Goal: Task Accomplishment & Management: Use online tool/utility

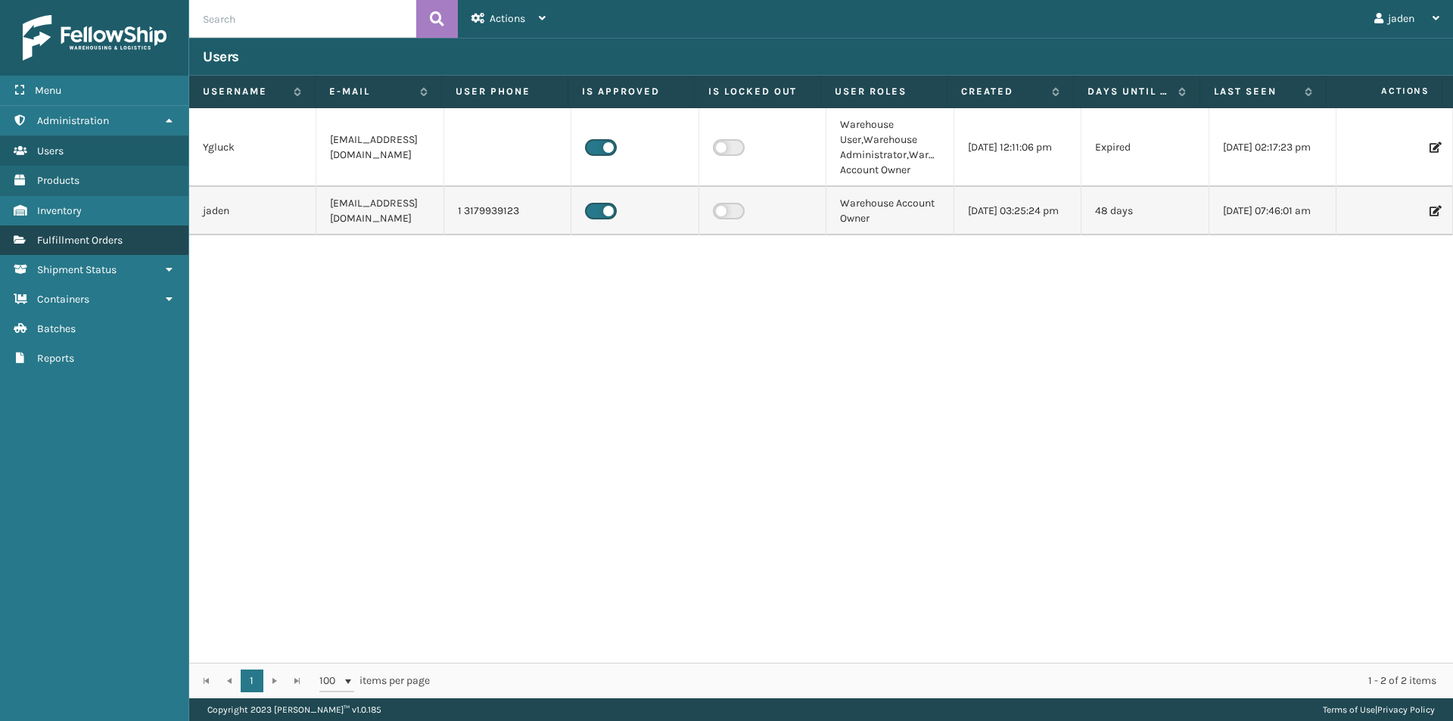
click at [63, 235] on span "Fulfillment Orders" at bounding box center [80, 240] width 86 height 13
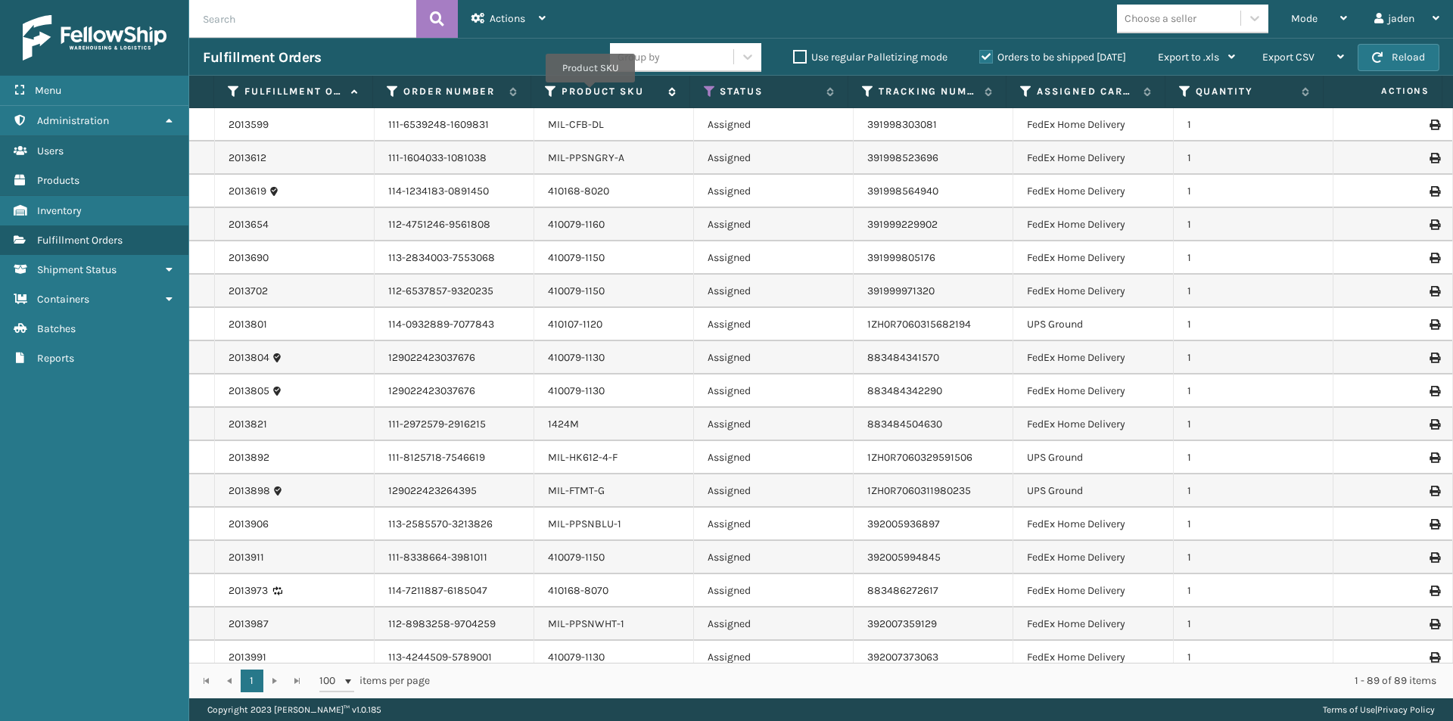
click at [590, 93] on label "Product SKU" at bounding box center [611, 92] width 98 height 14
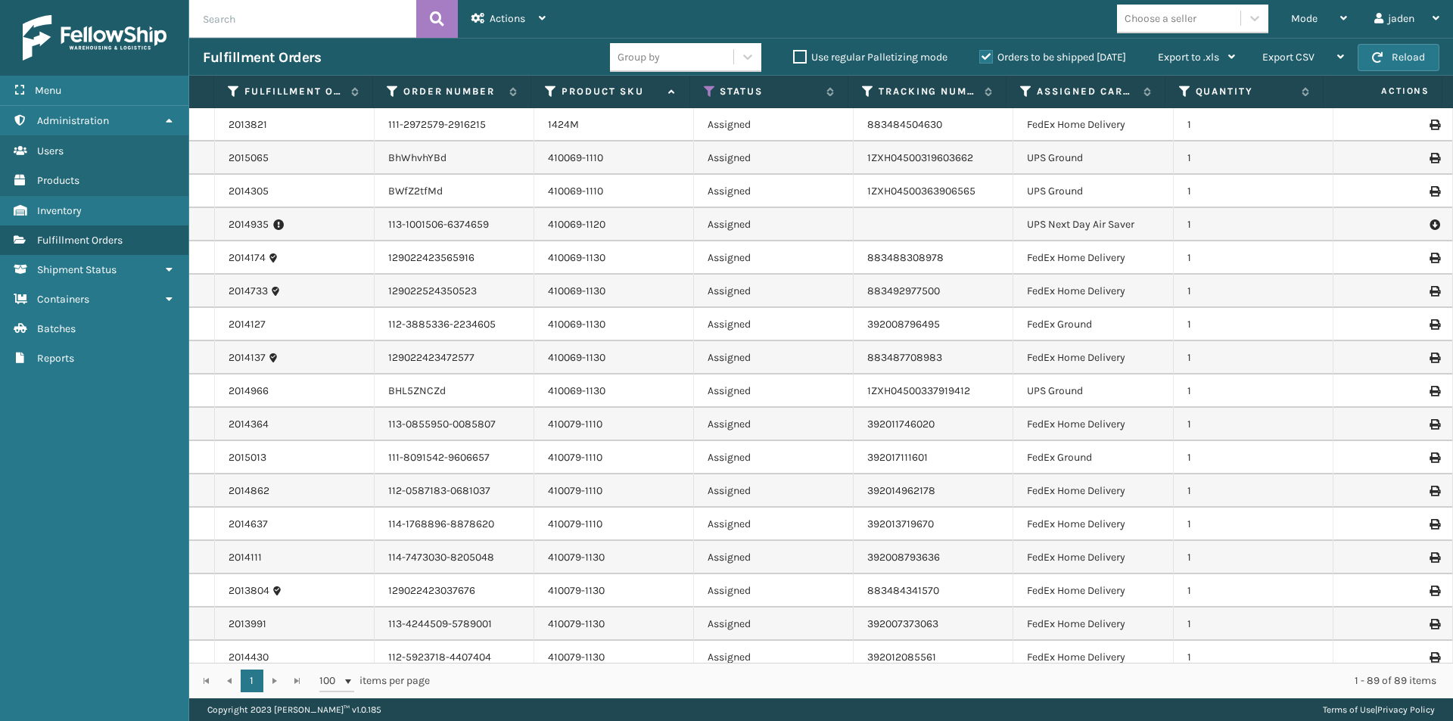
click at [986, 54] on label "Orders to be shipped [DATE]" at bounding box center [1053, 57] width 147 height 13
click at [980, 54] on input "Orders to be shipped [DATE]" at bounding box center [980, 53] width 1 height 10
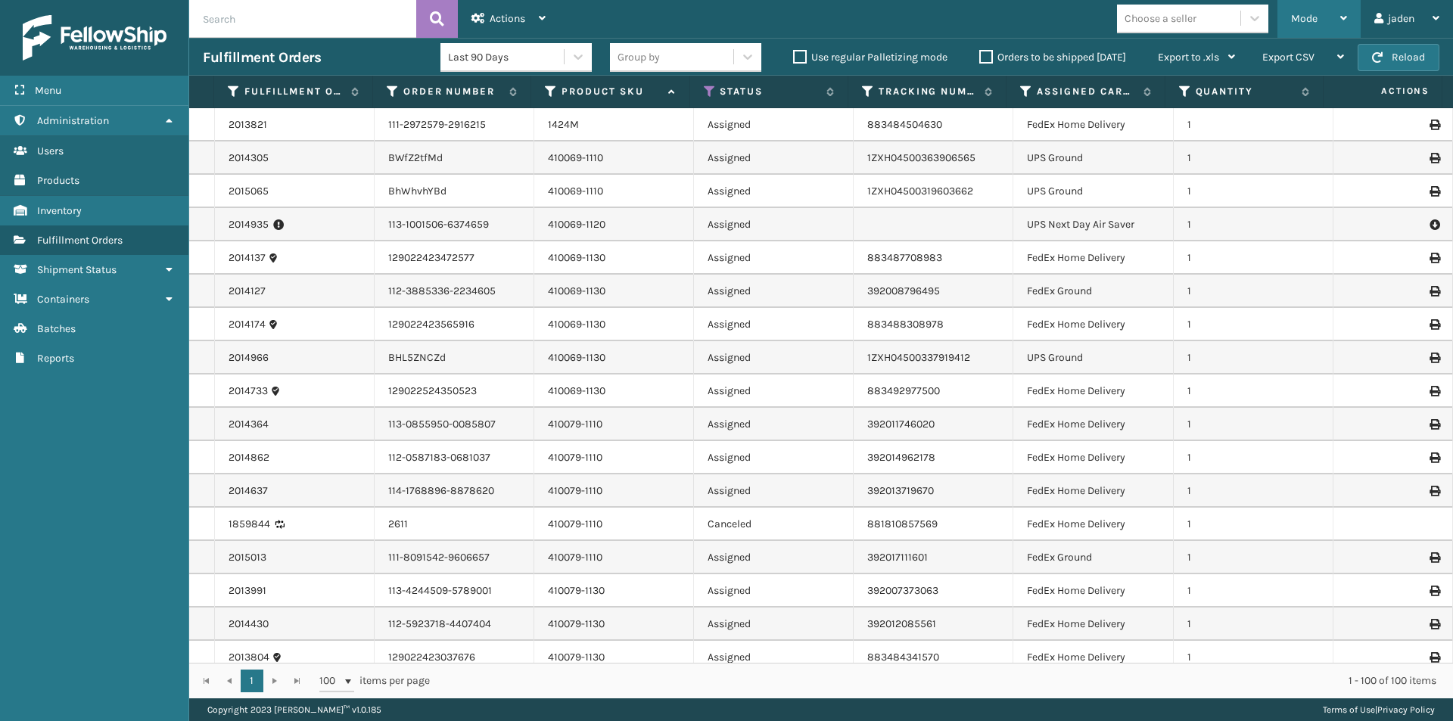
click at [1319, 11] on div "Mode" at bounding box center [1319, 19] width 56 height 38
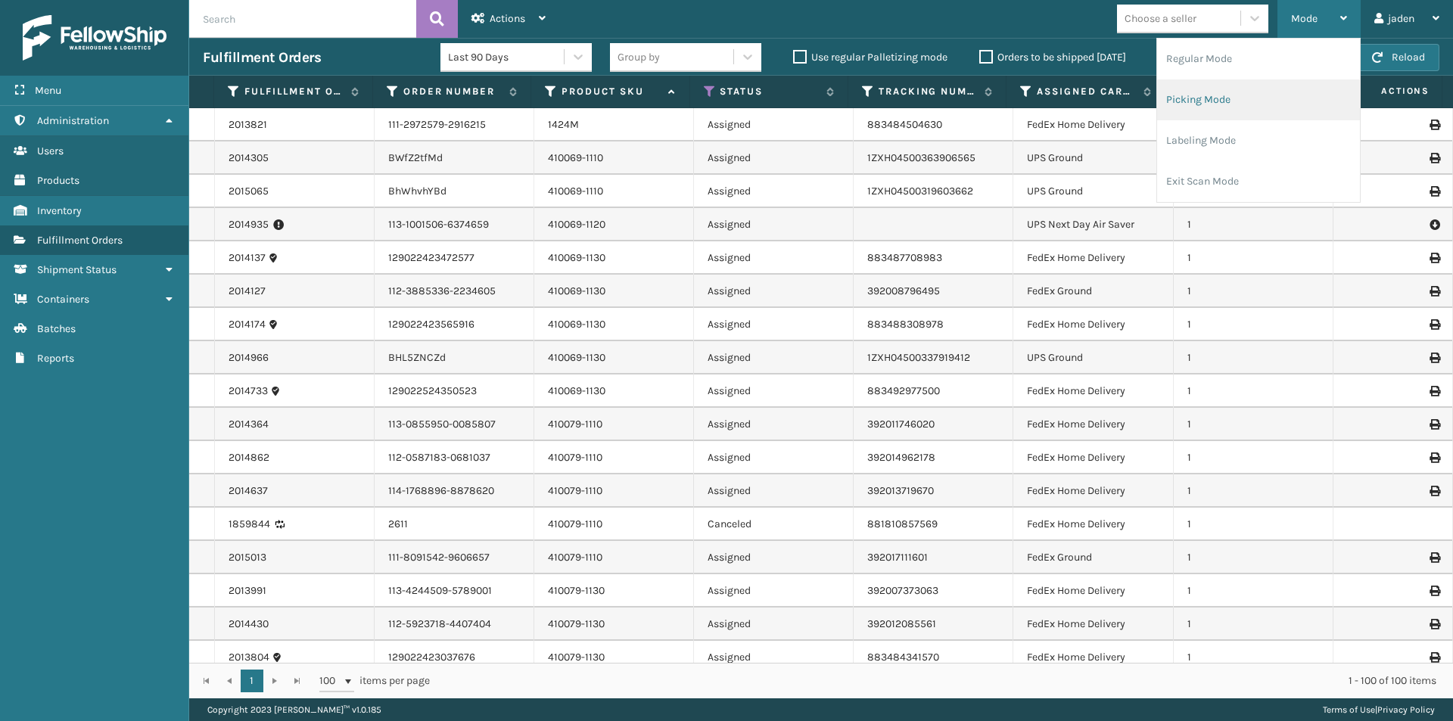
click at [1235, 98] on li "Picking Mode" at bounding box center [1258, 99] width 203 height 41
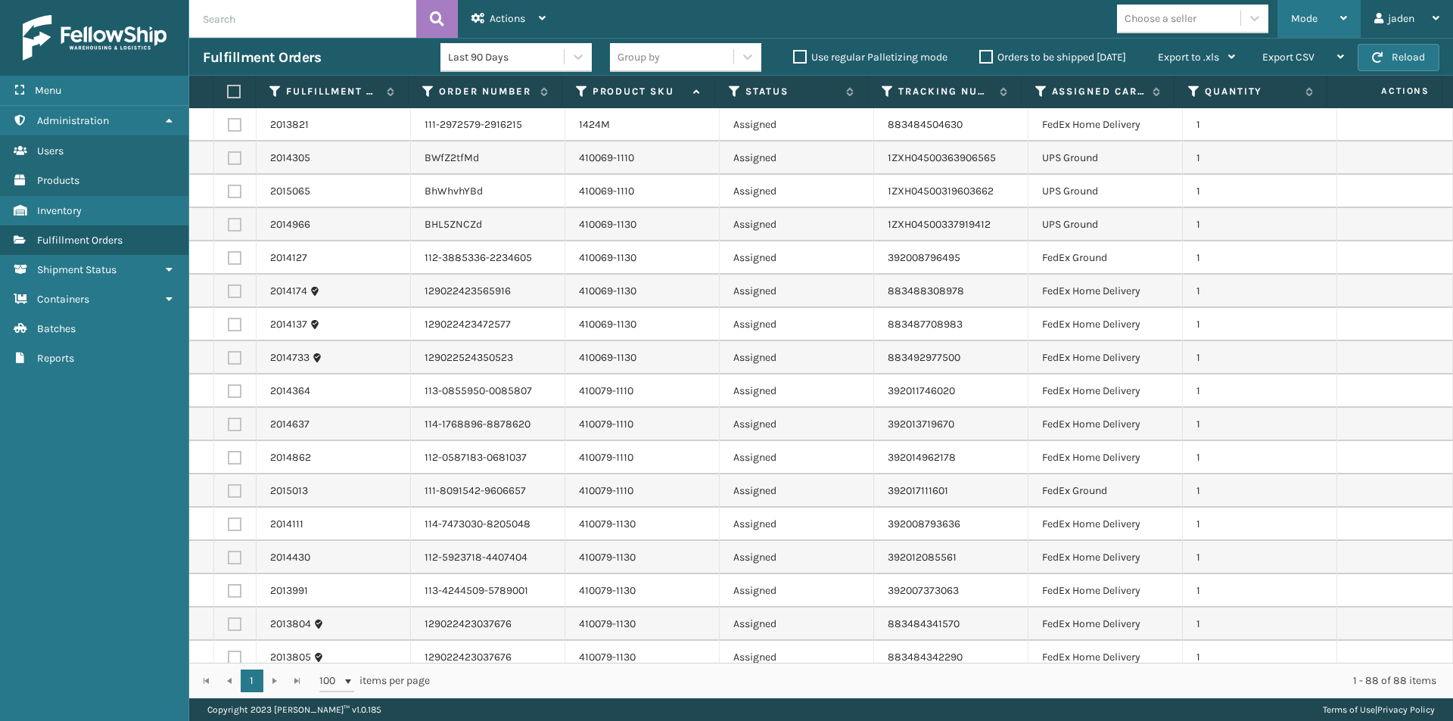
click at [1309, 19] on span "Mode" at bounding box center [1304, 18] width 26 height 13
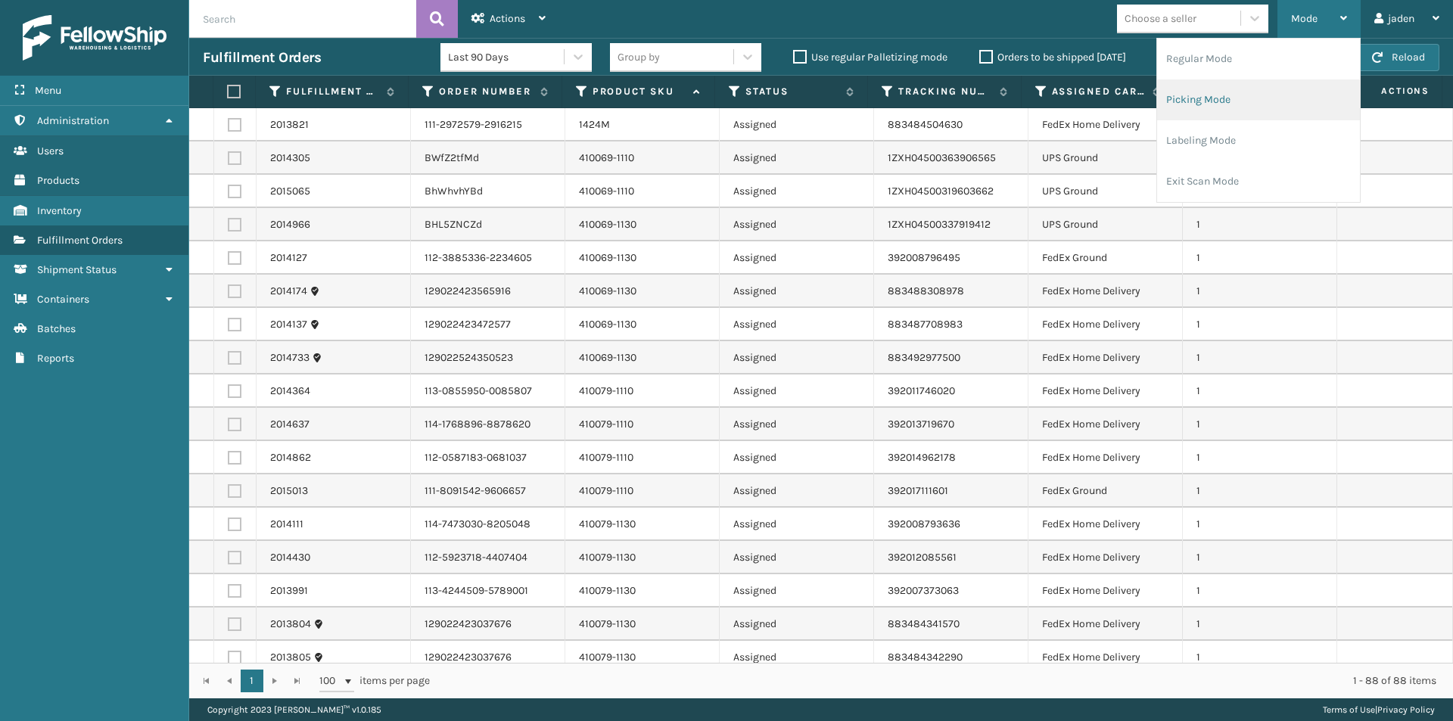
click at [1253, 105] on li "Picking Mode" at bounding box center [1258, 99] width 203 height 41
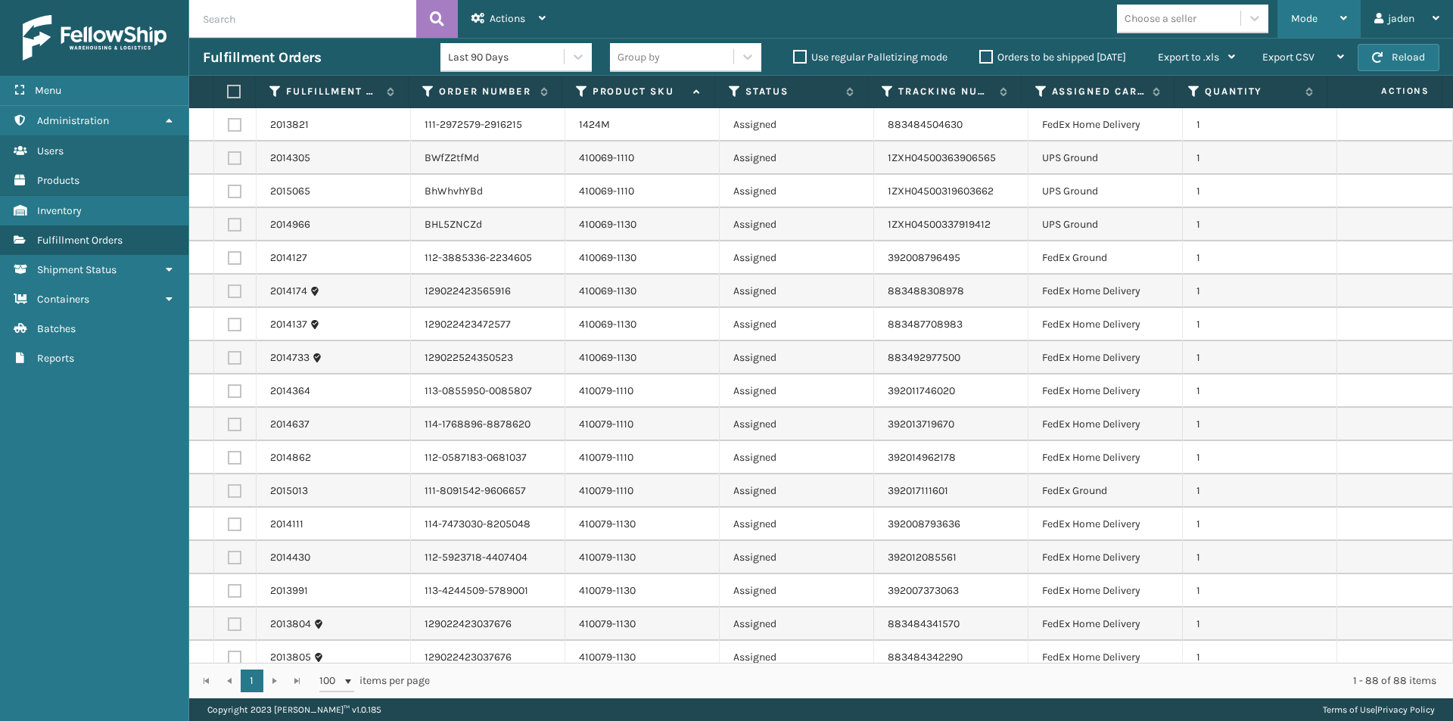
click at [1308, 20] on span "Mode" at bounding box center [1304, 18] width 26 height 13
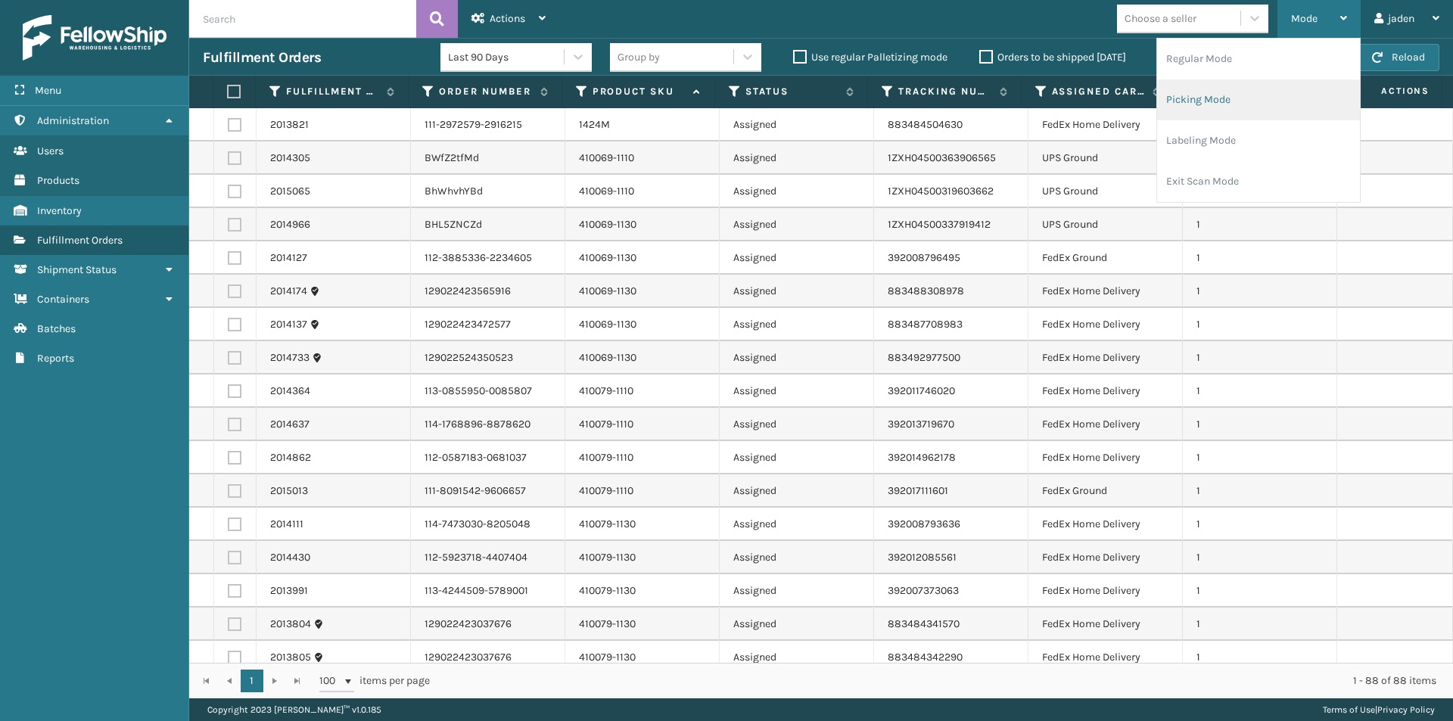
click at [1246, 107] on li "Picking Mode" at bounding box center [1258, 99] width 203 height 41
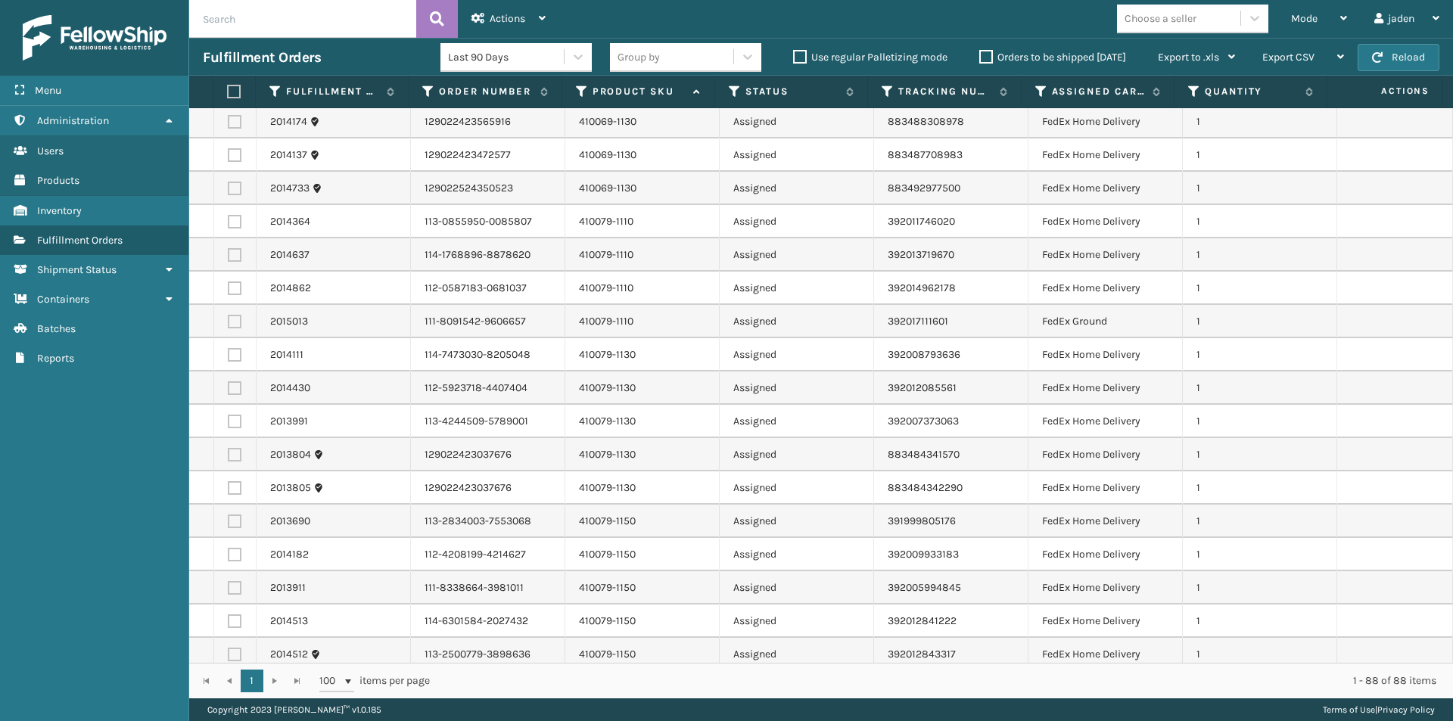
scroll to position [303, 0]
click at [233, 391] on label at bounding box center [235, 389] width 14 height 14
click at [229, 391] on input "checkbox" at bounding box center [228, 387] width 1 height 10
checkbox input "true"
click at [231, 438] on td at bounding box center [235, 421] width 42 height 33
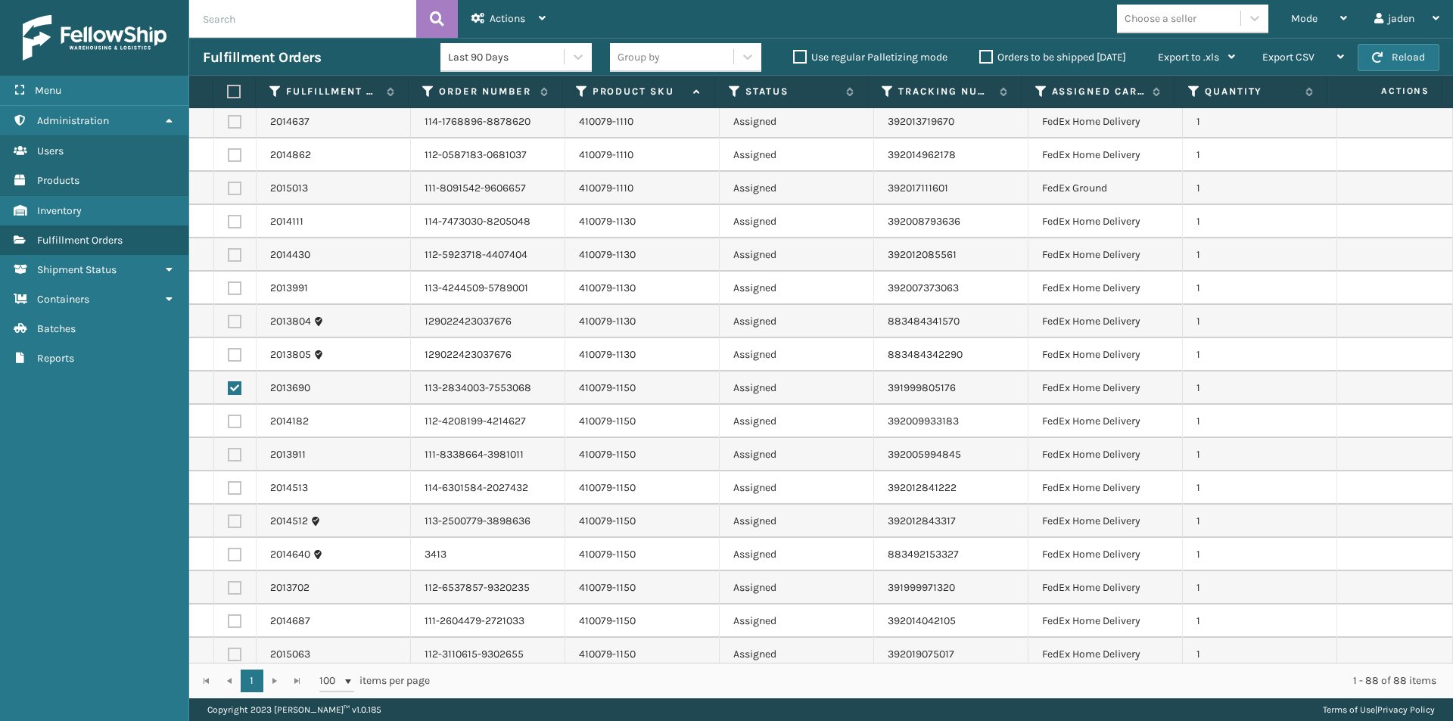
click at [231, 416] on label at bounding box center [235, 422] width 14 height 14
click at [229, 416] on input "checkbox" at bounding box center [228, 420] width 1 height 10
checkbox input "true"
click at [238, 453] on label at bounding box center [235, 455] width 14 height 14
click at [229, 453] on input "checkbox" at bounding box center [228, 453] width 1 height 10
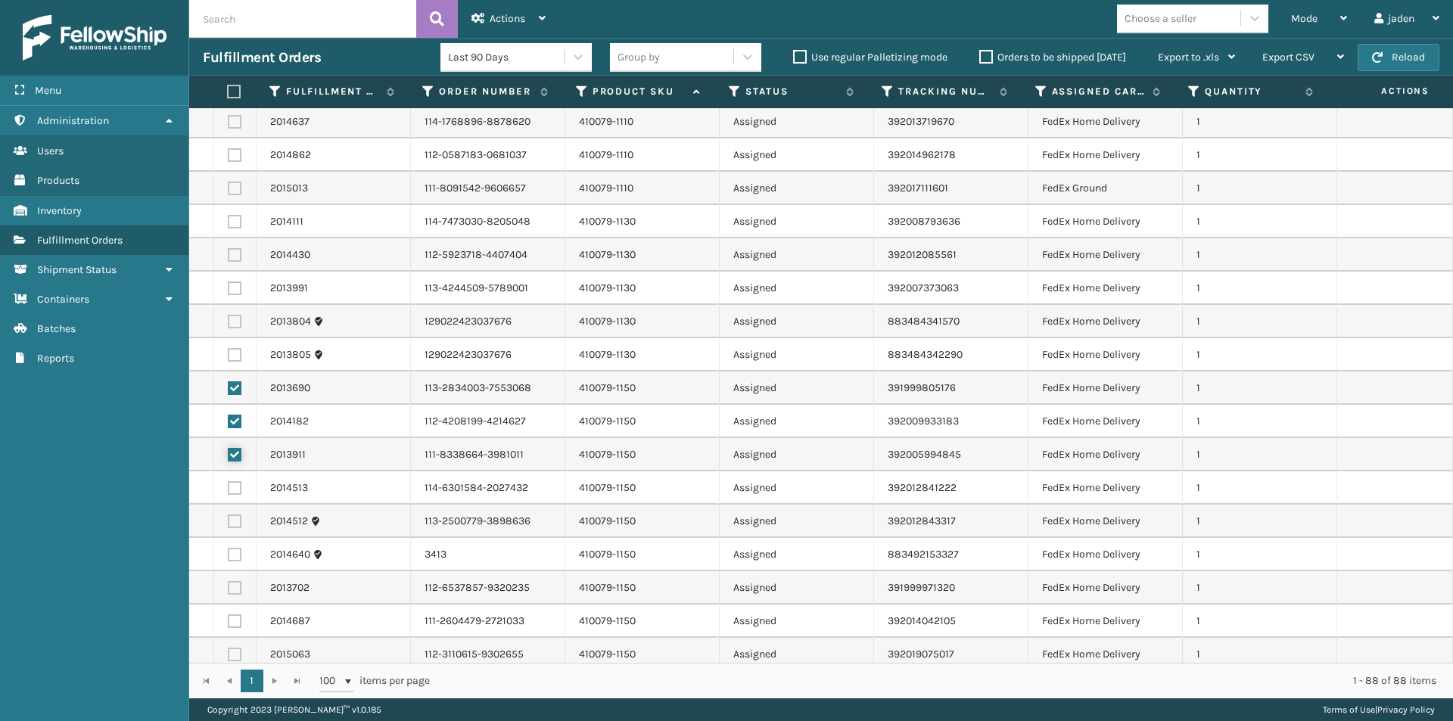
checkbox input "true"
click at [238, 501] on td at bounding box center [235, 488] width 42 height 33
click at [233, 484] on label at bounding box center [235, 488] width 14 height 14
click at [229, 484] on input "checkbox" at bounding box center [228, 486] width 1 height 10
checkbox input "true"
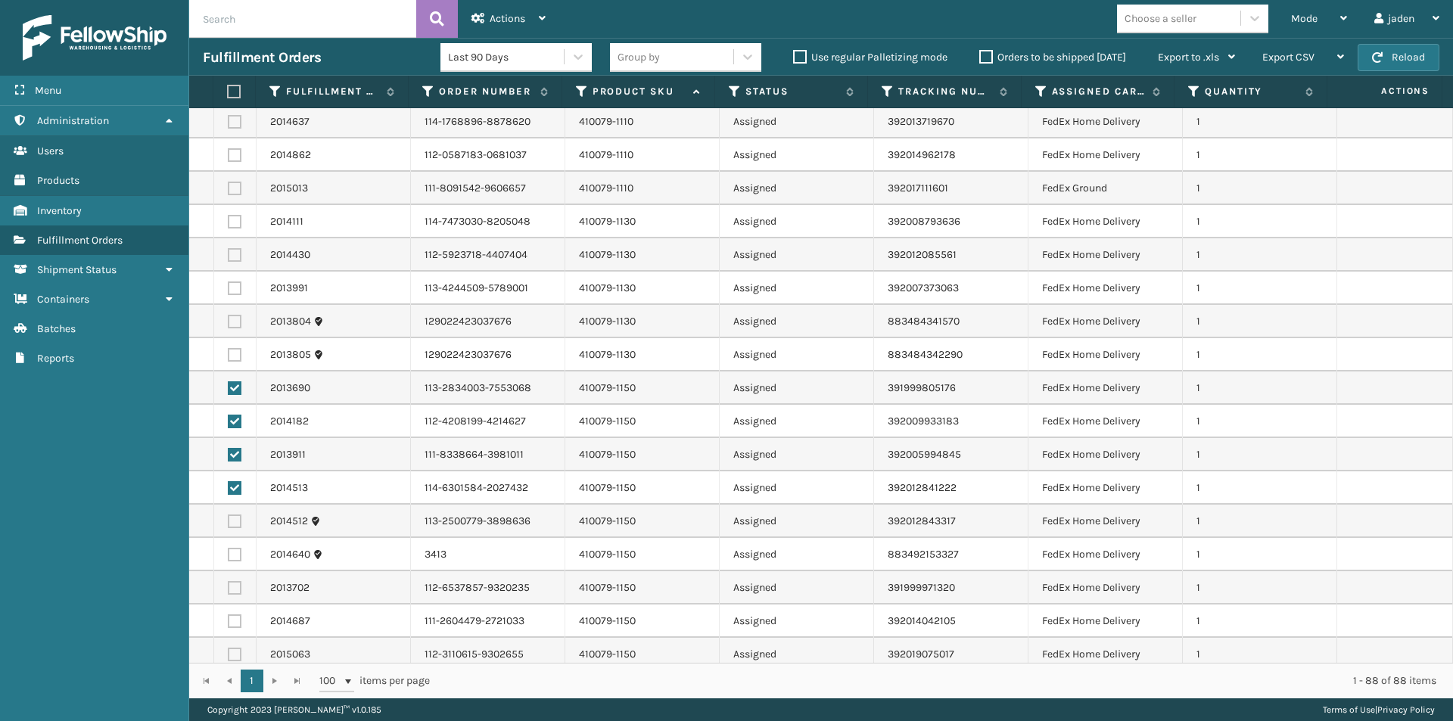
click at [232, 522] on label at bounding box center [235, 522] width 14 height 14
click at [229, 522] on input "checkbox" at bounding box center [228, 520] width 1 height 10
checkbox input "true"
click at [238, 552] on td at bounding box center [235, 554] width 42 height 33
click at [238, 552] on label at bounding box center [235, 555] width 14 height 14
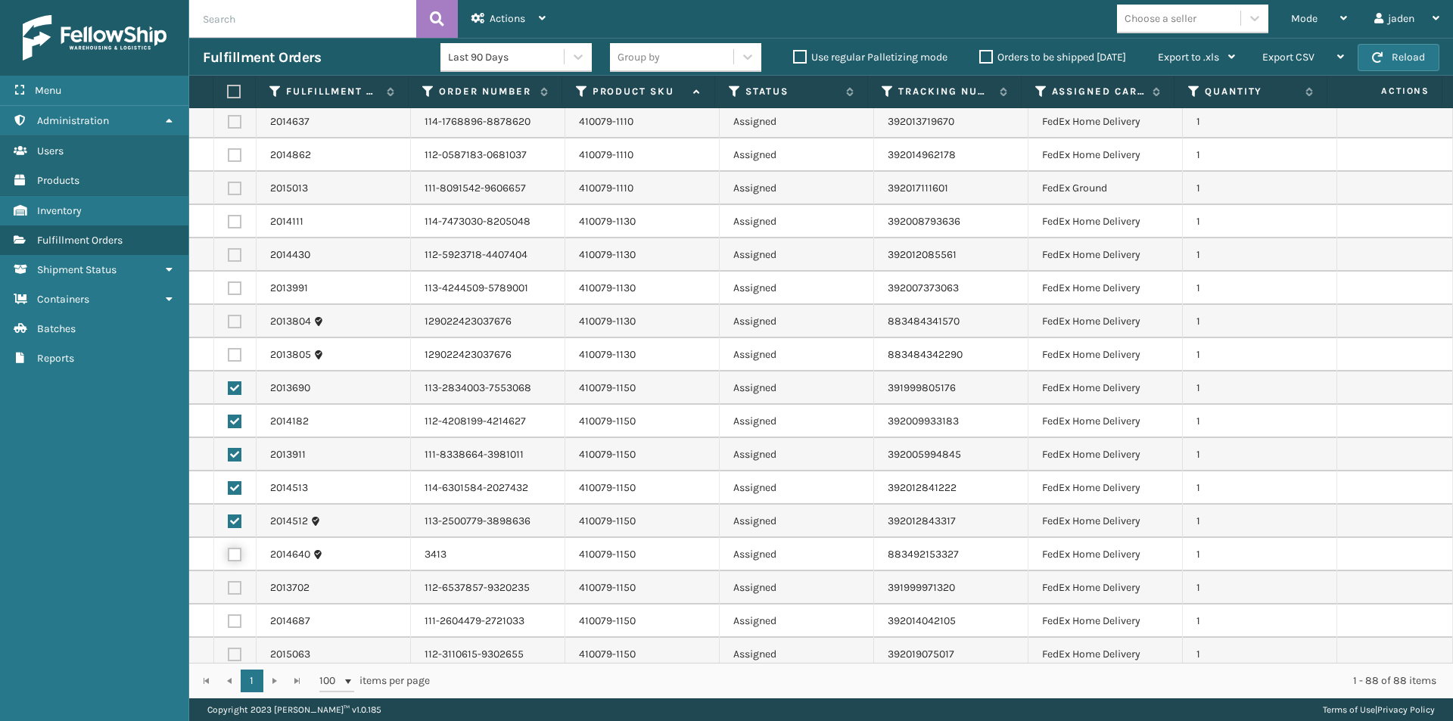
click at [229, 552] on input "checkbox" at bounding box center [228, 553] width 1 height 10
checkbox input "true"
click at [238, 590] on label at bounding box center [235, 588] width 14 height 14
click at [229, 590] on input "checkbox" at bounding box center [228, 586] width 1 height 10
checkbox input "true"
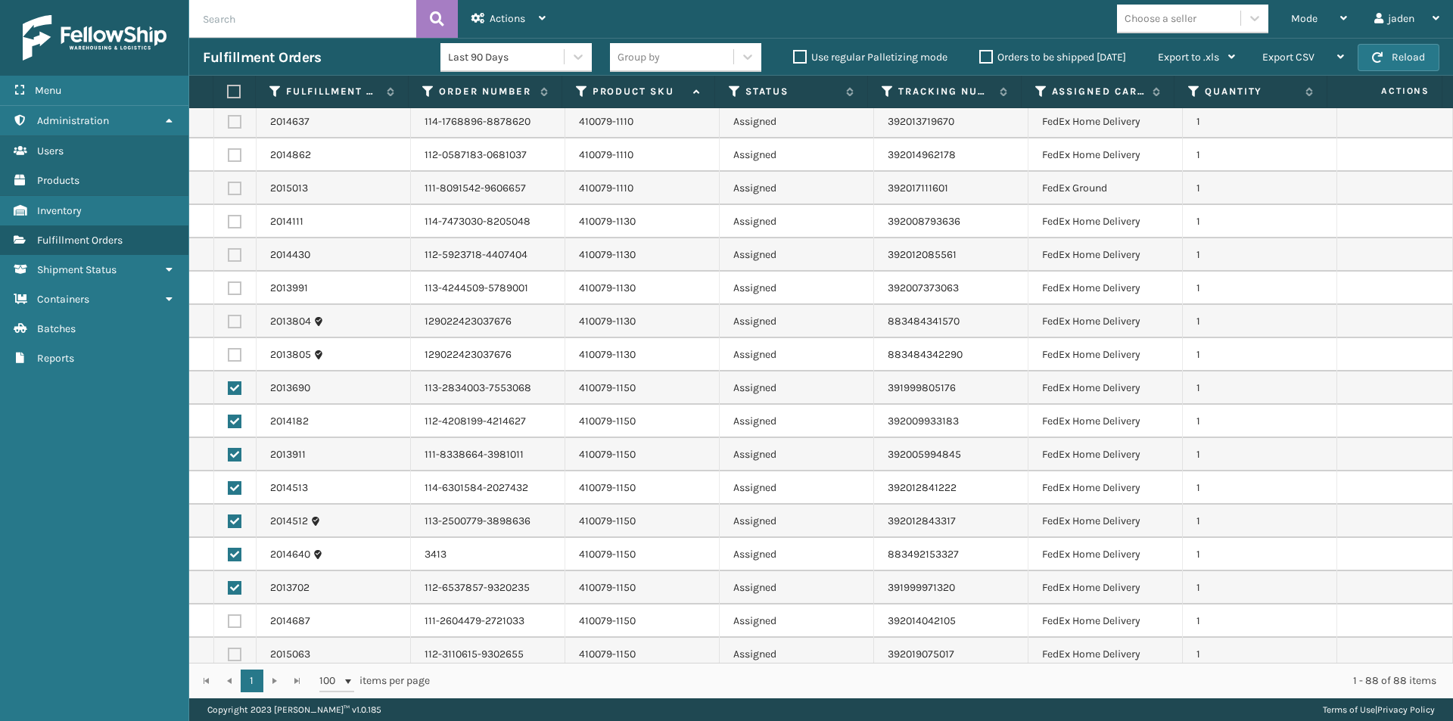
click at [242, 625] on td at bounding box center [235, 621] width 42 height 33
click at [236, 622] on label at bounding box center [235, 622] width 14 height 14
click at [229, 622] on input "checkbox" at bounding box center [228, 620] width 1 height 10
checkbox input "true"
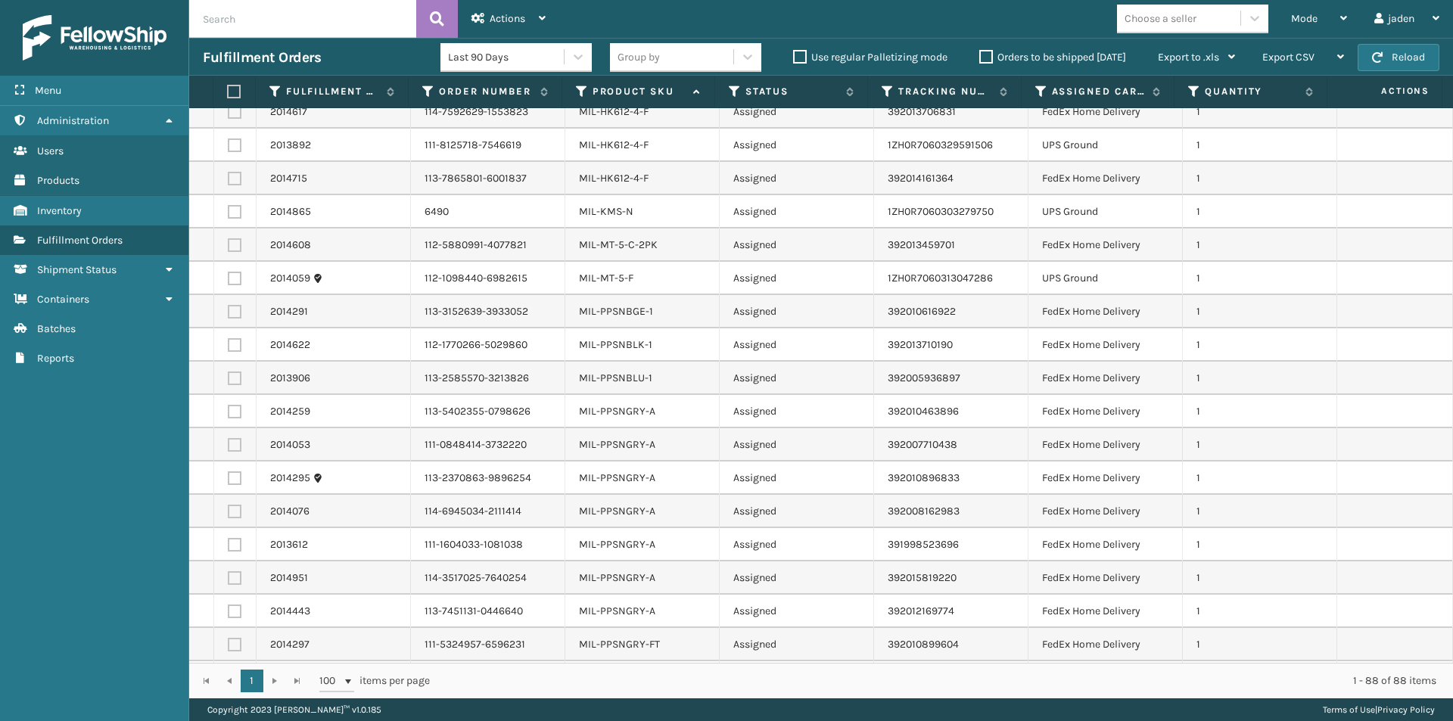
scroll to position [2044, 0]
click at [235, 179] on label at bounding box center [235, 180] width 14 height 14
click at [229, 179] on input "checkbox" at bounding box center [228, 178] width 1 height 10
checkbox input "true"
click at [234, 212] on label at bounding box center [235, 213] width 14 height 14
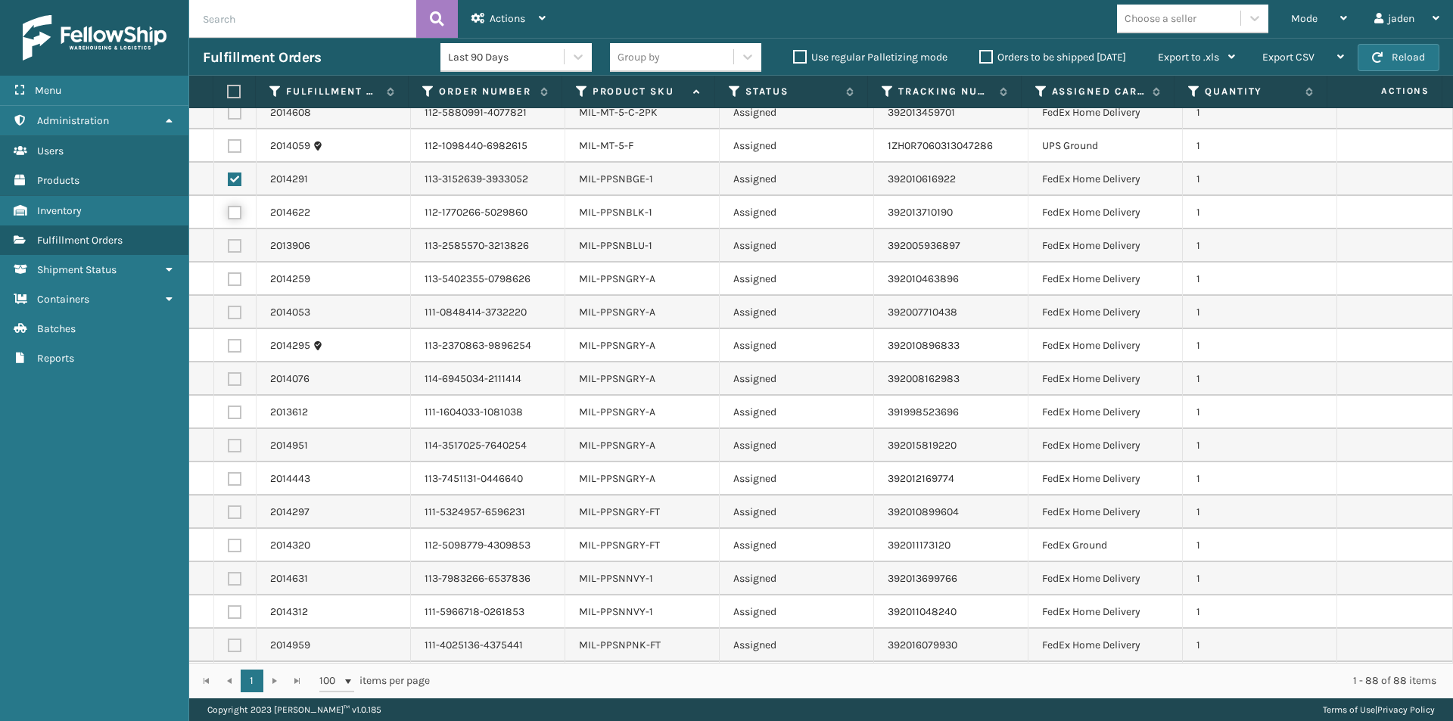
click at [229, 212] on input "checkbox" at bounding box center [228, 211] width 1 height 10
checkbox input "true"
click at [231, 256] on td at bounding box center [235, 245] width 42 height 33
click at [232, 250] on label at bounding box center [235, 246] width 14 height 14
click at [229, 249] on input "checkbox" at bounding box center [228, 244] width 1 height 10
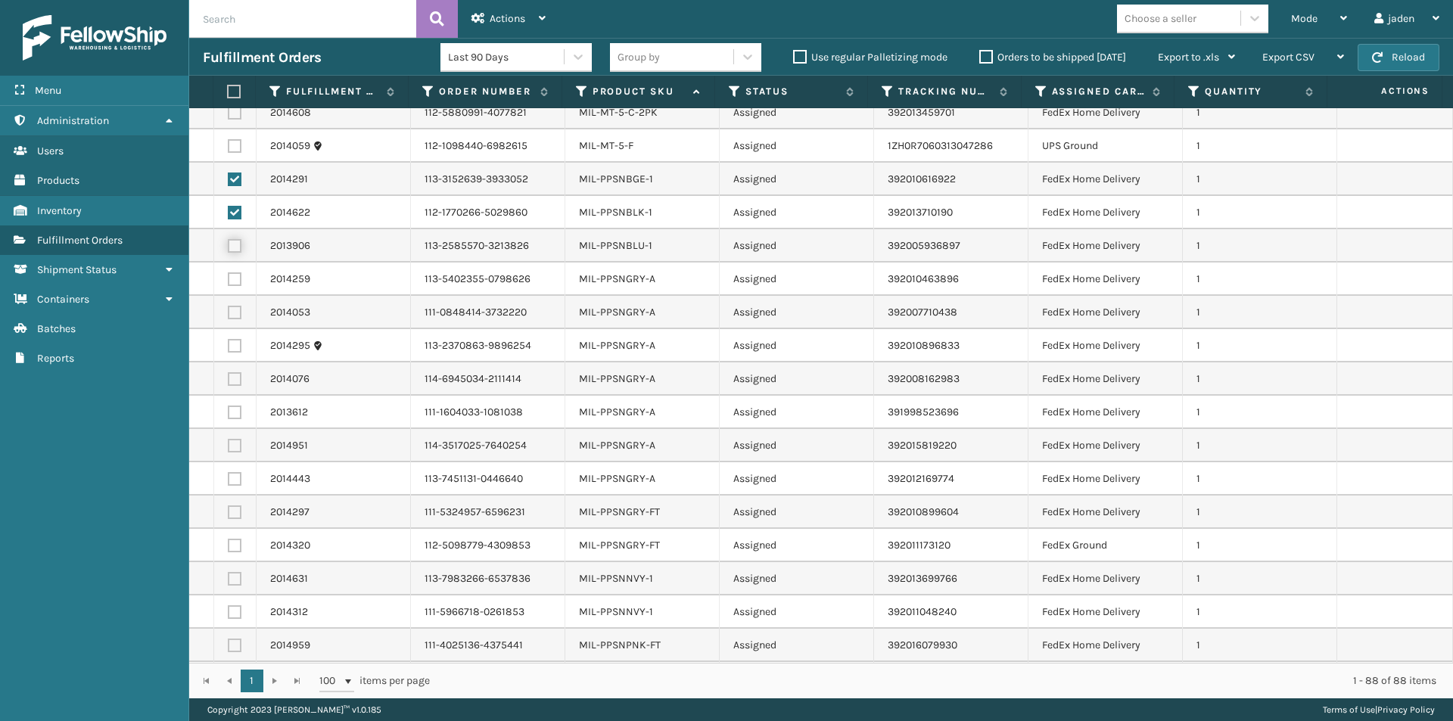
checkbox input "true"
click at [235, 278] on label at bounding box center [235, 280] width 14 height 14
click at [229, 278] on input "checkbox" at bounding box center [228, 278] width 1 height 10
checkbox input "true"
click at [233, 313] on label at bounding box center [235, 313] width 14 height 14
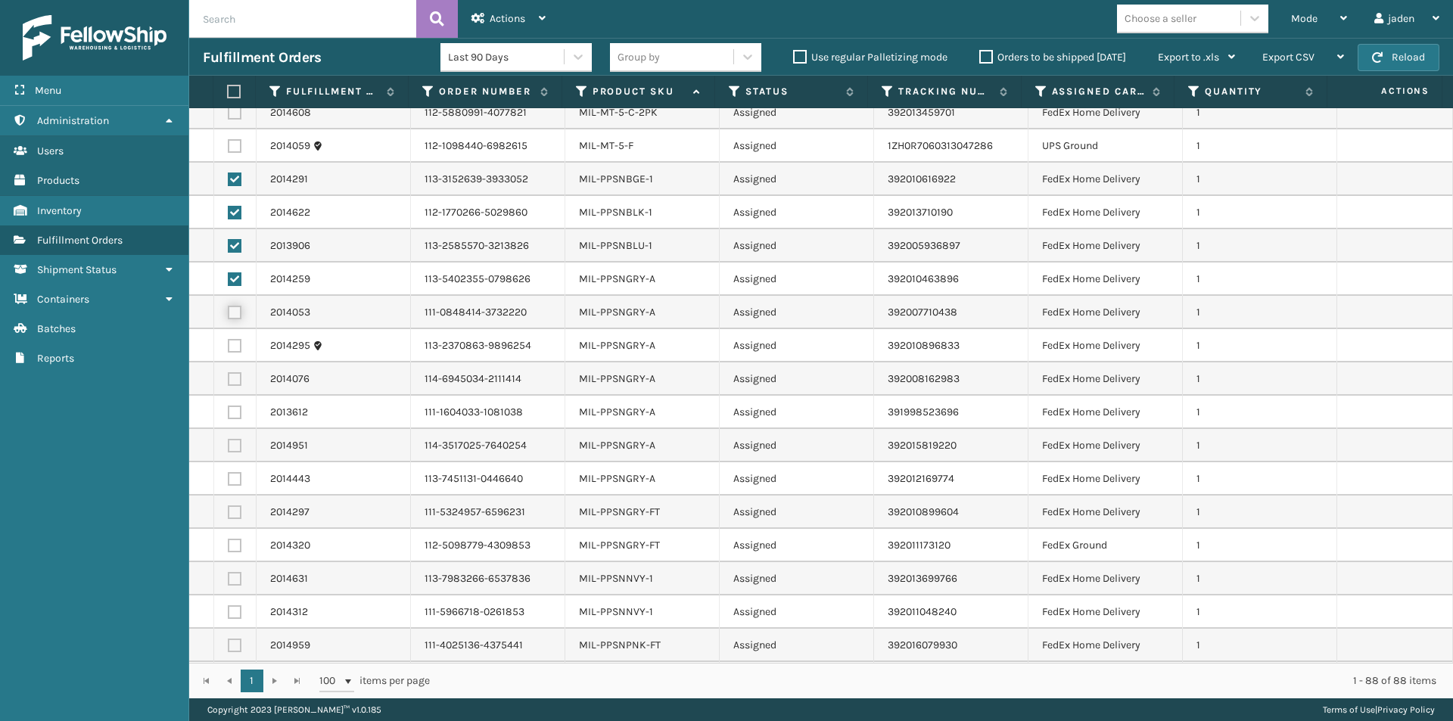
click at [229, 313] on input "checkbox" at bounding box center [228, 311] width 1 height 10
checkbox input "true"
click at [233, 480] on label at bounding box center [235, 479] width 14 height 14
click at [229, 480] on input "checkbox" at bounding box center [228, 477] width 1 height 10
checkbox input "true"
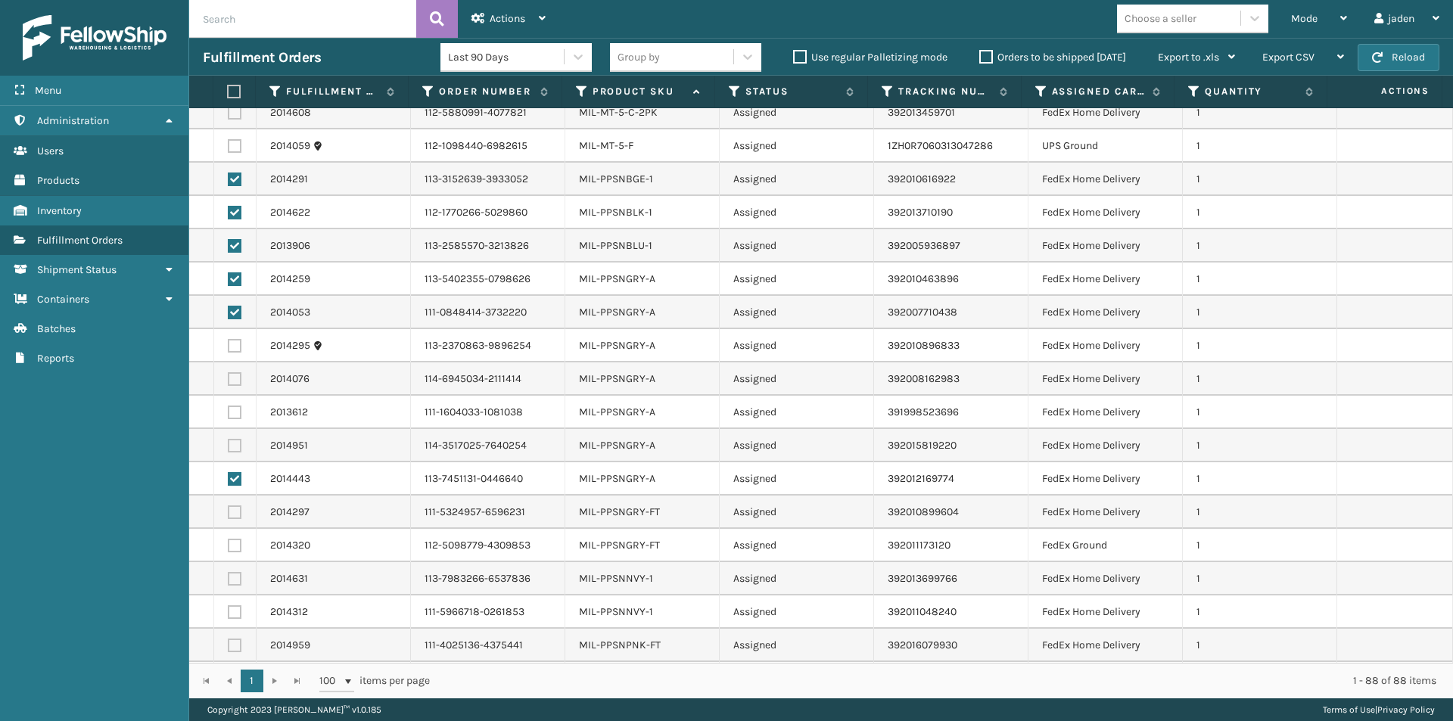
click at [234, 444] on label at bounding box center [235, 446] width 14 height 14
click at [229, 444] on input "checkbox" at bounding box center [228, 444] width 1 height 10
checkbox input "true"
click at [233, 407] on label at bounding box center [235, 413] width 14 height 14
click at [229, 407] on input "checkbox" at bounding box center [228, 411] width 1 height 10
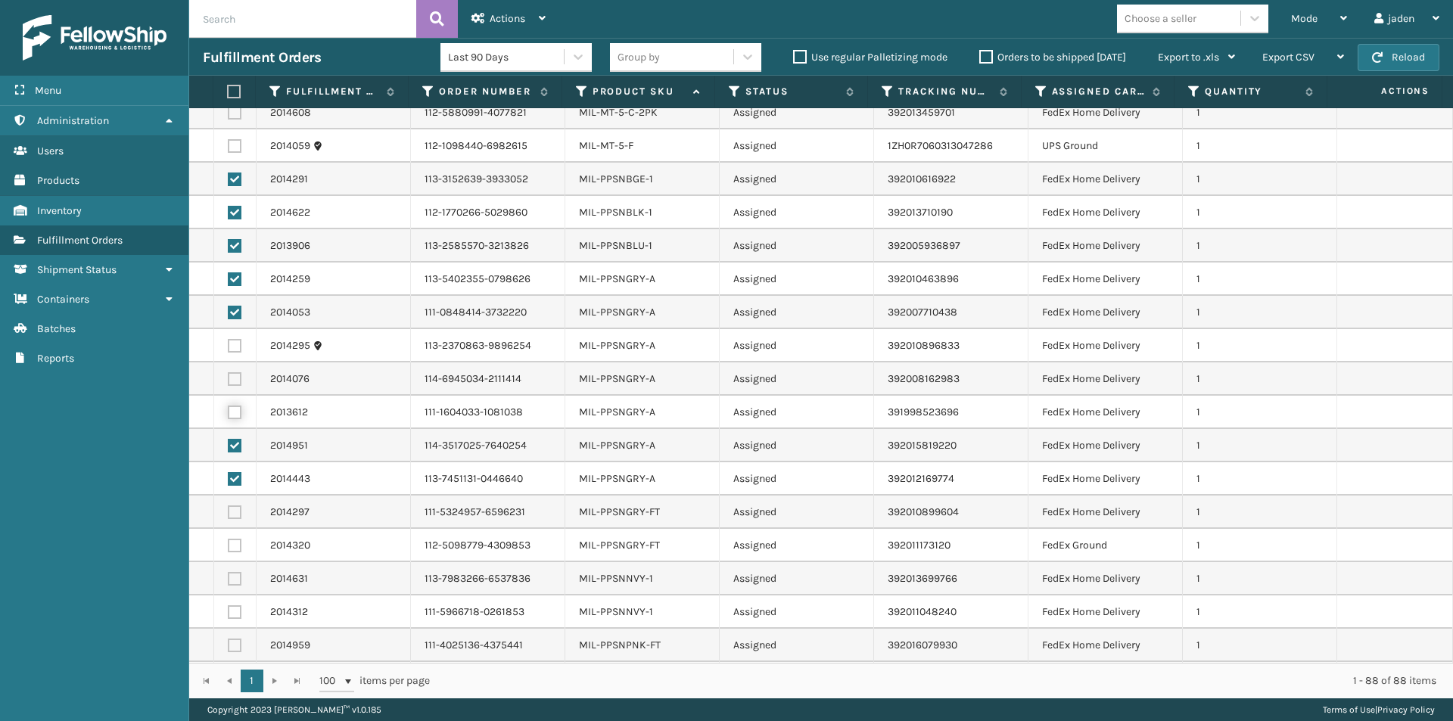
checkbox input "true"
click at [232, 376] on label at bounding box center [235, 379] width 14 height 14
click at [229, 376] on input "checkbox" at bounding box center [228, 377] width 1 height 10
checkbox input "true"
click at [231, 354] on td at bounding box center [235, 345] width 42 height 33
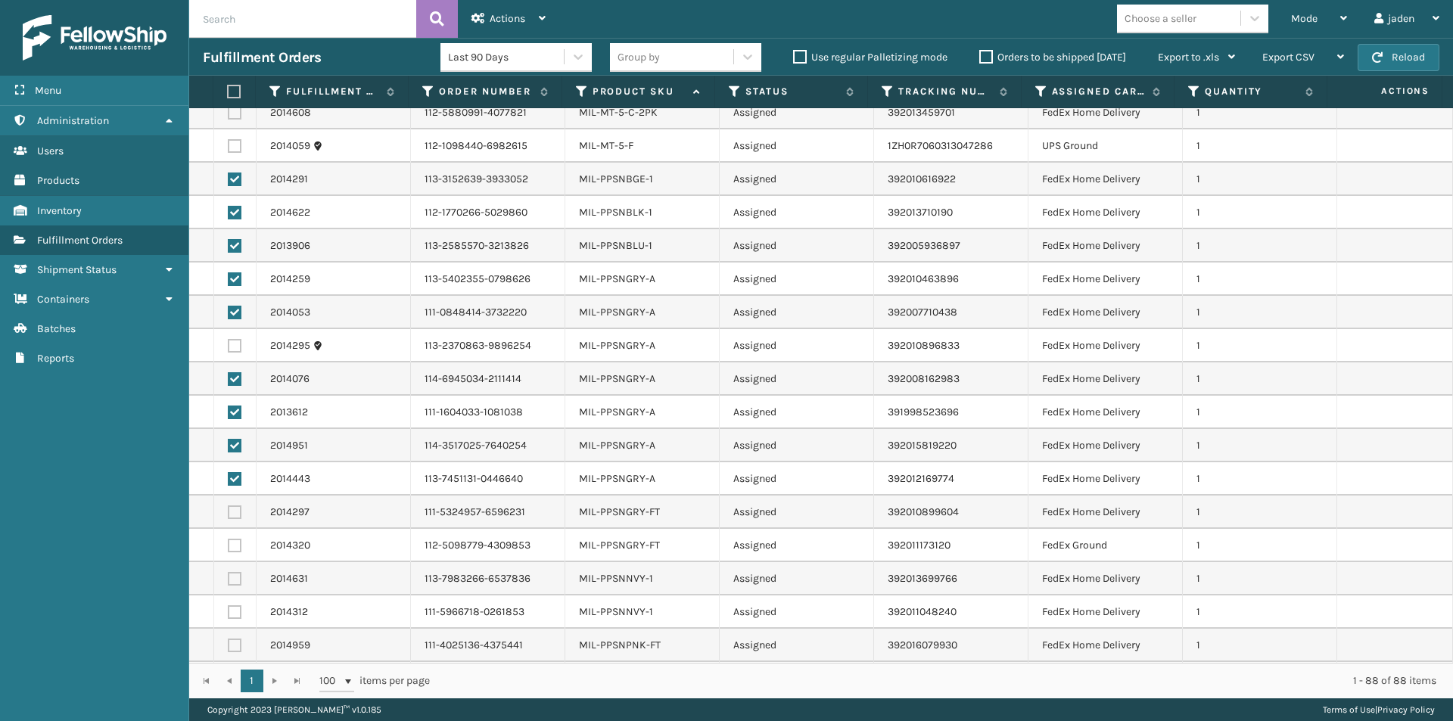
click at [231, 347] on label at bounding box center [235, 346] width 14 height 14
click at [229, 347] on input "checkbox" at bounding box center [228, 344] width 1 height 10
checkbox input "true"
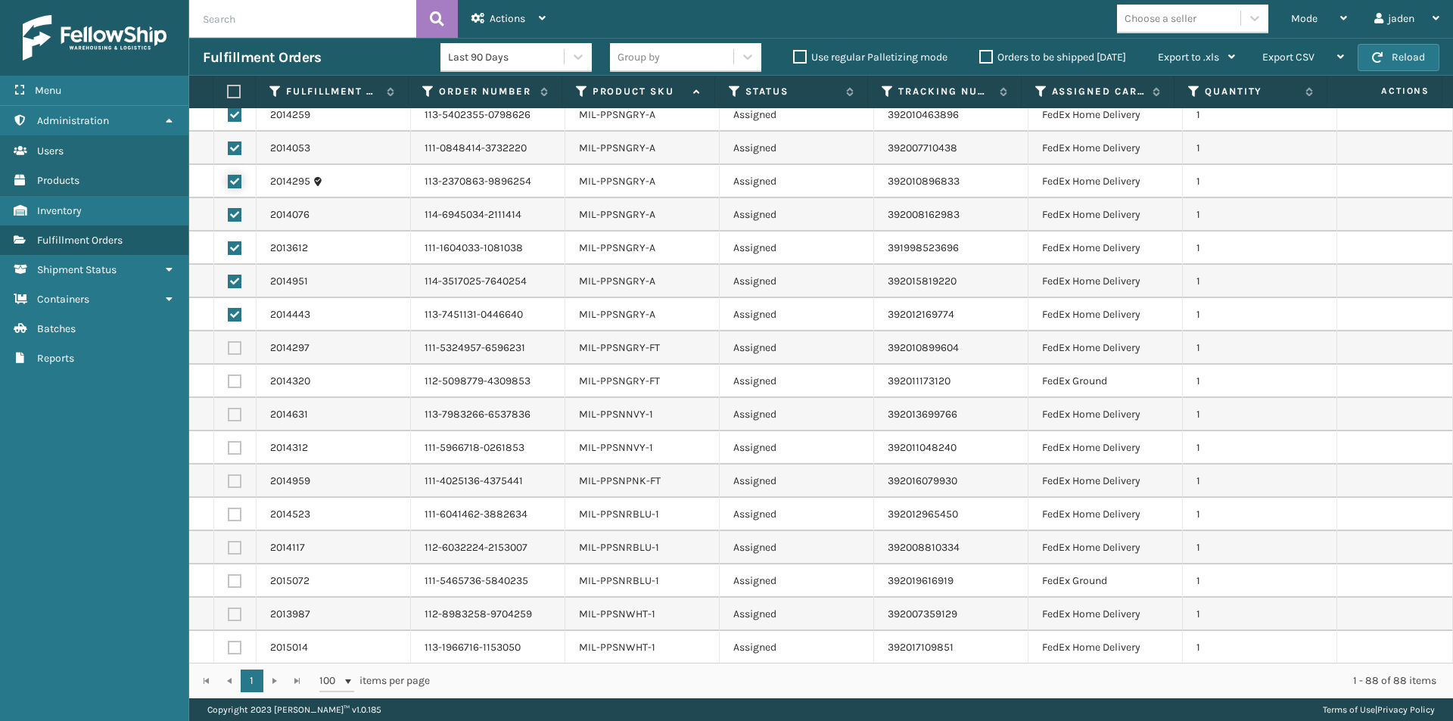
scroll to position [2271, 0]
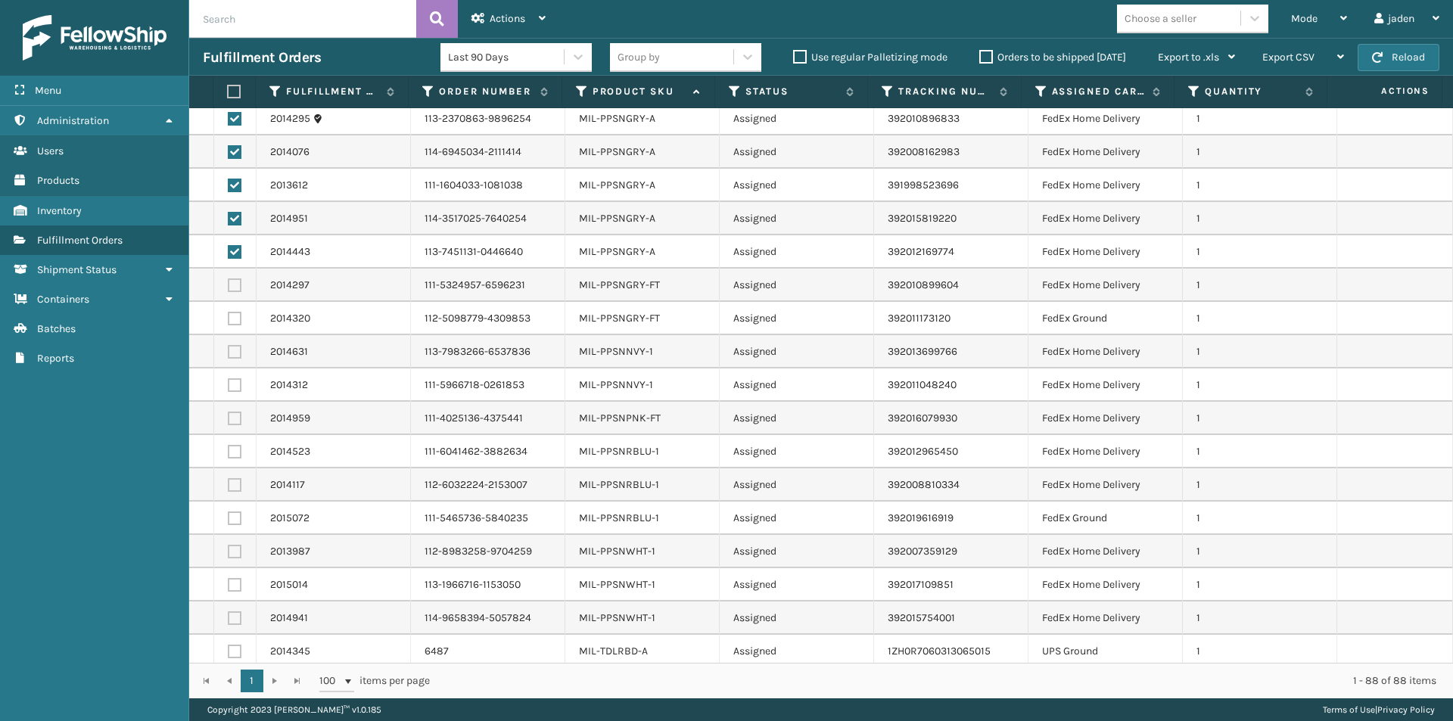
click at [234, 288] on label at bounding box center [235, 286] width 14 height 14
click at [229, 288] on input "checkbox" at bounding box center [228, 284] width 1 height 10
checkbox input "true"
click at [231, 327] on td at bounding box center [235, 318] width 42 height 33
click at [231, 325] on label at bounding box center [235, 319] width 14 height 14
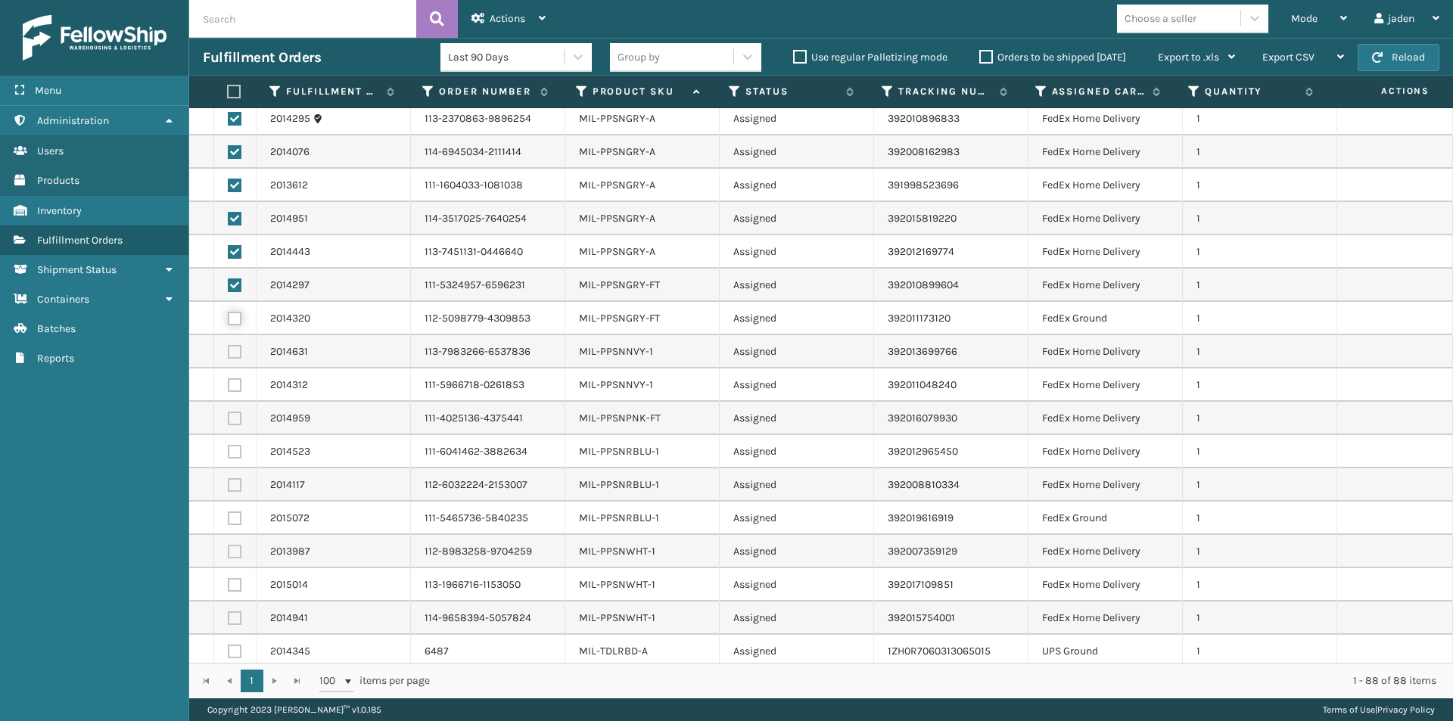
click at [229, 322] on input "checkbox" at bounding box center [228, 317] width 1 height 10
checkbox input "true"
click at [237, 357] on label at bounding box center [235, 352] width 14 height 14
click at [229, 355] on input "checkbox" at bounding box center [228, 350] width 1 height 10
checkbox input "true"
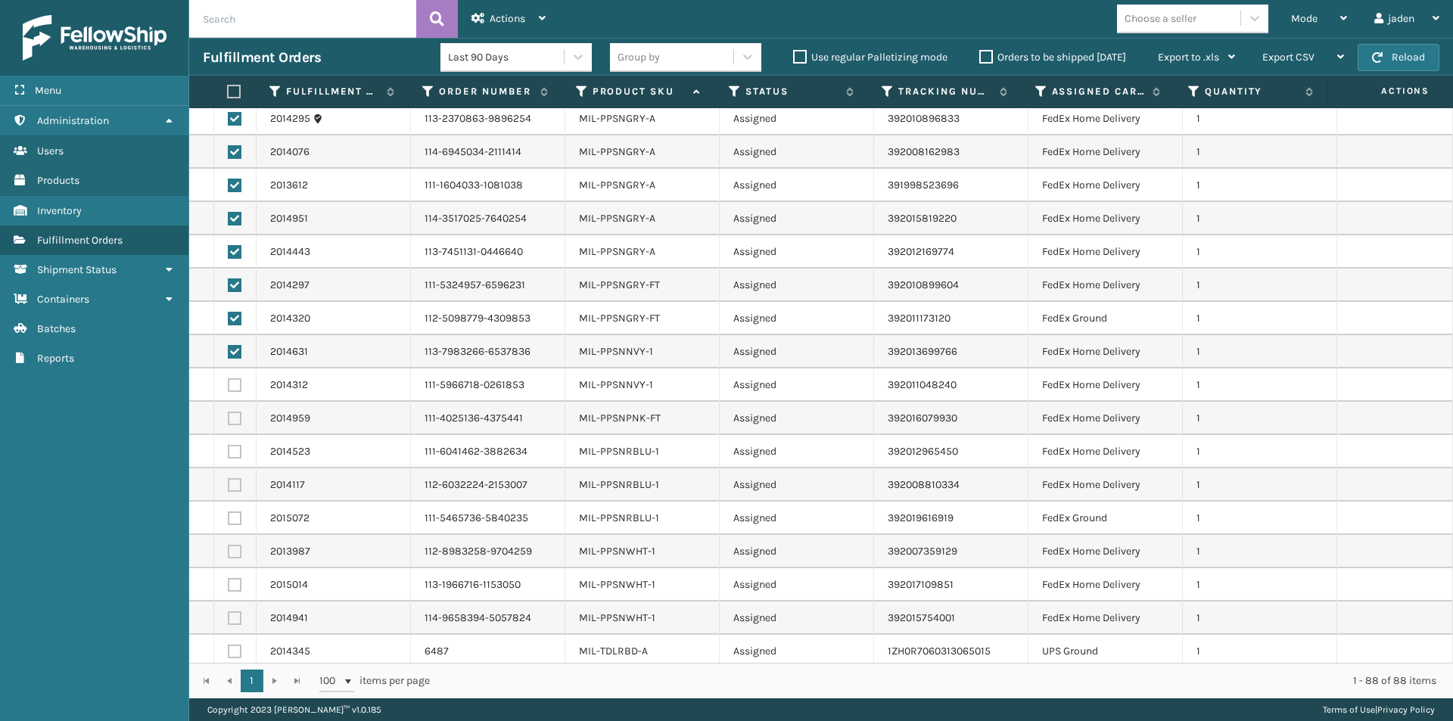
click at [235, 383] on label at bounding box center [235, 386] width 14 height 14
click at [229, 383] on input "checkbox" at bounding box center [228, 384] width 1 height 10
checkbox input "true"
click at [230, 421] on label at bounding box center [235, 419] width 14 height 14
click at [229, 421] on input "checkbox" at bounding box center [228, 417] width 1 height 10
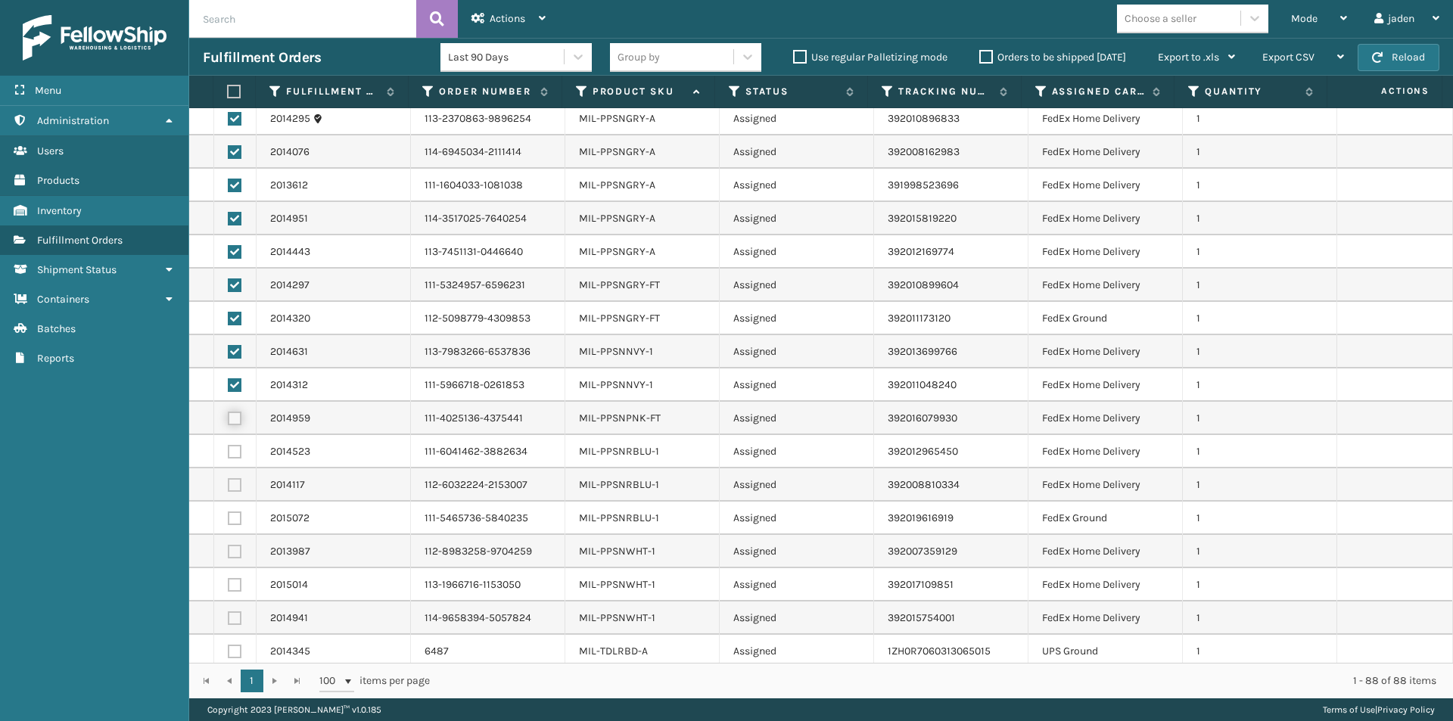
checkbox input "true"
click at [240, 455] on label at bounding box center [235, 452] width 14 height 14
click at [229, 455] on input "checkbox" at bounding box center [228, 450] width 1 height 10
checkbox input "true"
click at [235, 483] on label at bounding box center [235, 485] width 14 height 14
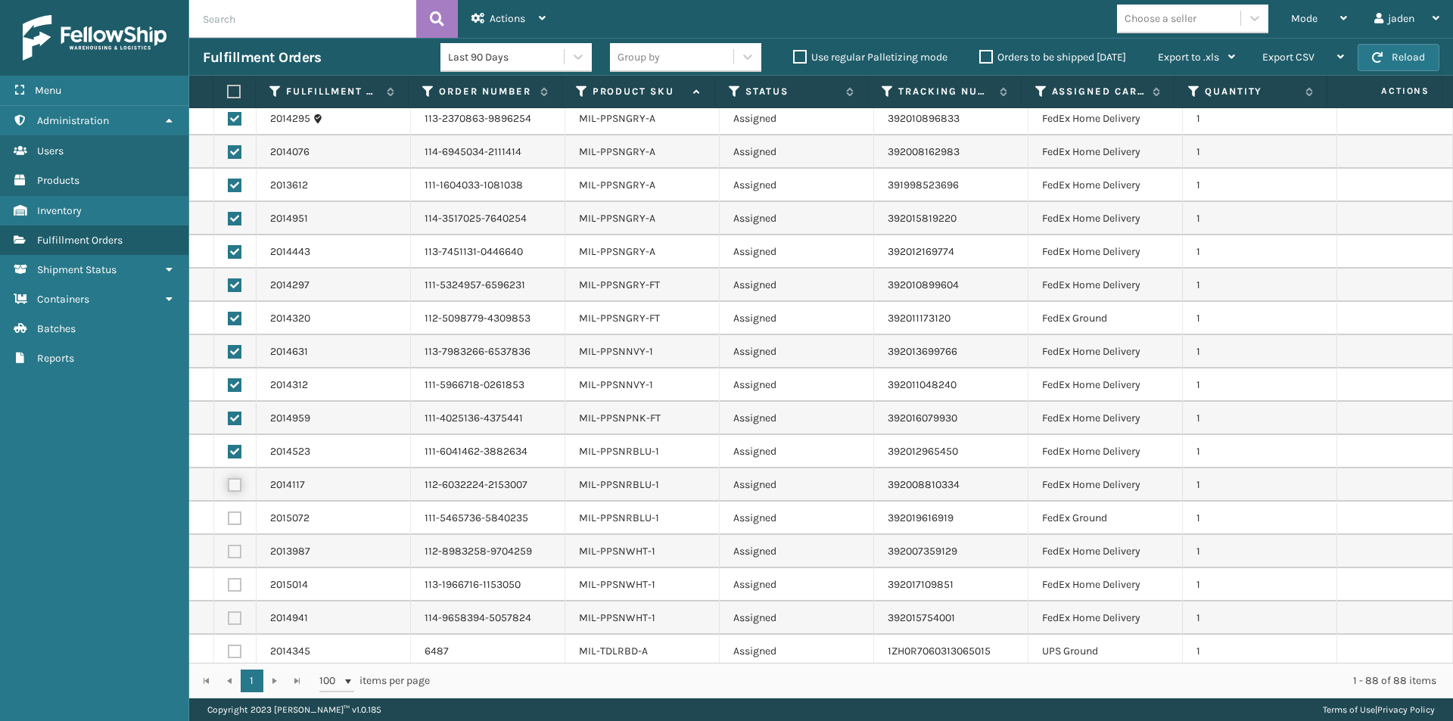
click at [229, 483] on input "checkbox" at bounding box center [228, 483] width 1 height 10
checkbox input "true"
click at [235, 518] on label at bounding box center [235, 519] width 14 height 14
click at [229, 518] on input "checkbox" at bounding box center [228, 517] width 1 height 10
checkbox input "true"
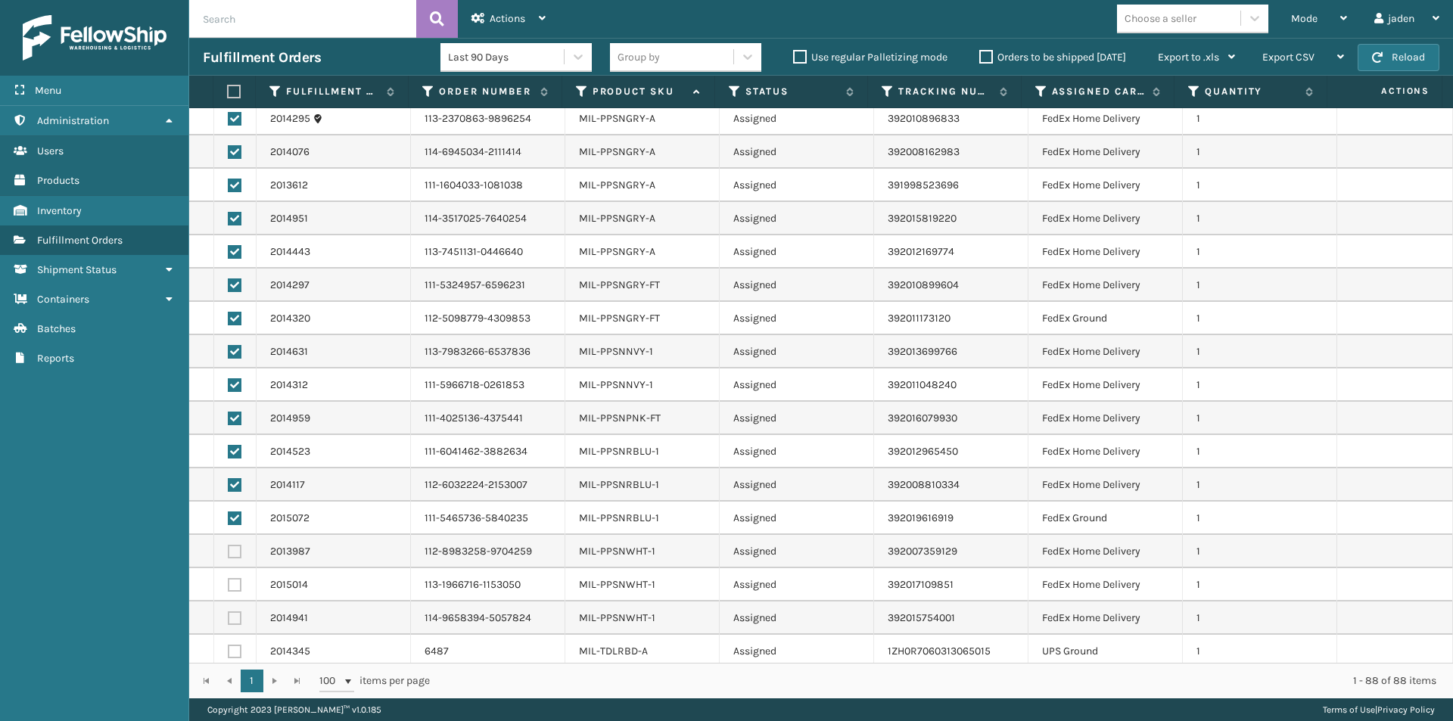
click at [236, 561] on td at bounding box center [235, 551] width 42 height 33
click at [235, 549] on label at bounding box center [235, 552] width 14 height 14
click at [229, 549] on input "checkbox" at bounding box center [228, 550] width 1 height 10
checkbox input "true"
click at [225, 617] on td at bounding box center [235, 618] width 42 height 33
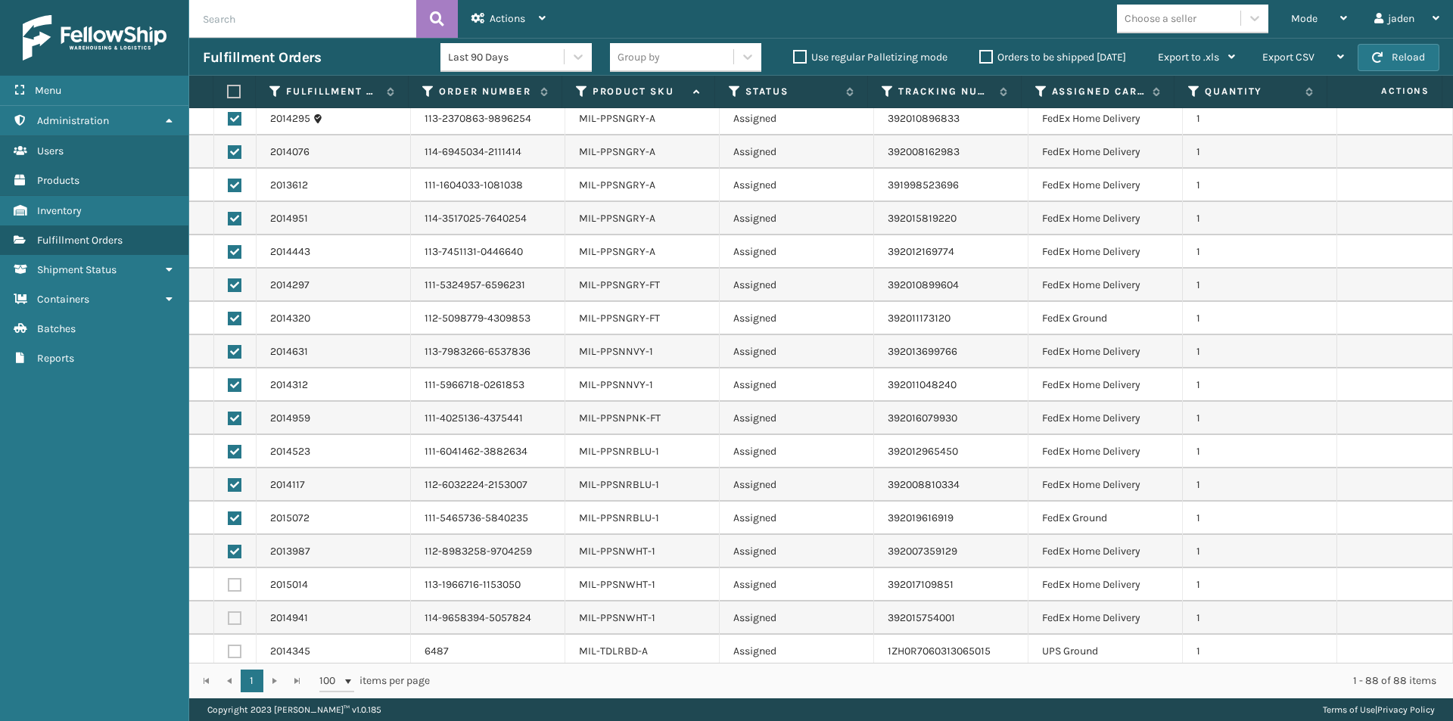
drag, startPoint x: 236, startPoint y: 581, endPoint x: 235, endPoint y: 614, distance: 32.6
click at [236, 583] on label at bounding box center [235, 585] width 14 height 14
click at [229, 583] on input "checkbox" at bounding box center [228, 583] width 1 height 10
checkbox input "true"
click at [235, 614] on label at bounding box center [235, 619] width 14 height 14
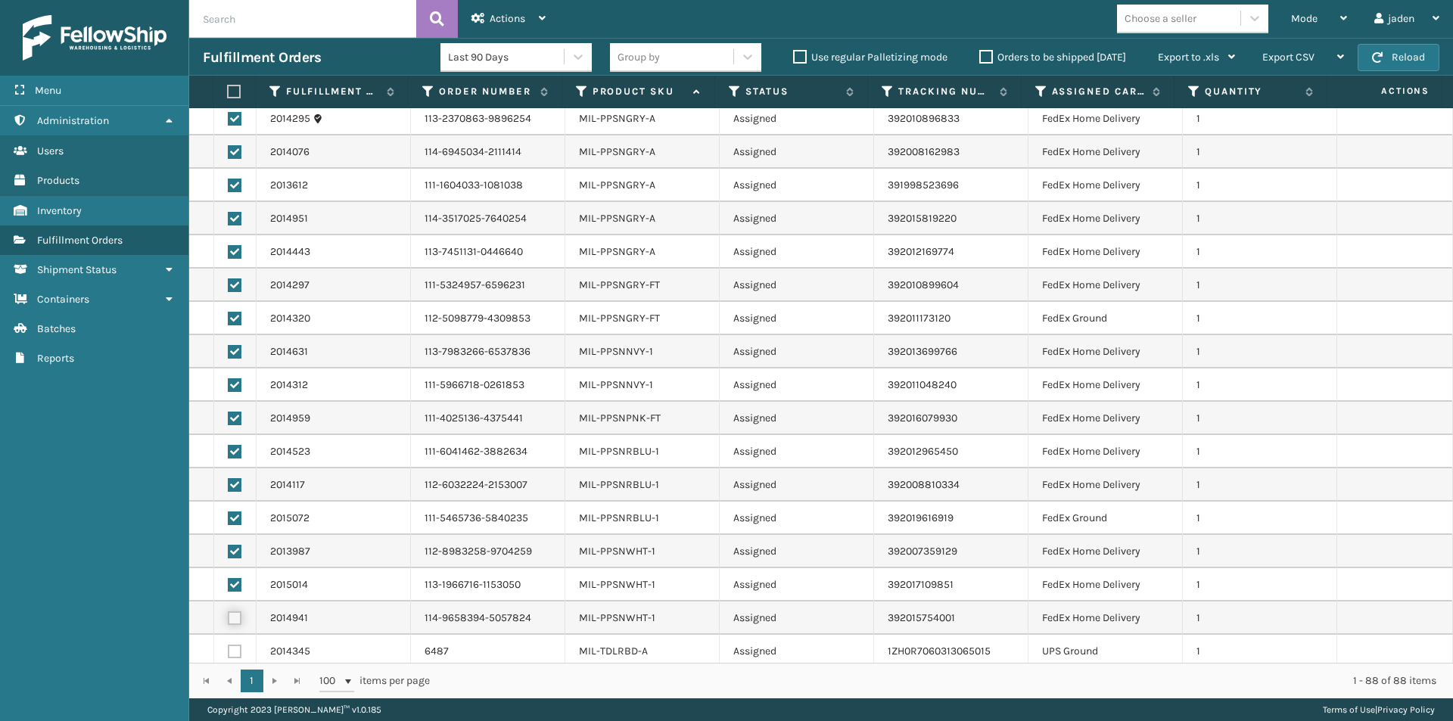
click at [229, 614] on input "checkbox" at bounding box center [228, 617] width 1 height 10
checkbox input "true"
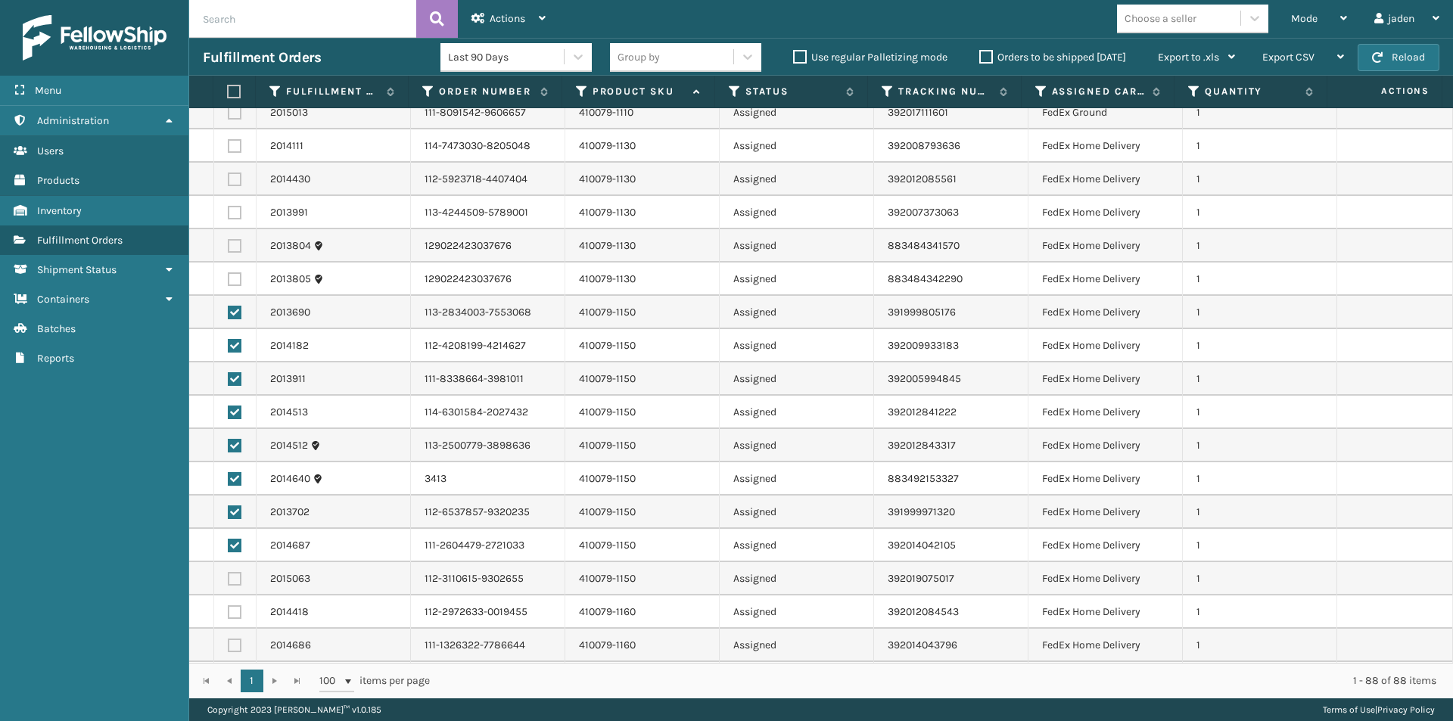
scroll to position [0, 0]
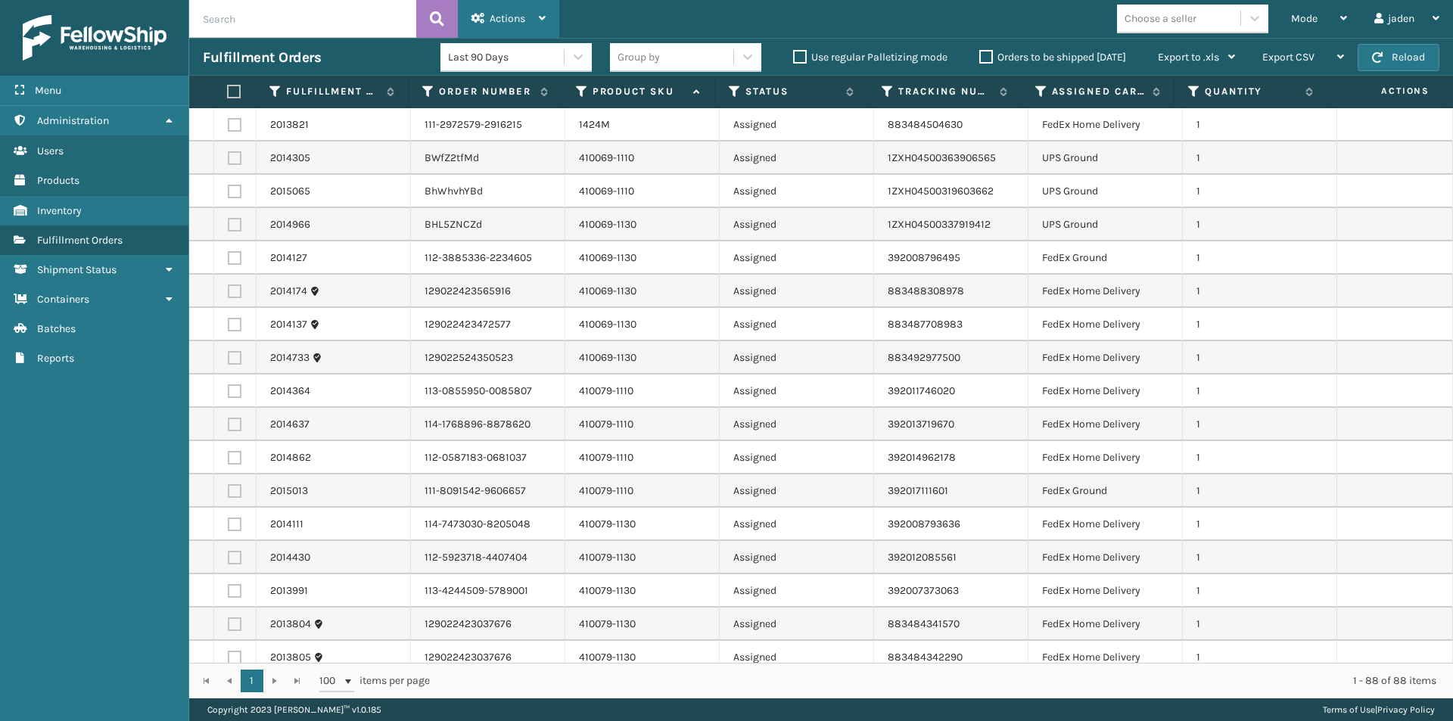
click at [504, 14] on span "Actions" at bounding box center [508, 18] width 36 height 13
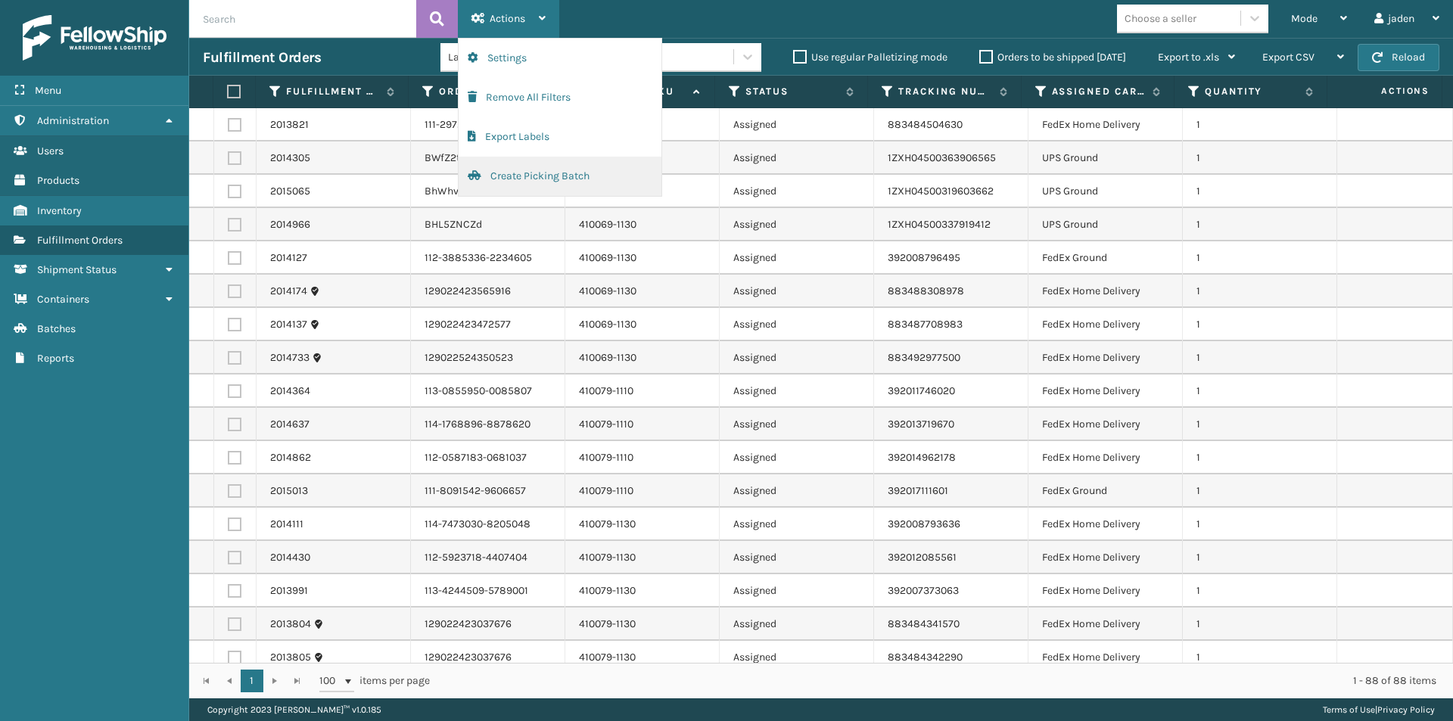
click at [503, 171] on button "Create Picking Batch" at bounding box center [560, 176] width 203 height 39
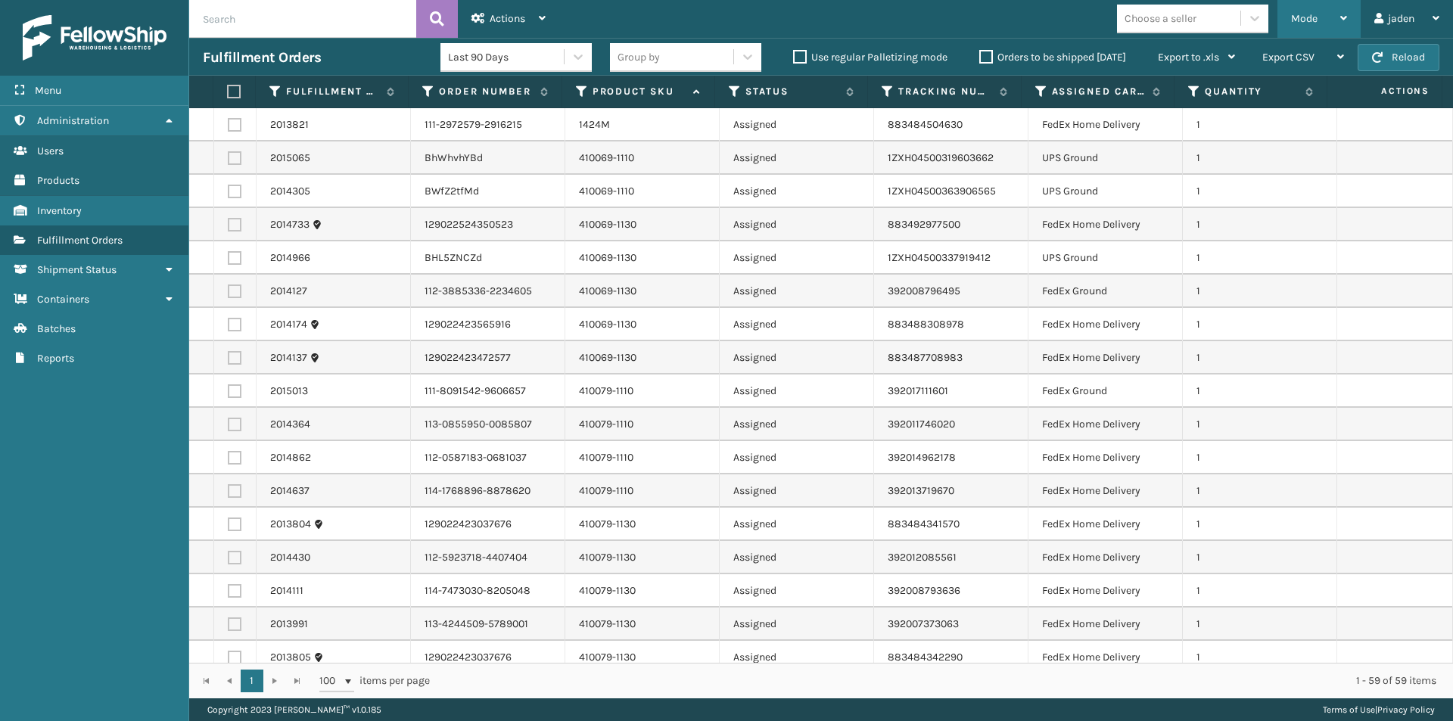
click at [1323, 15] on div "Mode" at bounding box center [1319, 19] width 56 height 38
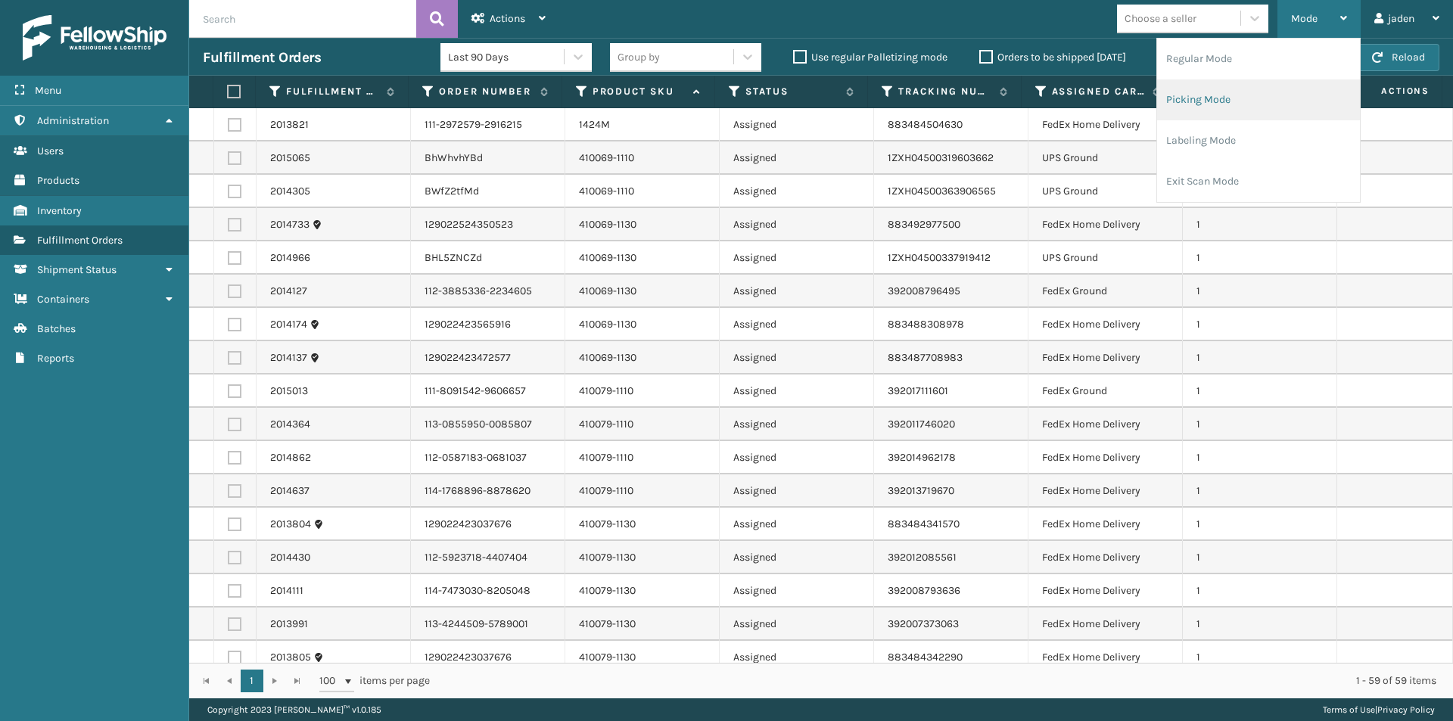
click at [1217, 112] on li "Picking Mode" at bounding box center [1258, 99] width 203 height 41
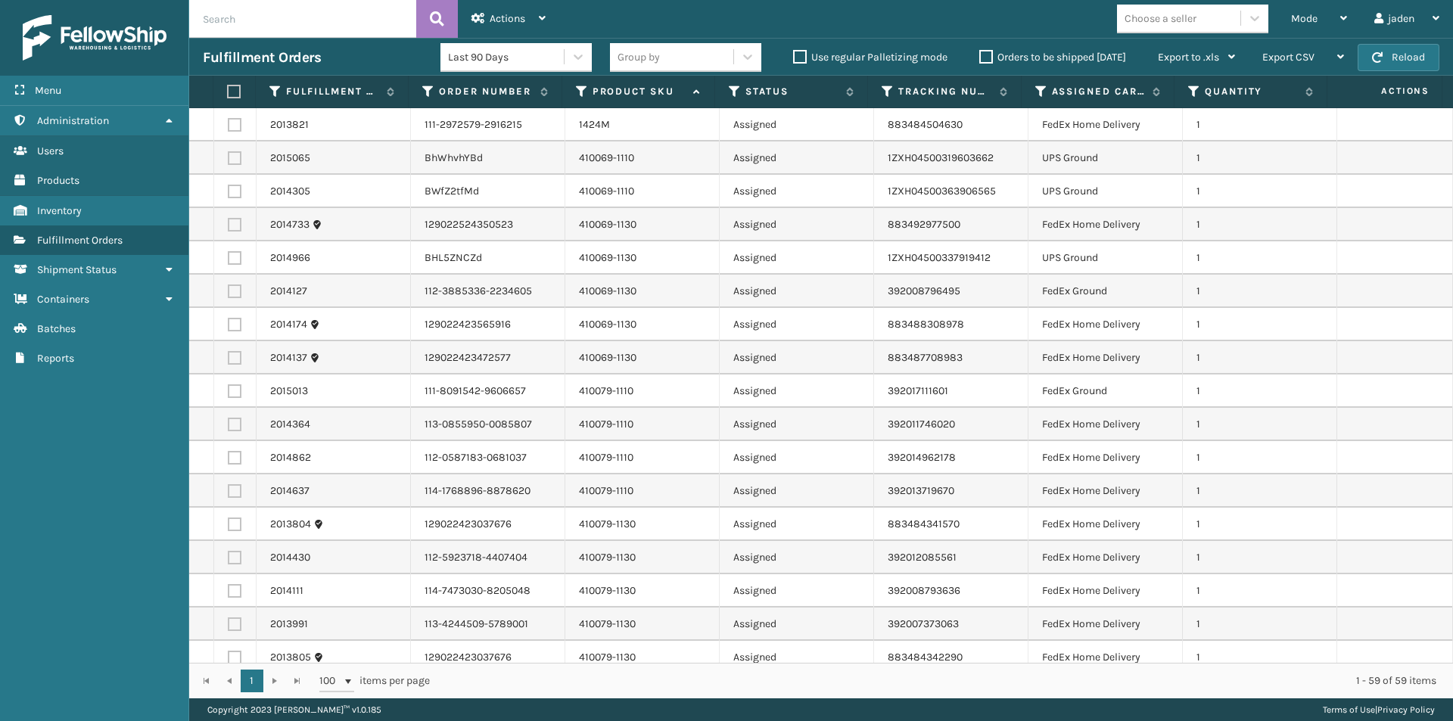
drag, startPoint x: 238, startPoint y: 157, endPoint x: 226, endPoint y: 198, distance: 42.6
click at [238, 157] on label at bounding box center [235, 158] width 14 height 14
click at [229, 157] on input "checkbox" at bounding box center [228, 156] width 1 height 10
checkbox input "true"
click at [228, 190] on label at bounding box center [235, 192] width 14 height 14
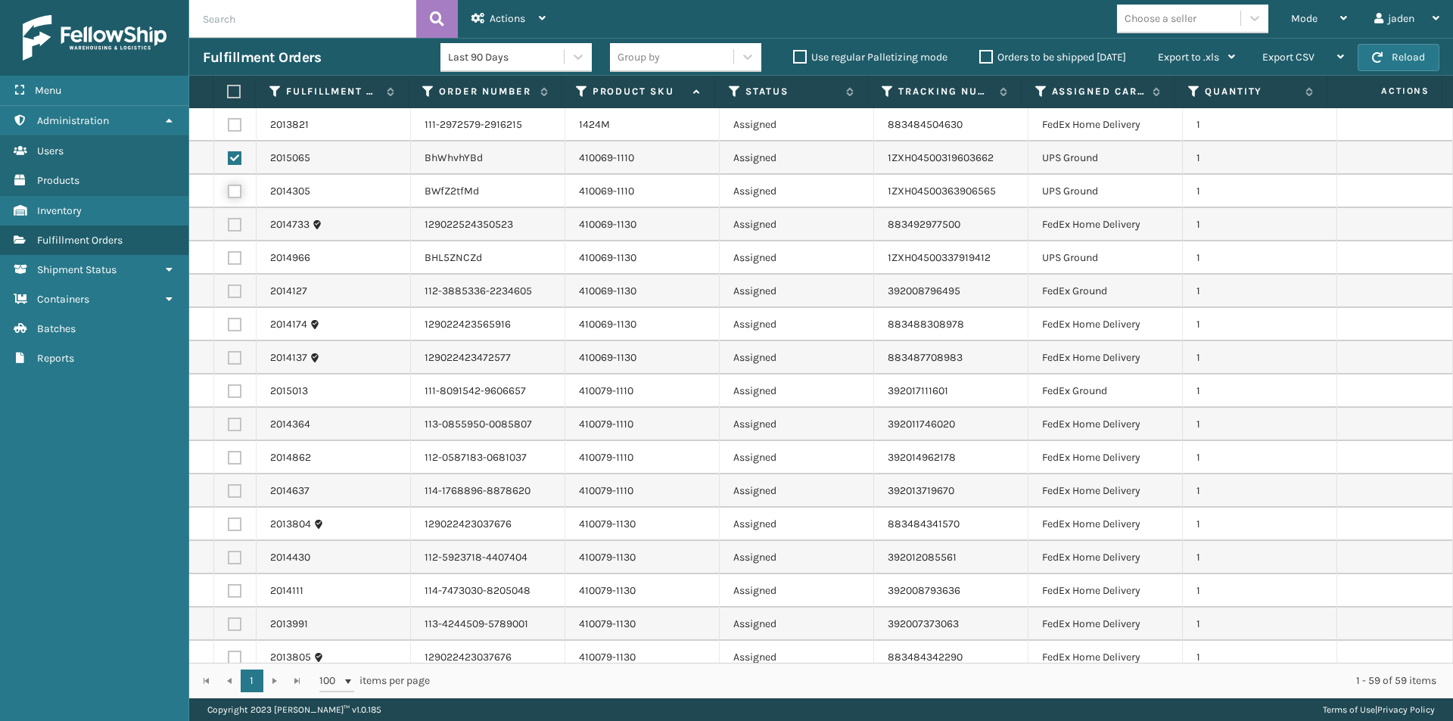
click at [228, 190] on input "checkbox" at bounding box center [228, 190] width 1 height 10
checkbox input "true"
click at [252, 257] on td at bounding box center [235, 257] width 42 height 33
click at [238, 257] on label at bounding box center [235, 258] width 14 height 14
click at [229, 257] on input "checkbox" at bounding box center [228, 256] width 1 height 10
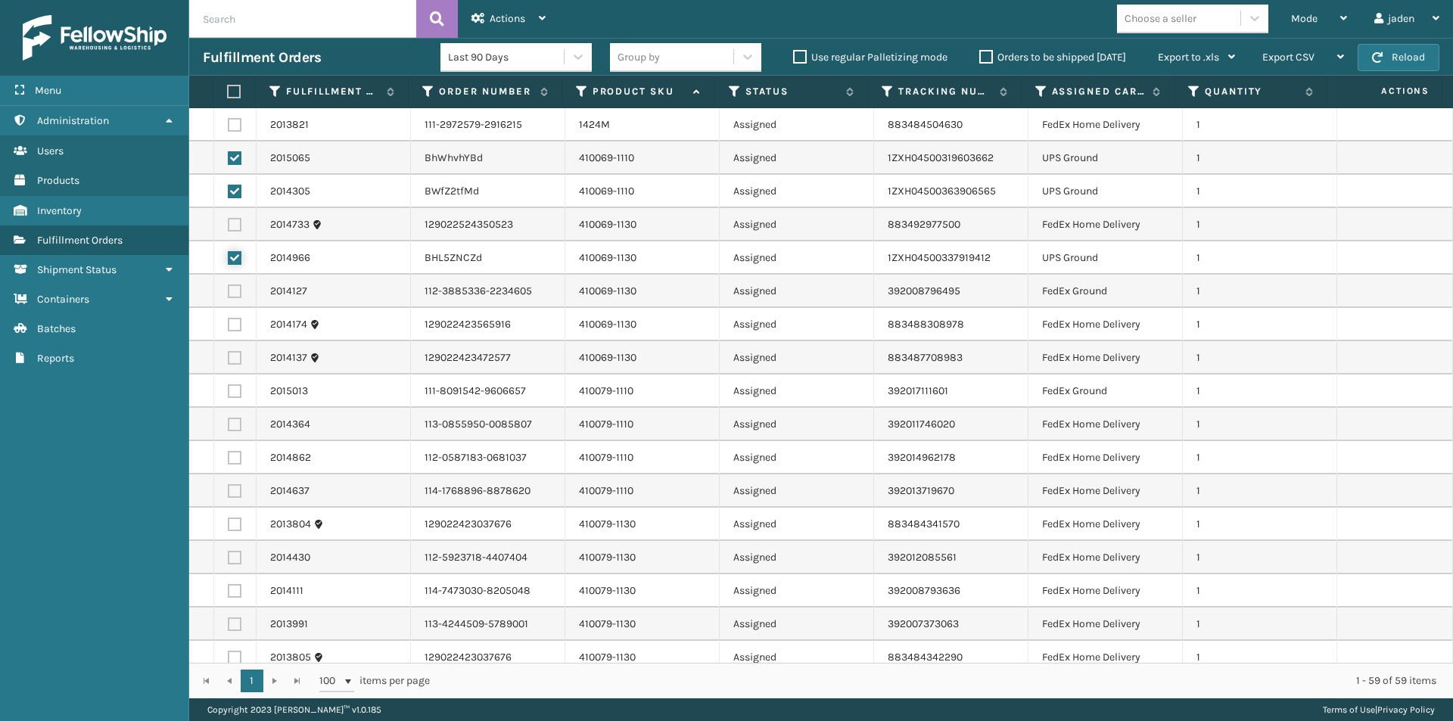
checkbox input "true"
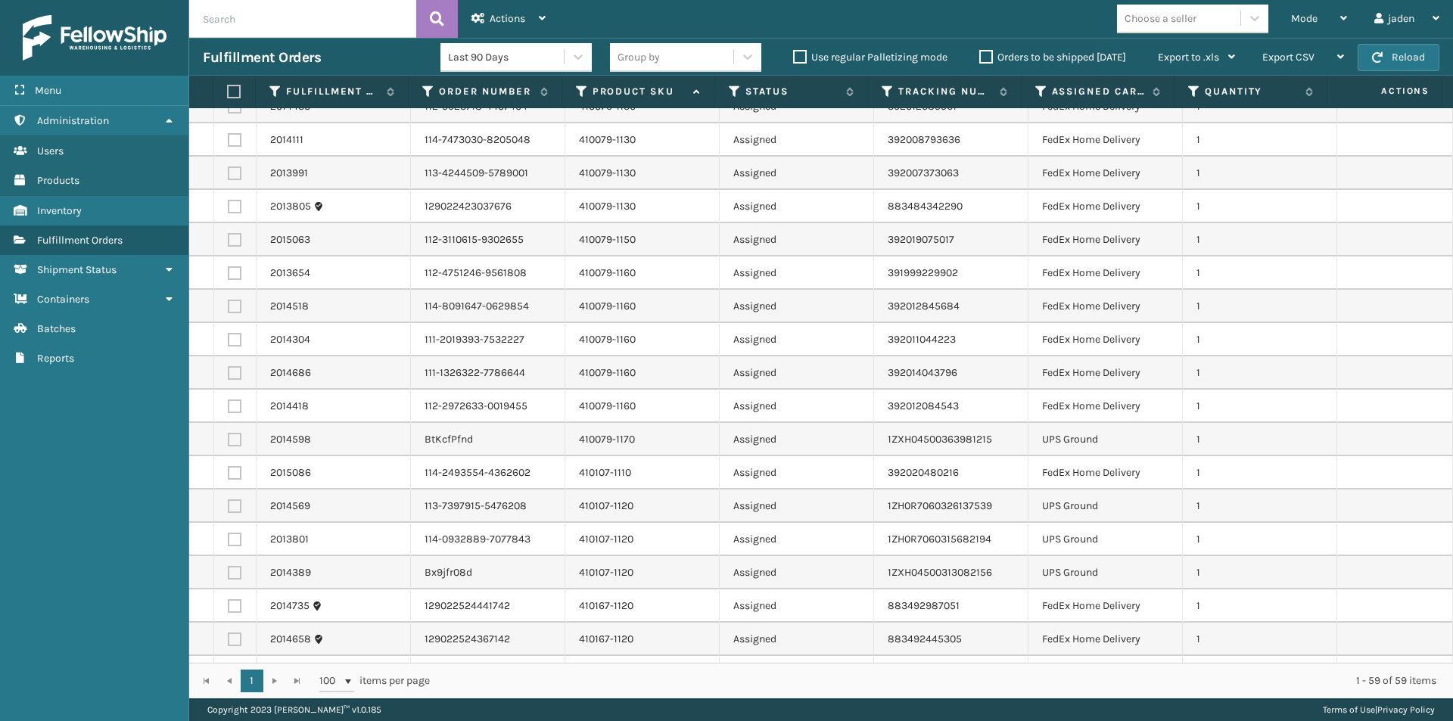
scroll to position [454, 0]
click at [232, 438] on label at bounding box center [235, 437] width 14 height 14
click at [229, 438] on input "checkbox" at bounding box center [228, 435] width 1 height 10
checkbox input "true"
click at [237, 504] on label at bounding box center [235, 504] width 14 height 14
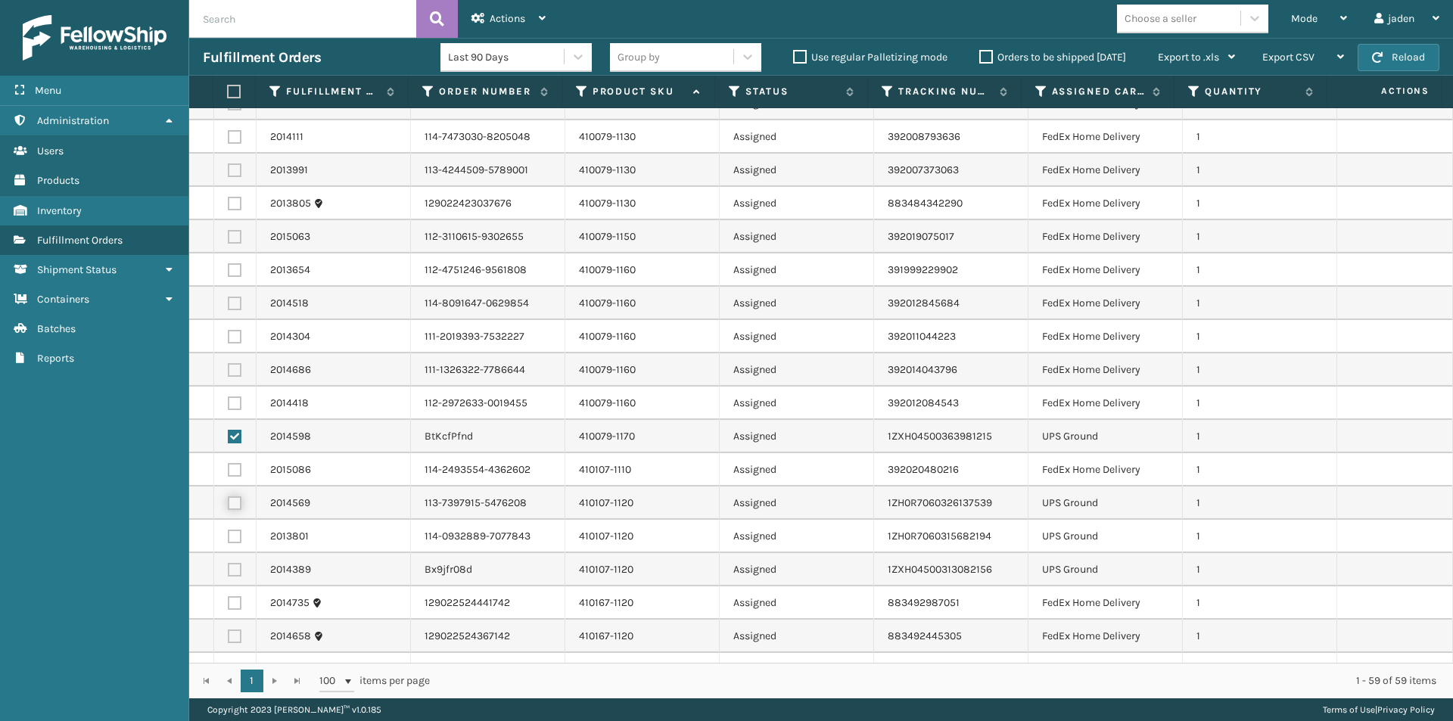
click at [229, 504] on input "checkbox" at bounding box center [228, 502] width 1 height 10
checkbox input "true"
click at [238, 537] on label at bounding box center [235, 537] width 14 height 14
click at [229, 537] on input "checkbox" at bounding box center [228, 535] width 1 height 10
checkbox input "true"
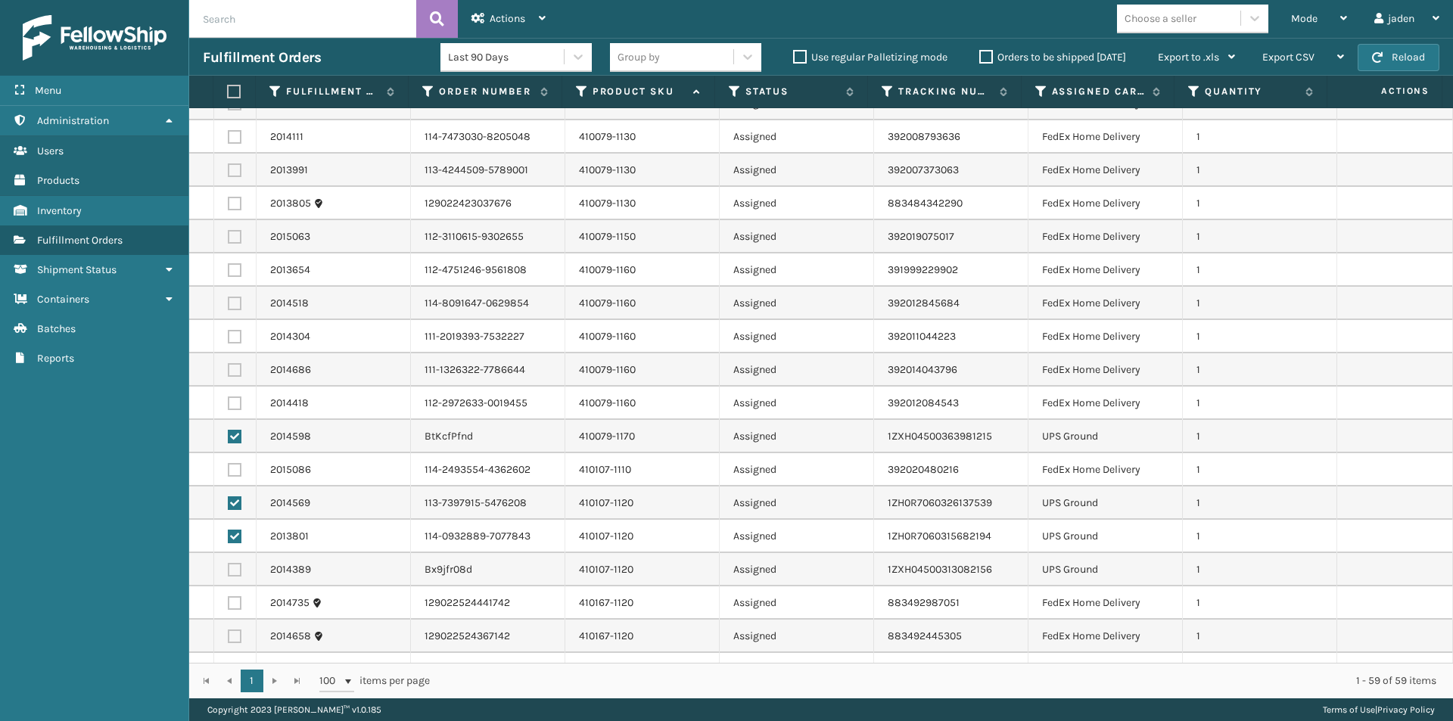
click at [237, 563] on label at bounding box center [235, 570] width 14 height 14
click at [229, 563] on input "checkbox" at bounding box center [228, 568] width 1 height 10
click at [237, 563] on label at bounding box center [235, 570] width 14 height 14
click at [229, 563] on input "checkbox" at bounding box center [228, 568] width 1 height 10
click at [236, 563] on label at bounding box center [235, 570] width 14 height 14
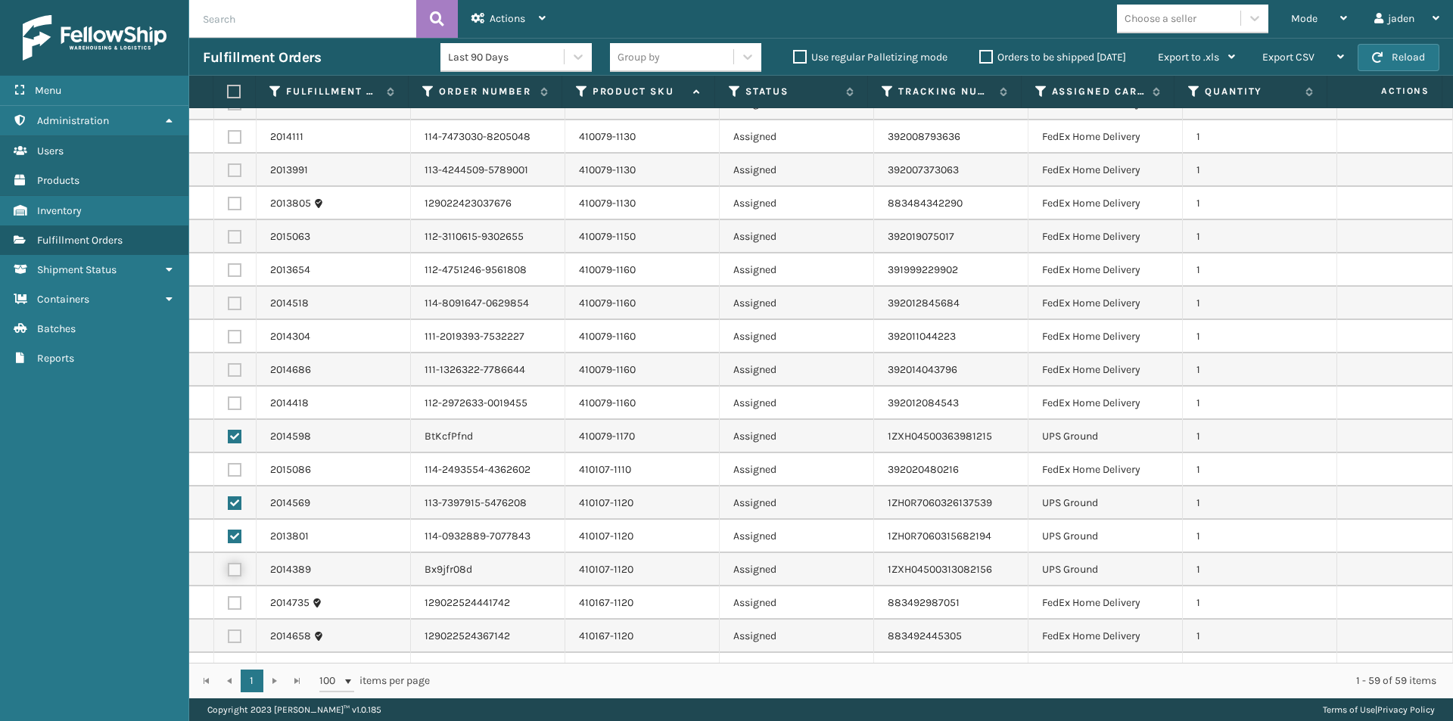
click at [229, 563] on input "checkbox" at bounding box center [228, 568] width 1 height 10
checkbox input "true"
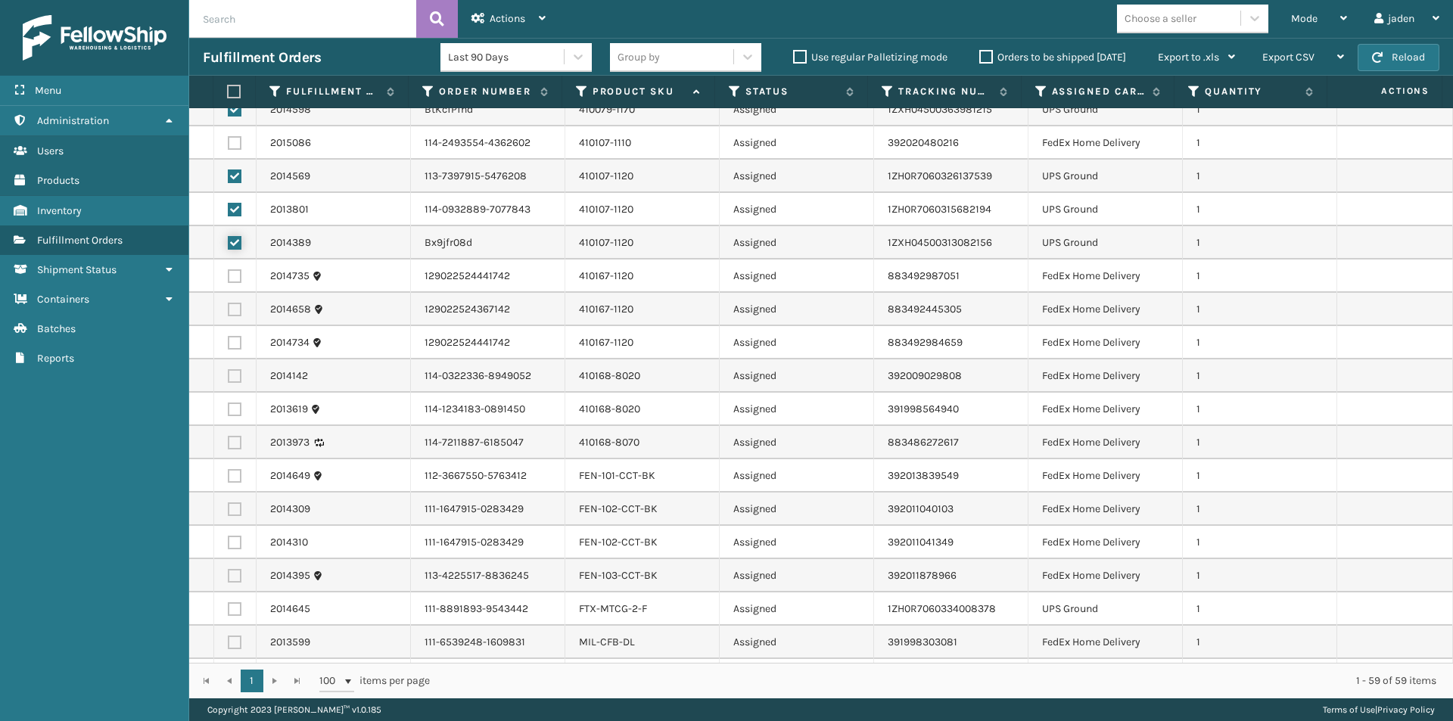
scroll to position [833, 0]
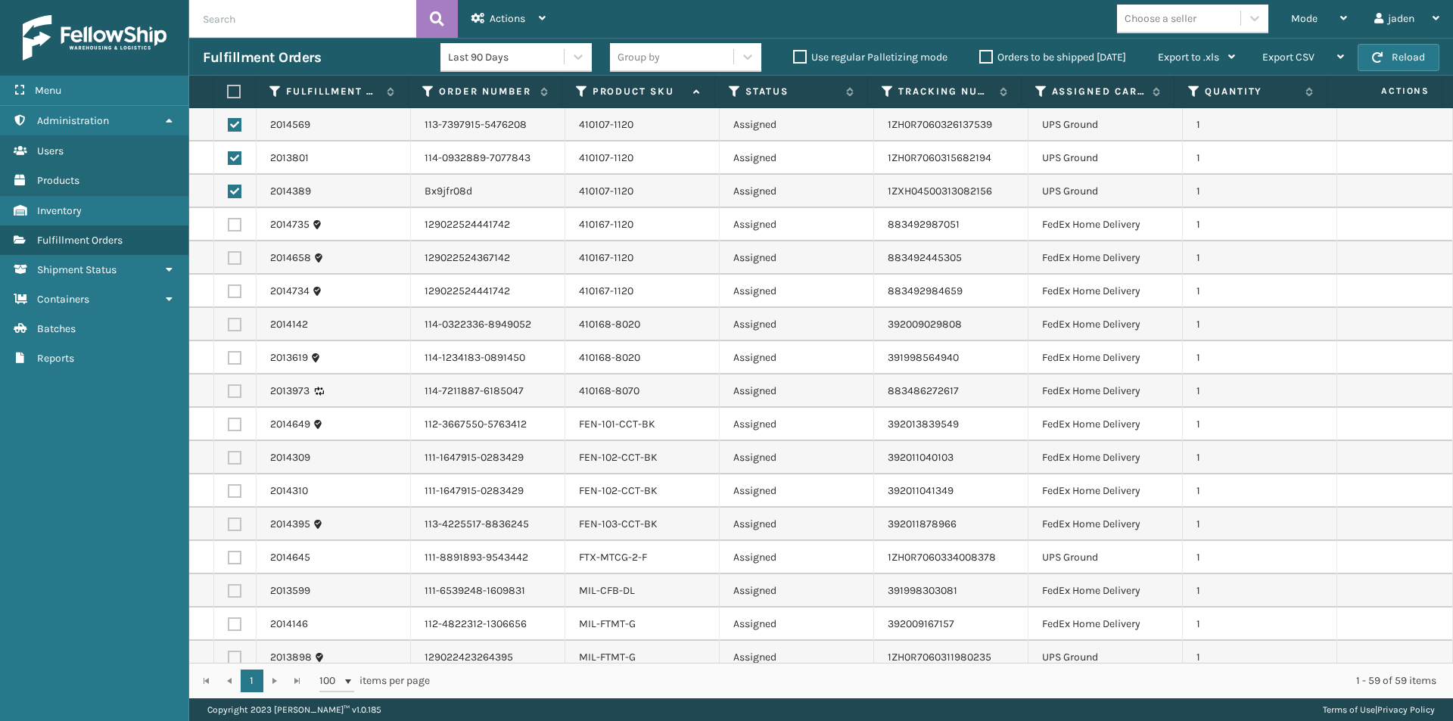
click at [236, 557] on label at bounding box center [235, 558] width 14 height 14
click at [229, 557] on input "checkbox" at bounding box center [228, 556] width 1 height 10
checkbox input "true"
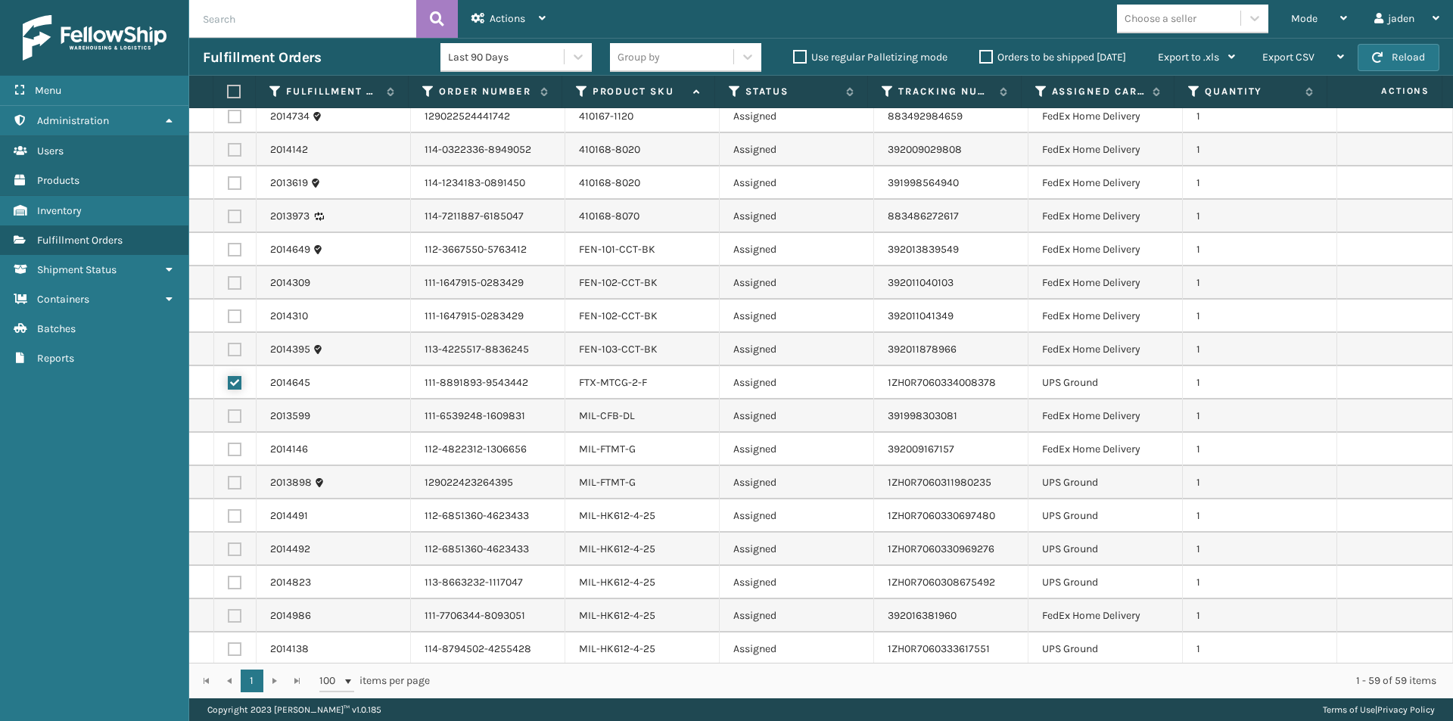
scroll to position [1060, 0]
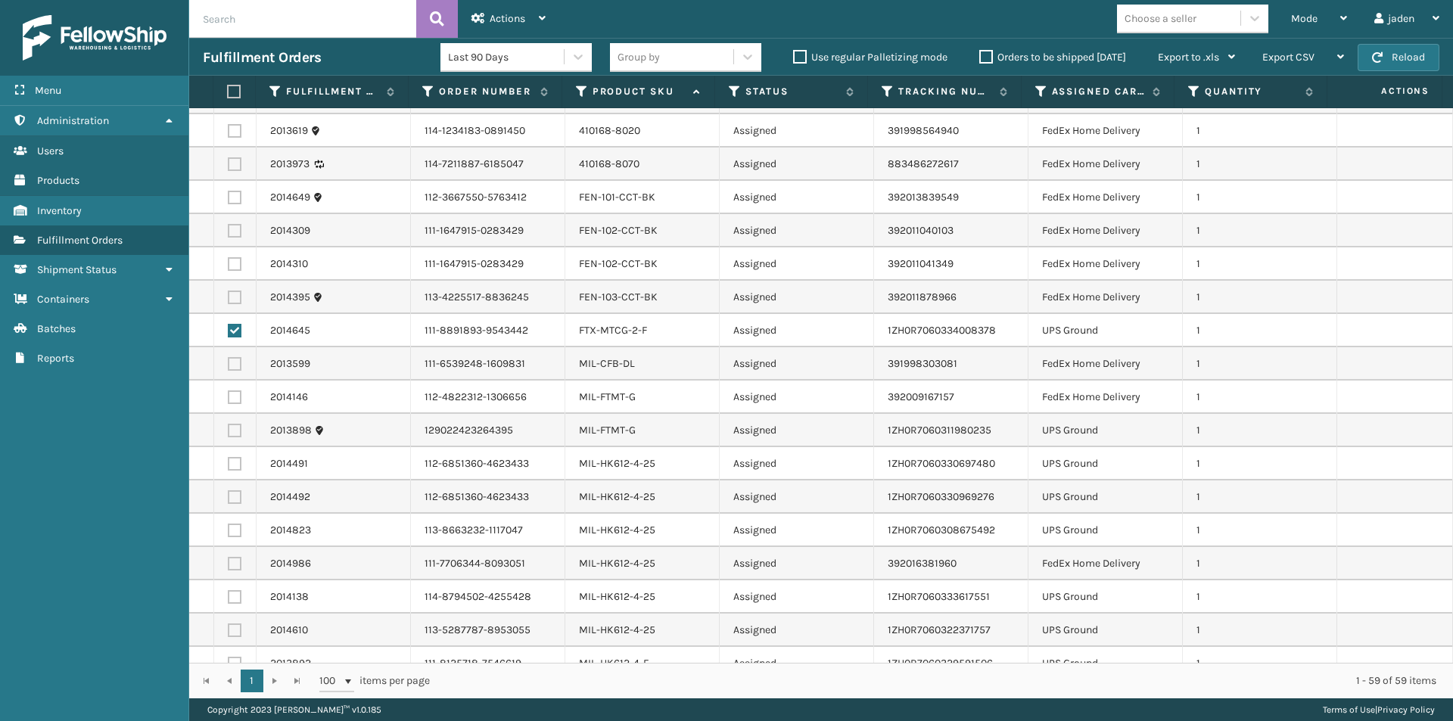
click at [238, 431] on label at bounding box center [235, 431] width 14 height 14
click at [229, 431] on input "checkbox" at bounding box center [228, 429] width 1 height 10
checkbox input "true"
click at [230, 531] on label at bounding box center [235, 531] width 14 height 14
click at [229, 531] on input "checkbox" at bounding box center [228, 529] width 1 height 10
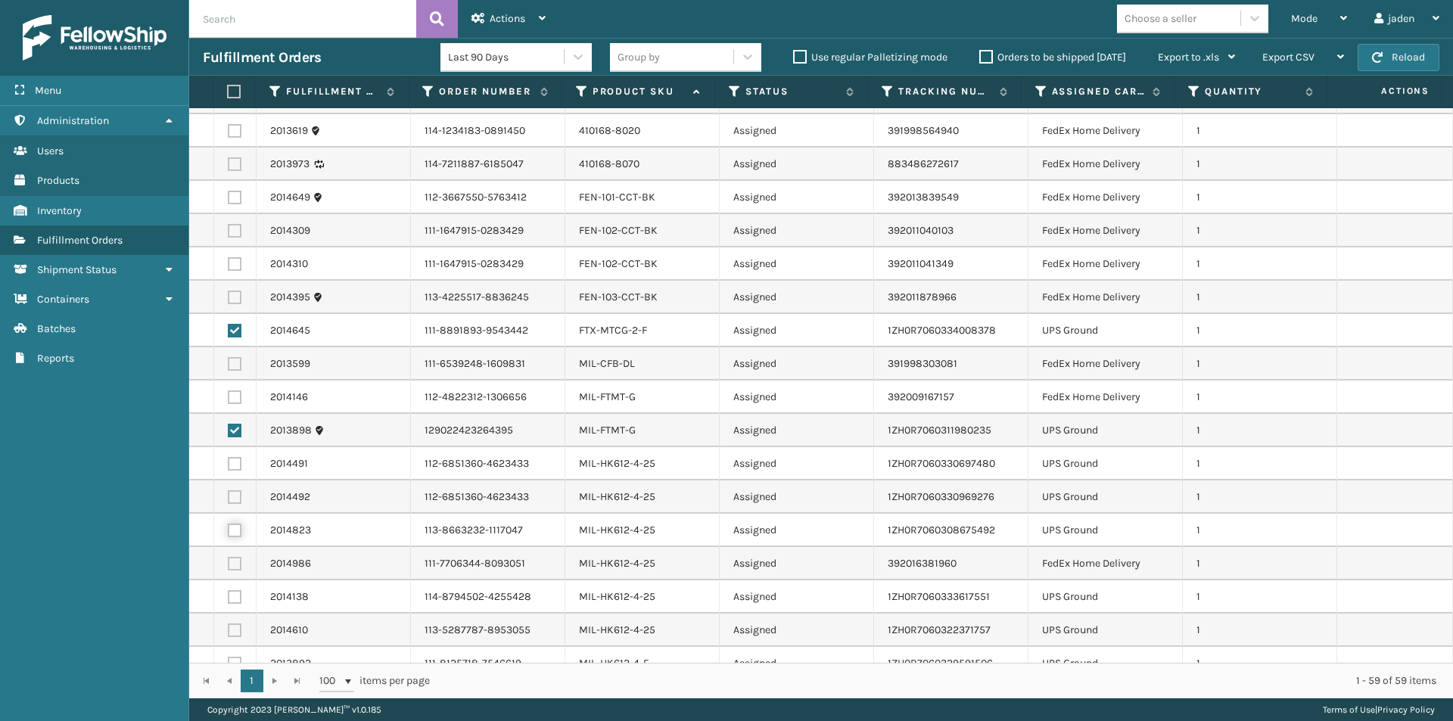
checkbox input "true"
click at [229, 497] on label at bounding box center [235, 498] width 14 height 14
click at [229, 497] on input "checkbox" at bounding box center [228, 496] width 1 height 10
checkbox input "true"
click at [233, 464] on label at bounding box center [235, 464] width 14 height 14
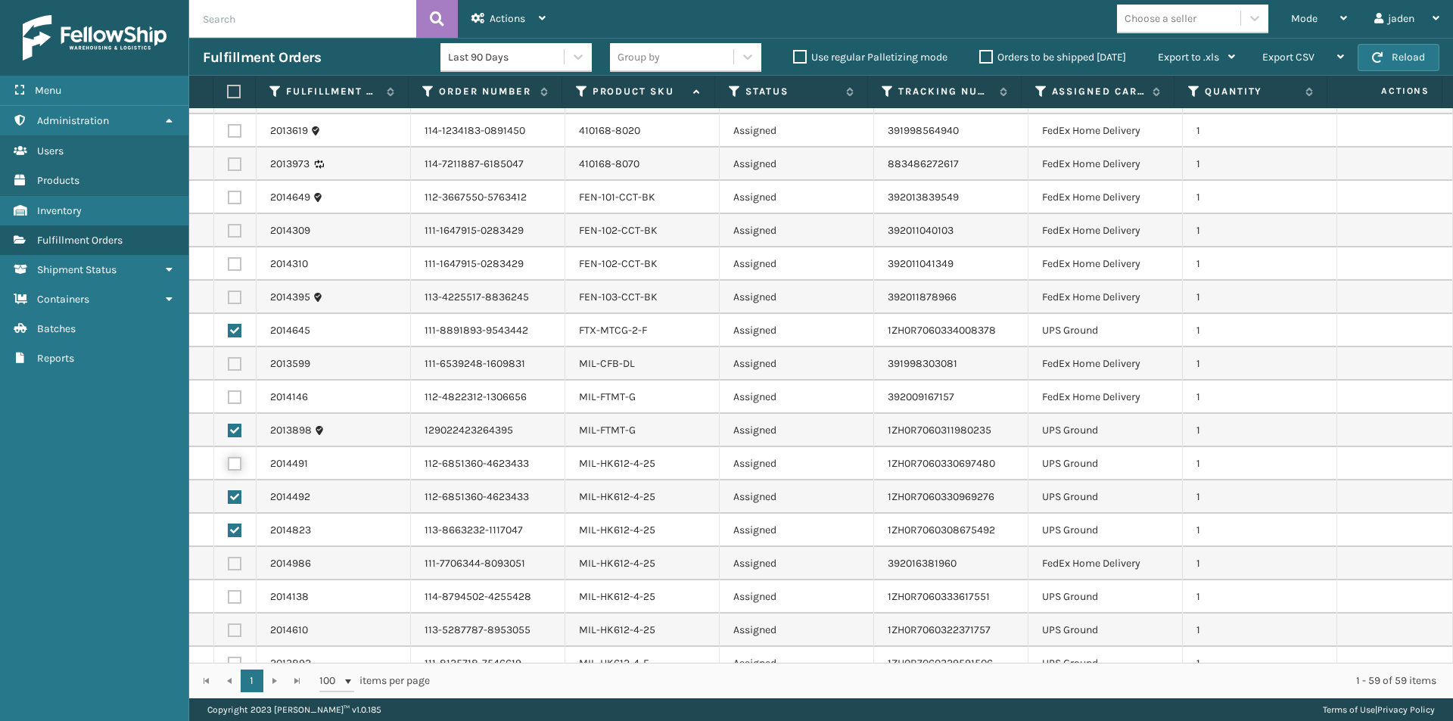
click at [229, 464] on input "checkbox" at bounding box center [228, 462] width 1 height 10
checkbox input "true"
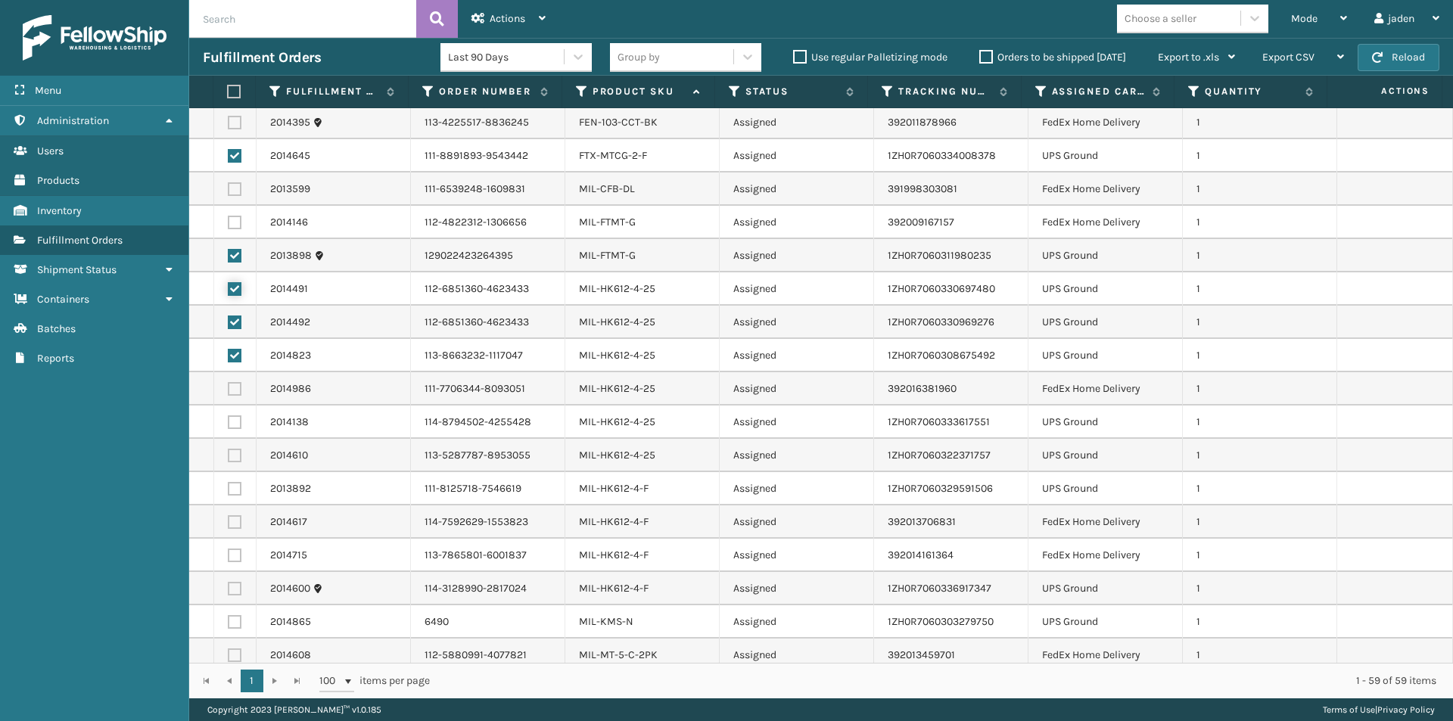
scroll to position [1287, 0]
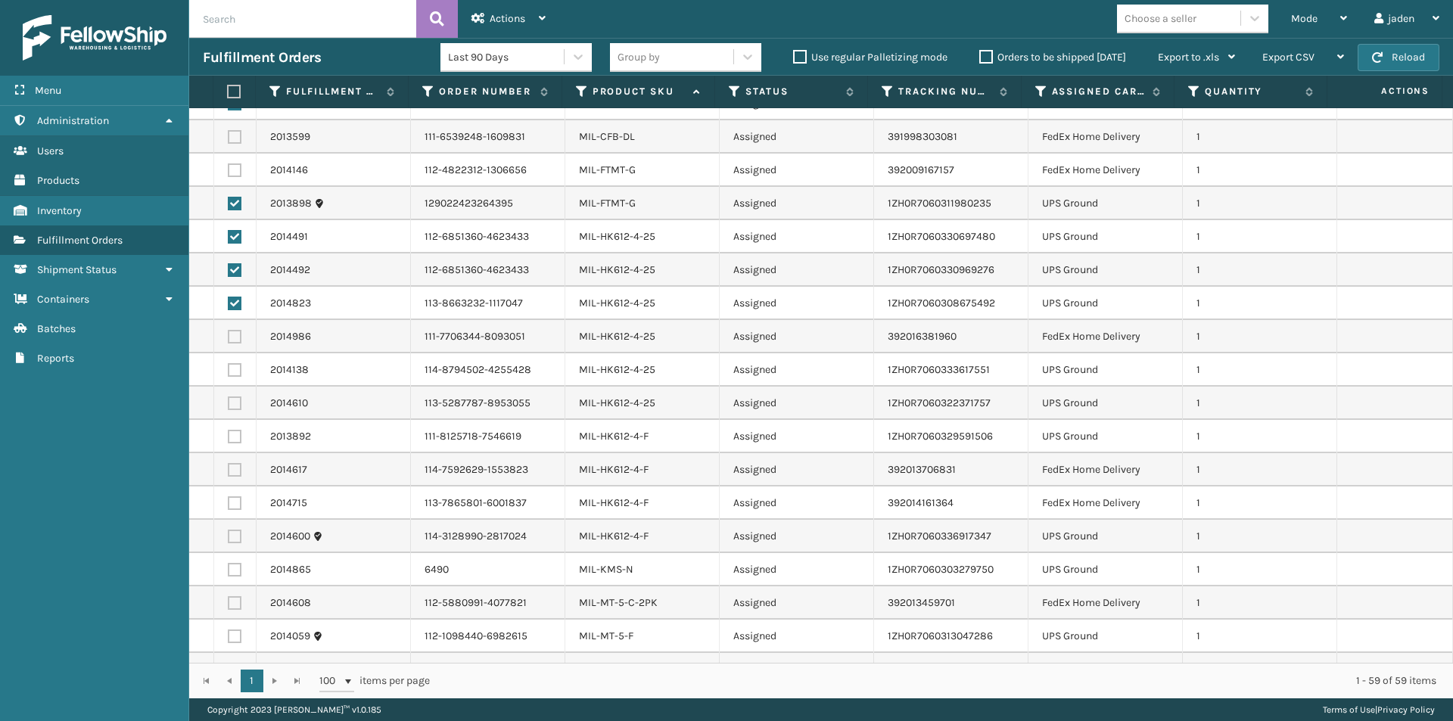
click at [235, 372] on label at bounding box center [235, 370] width 14 height 14
click at [229, 372] on input "checkbox" at bounding box center [228, 368] width 1 height 10
checkbox input "true"
click at [236, 408] on label at bounding box center [235, 404] width 14 height 14
click at [229, 407] on input "checkbox" at bounding box center [228, 402] width 1 height 10
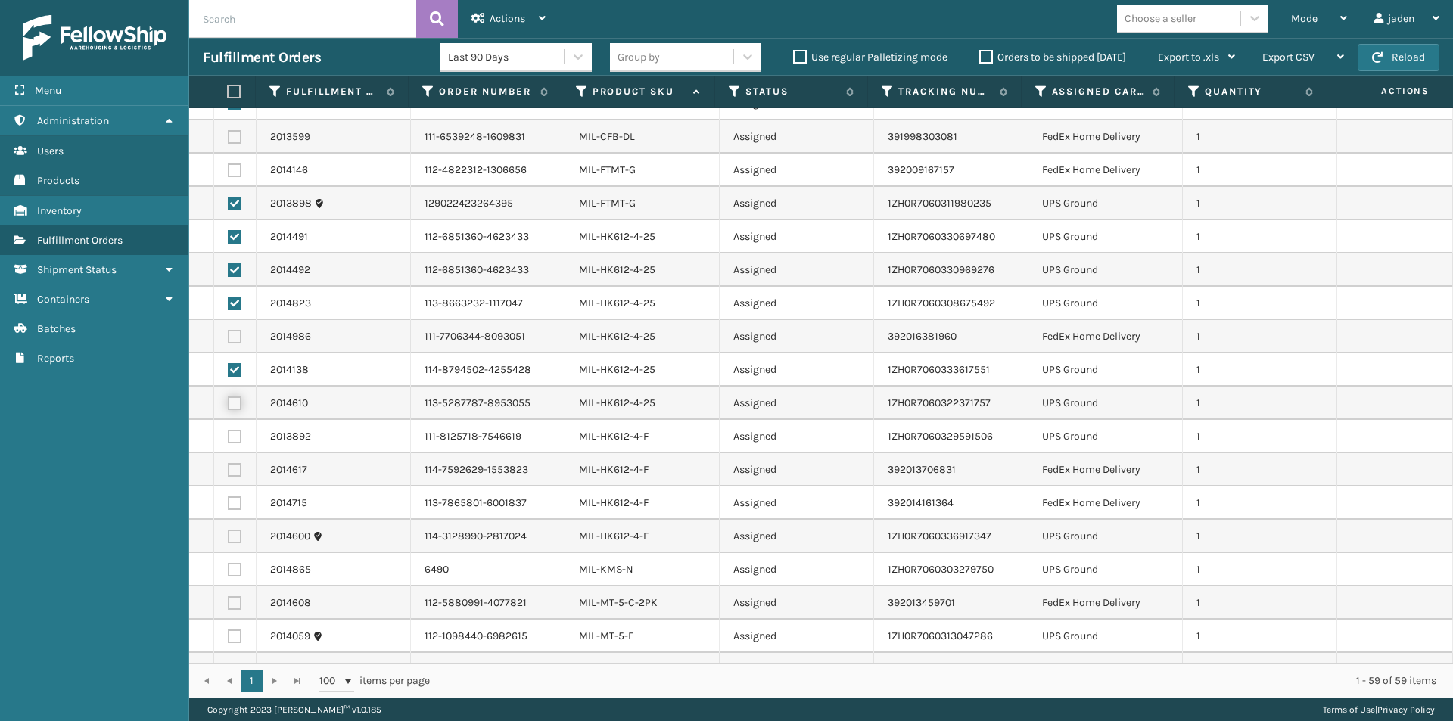
checkbox input "true"
click at [235, 434] on label at bounding box center [235, 437] width 14 height 14
click at [229, 434] on input "checkbox" at bounding box center [228, 435] width 1 height 10
checkbox input "true"
click at [232, 538] on label at bounding box center [235, 537] width 14 height 14
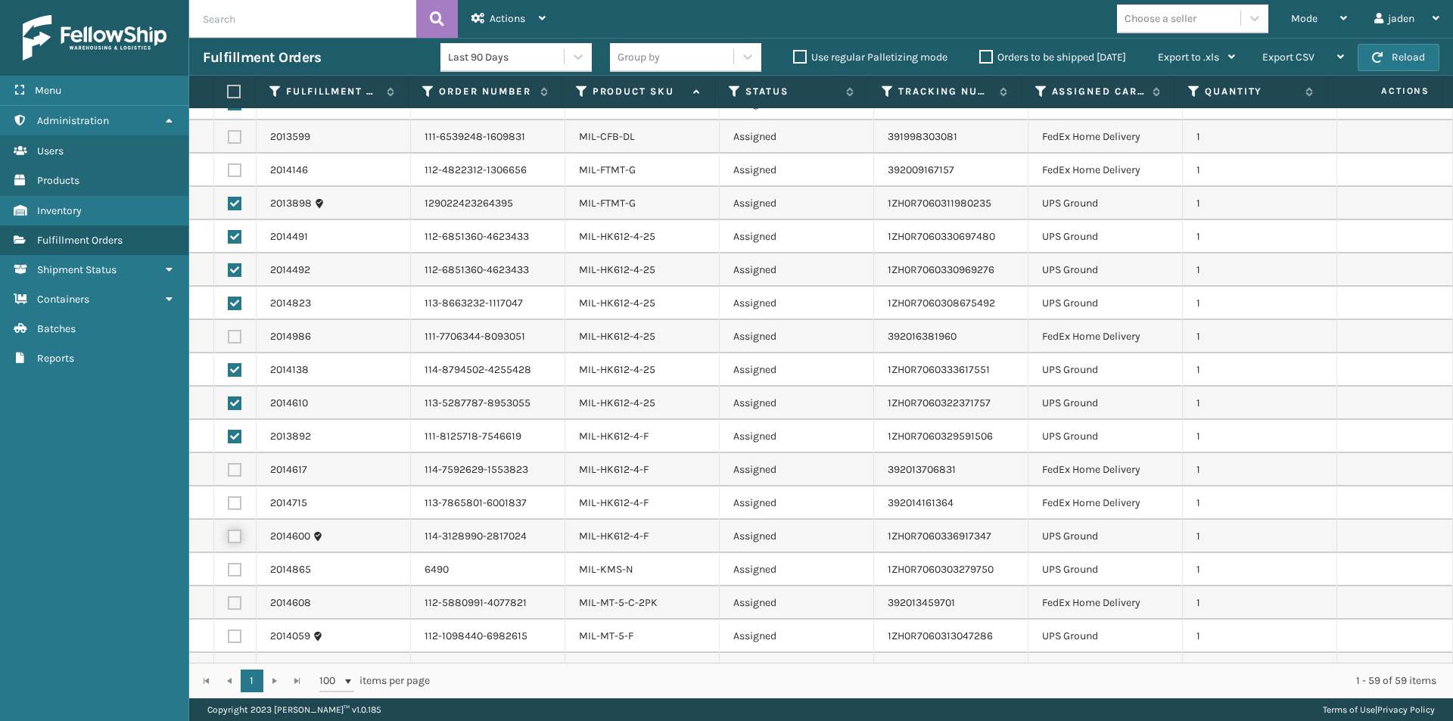
click at [229, 538] on input "checkbox" at bounding box center [228, 535] width 1 height 10
checkbox input "true"
click at [235, 572] on label at bounding box center [235, 570] width 14 height 14
click at [229, 572] on input "checkbox" at bounding box center [228, 568] width 1 height 10
checkbox input "true"
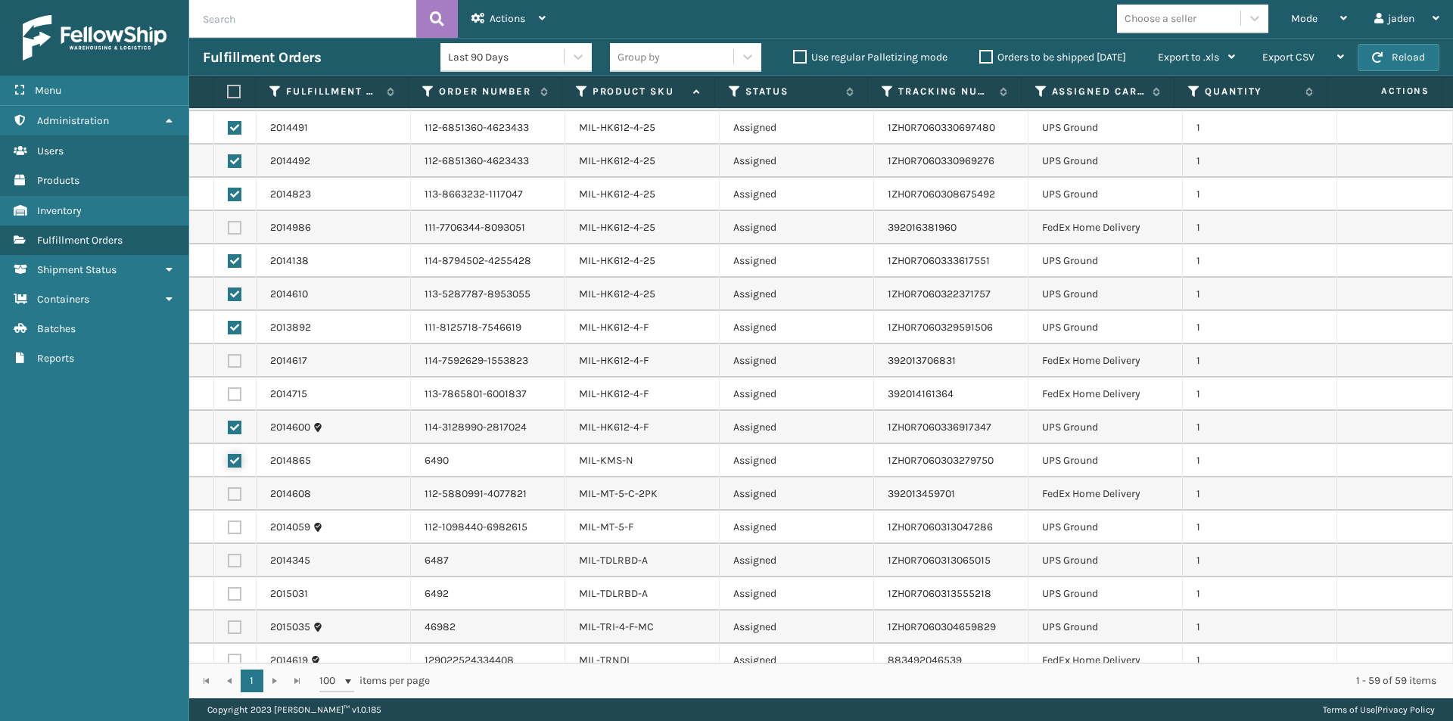
scroll to position [1410, 0]
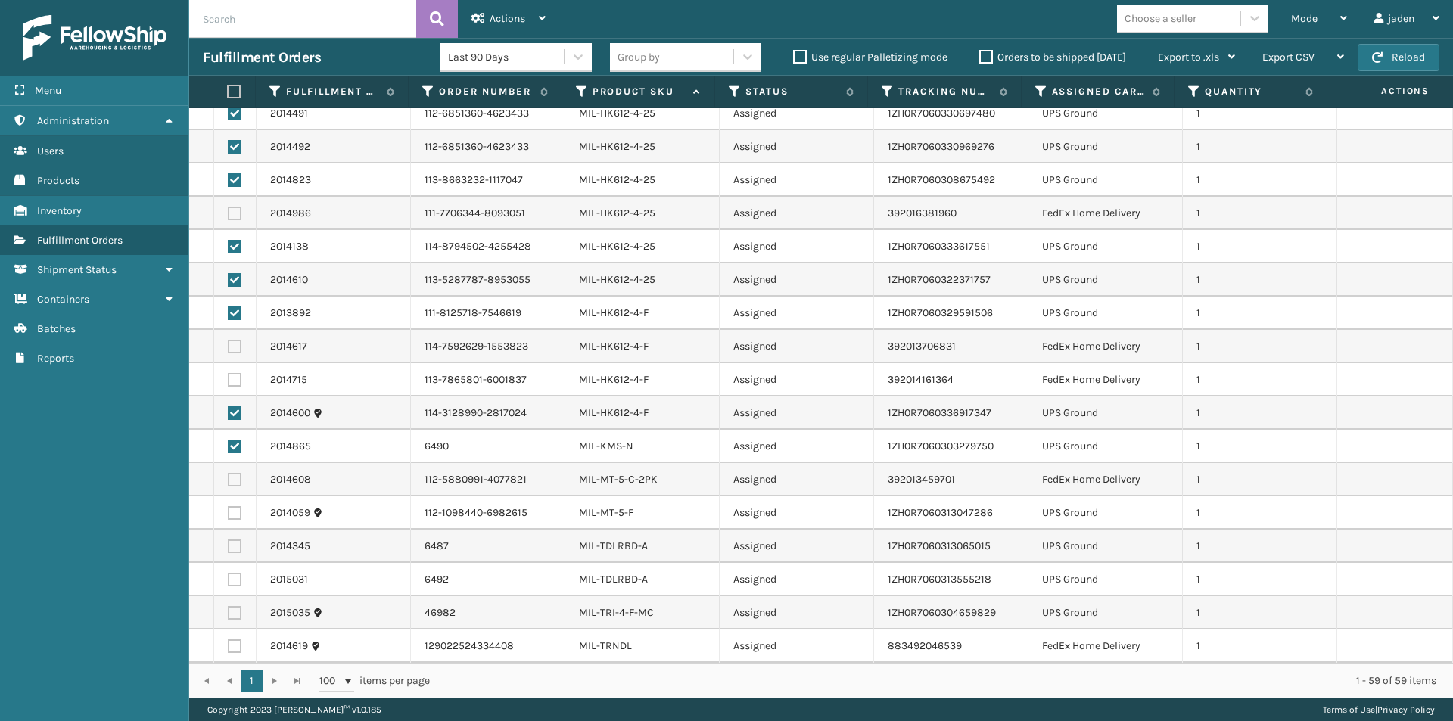
click at [236, 511] on label at bounding box center [235, 513] width 14 height 14
click at [229, 511] on input "checkbox" at bounding box center [228, 511] width 1 height 10
checkbox input "true"
click at [232, 615] on label at bounding box center [235, 613] width 14 height 14
click at [229, 615] on input "checkbox" at bounding box center [228, 611] width 1 height 10
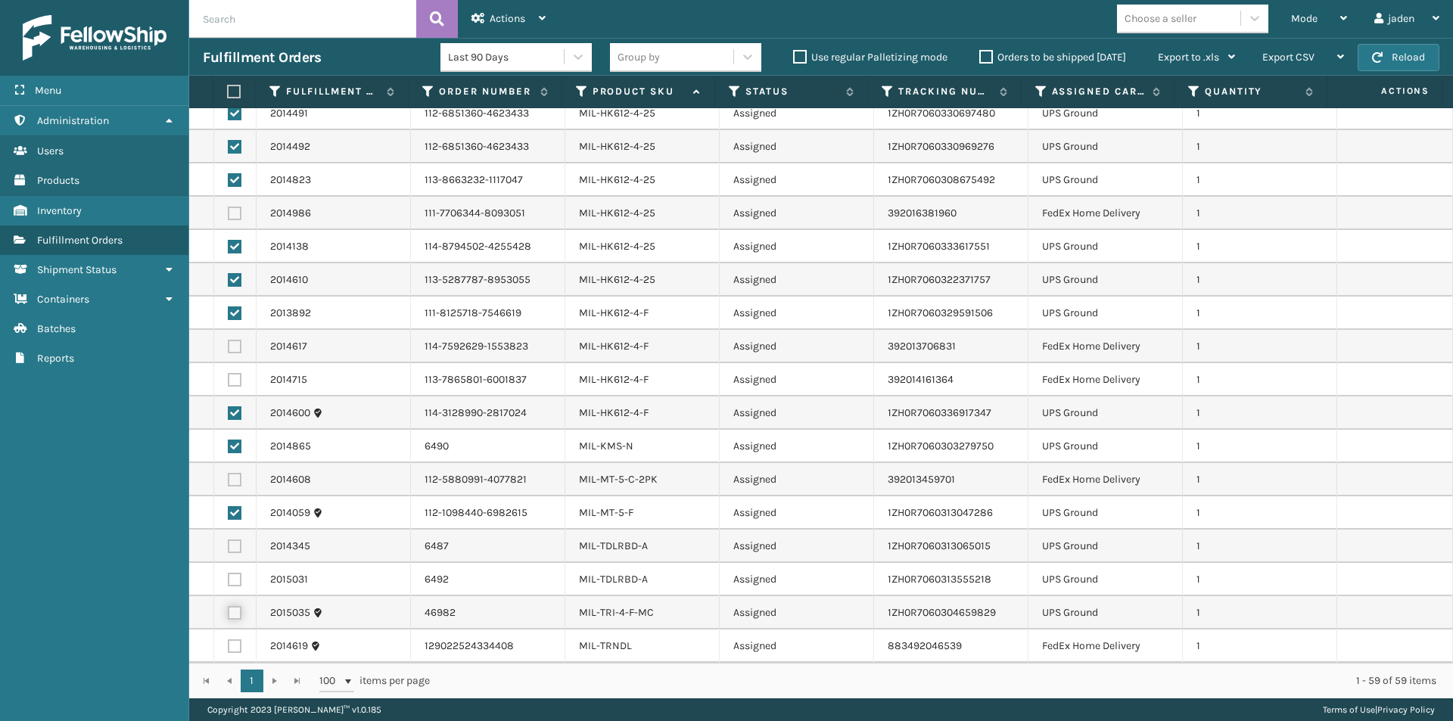
checkbox input "true"
click at [232, 583] on label at bounding box center [235, 580] width 14 height 14
click at [229, 583] on input "checkbox" at bounding box center [228, 578] width 1 height 10
checkbox input "true"
click at [238, 545] on label at bounding box center [235, 547] width 14 height 14
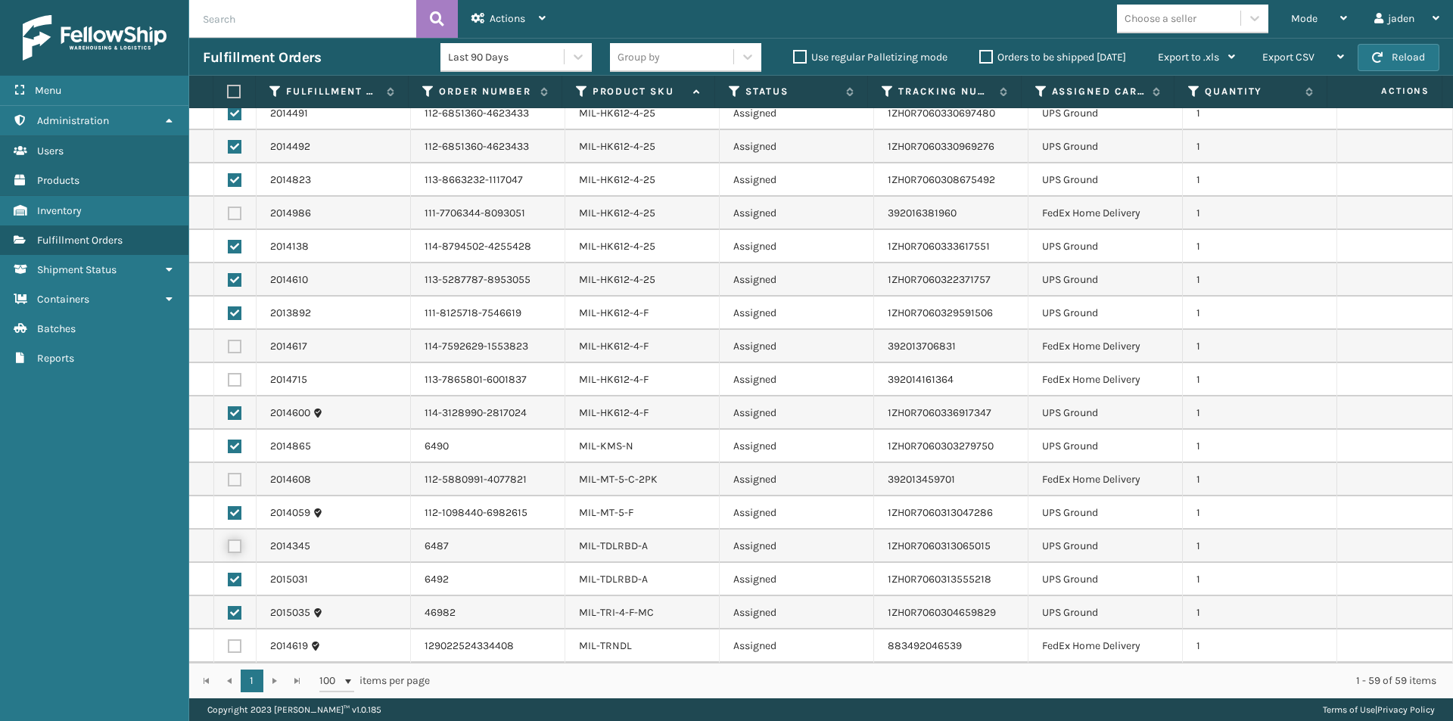
click at [229, 545] on input "checkbox" at bounding box center [228, 545] width 1 height 10
checkbox input "true"
click at [500, 15] on span "Actions" at bounding box center [508, 18] width 36 height 13
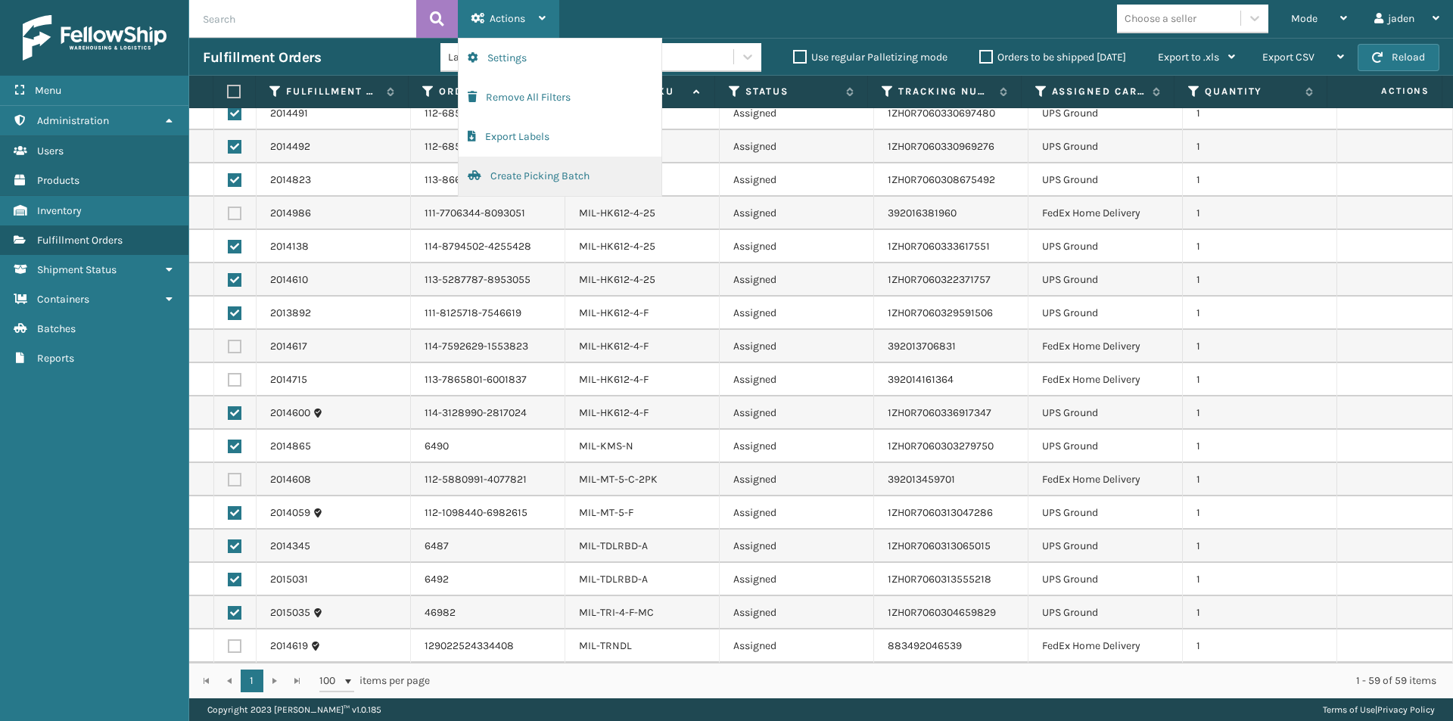
click at [491, 174] on button "Create Picking Batch" at bounding box center [560, 176] width 203 height 39
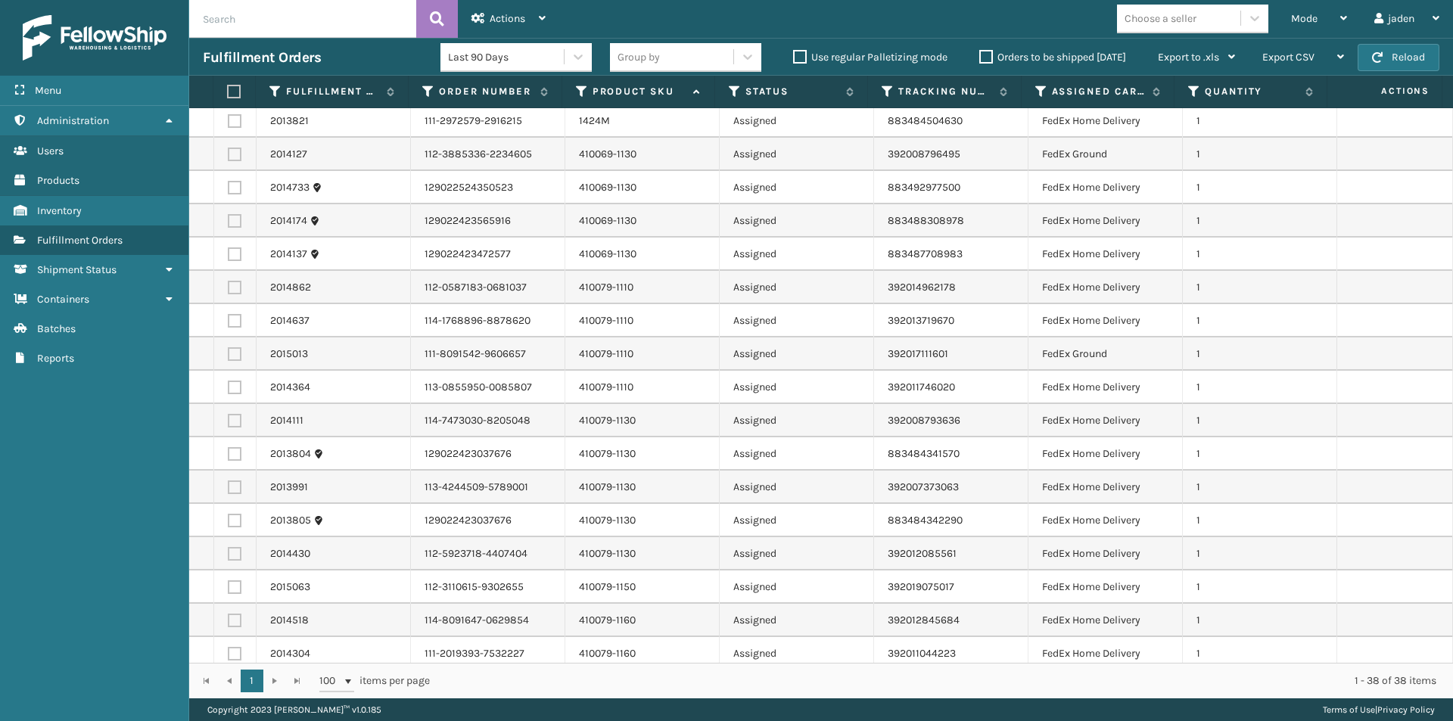
scroll to position [0, 0]
click at [236, 91] on label at bounding box center [232, 92] width 10 height 14
click at [228, 91] on input "checkbox" at bounding box center [227, 92] width 1 height 10
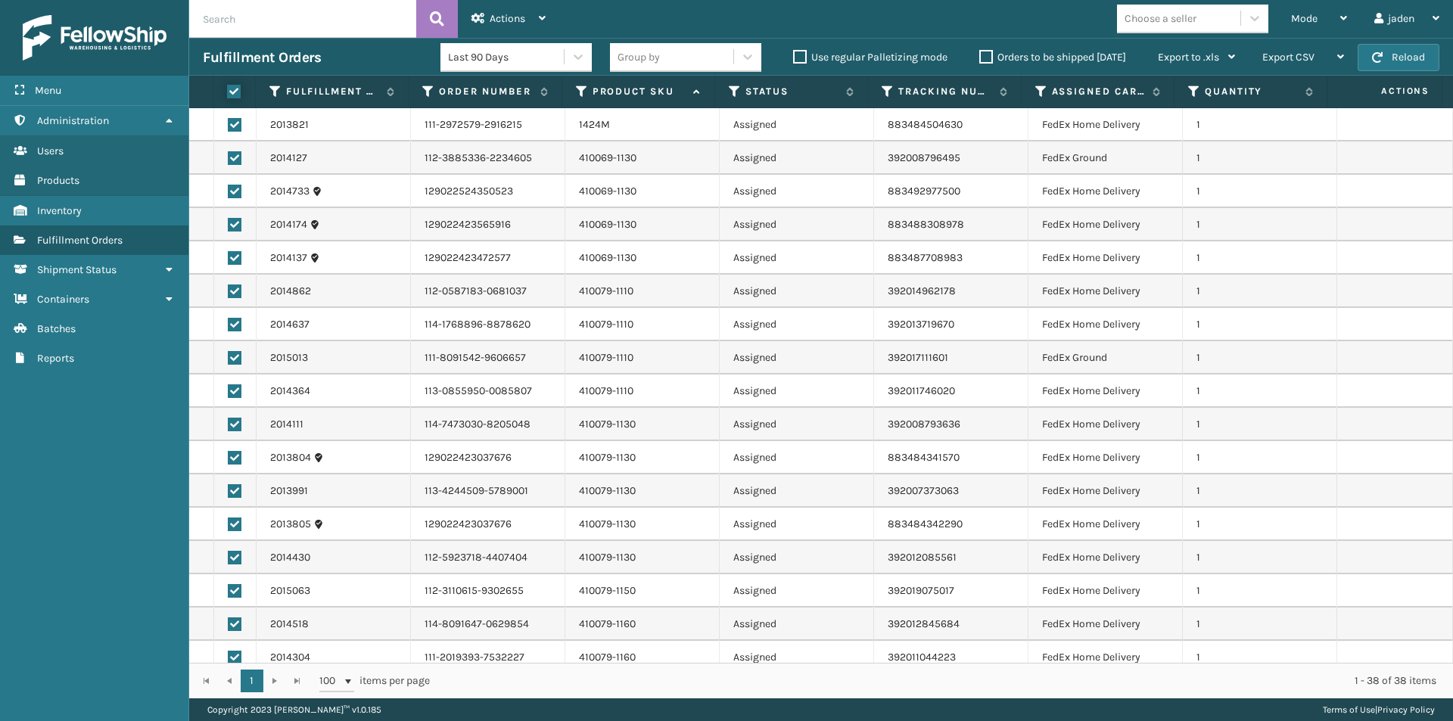
checkbox input "true"
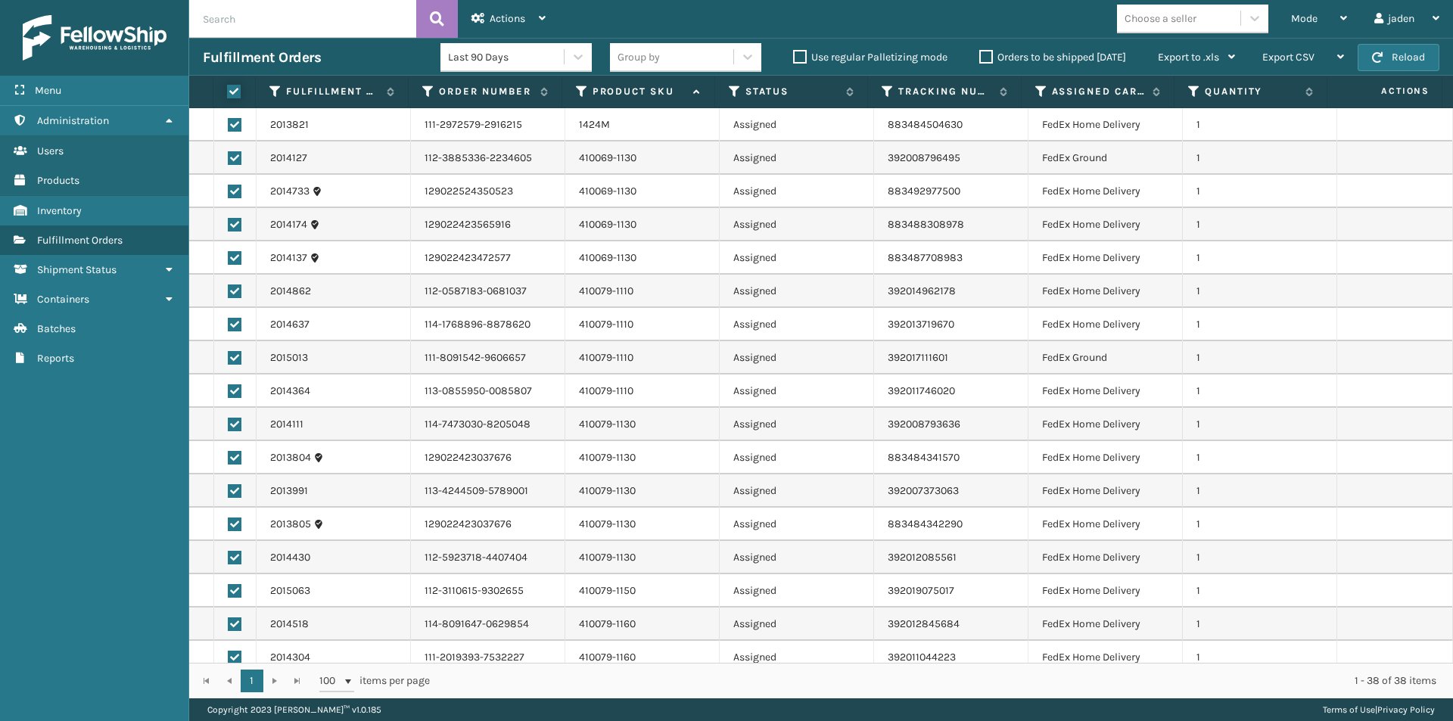
checkbox input "true"
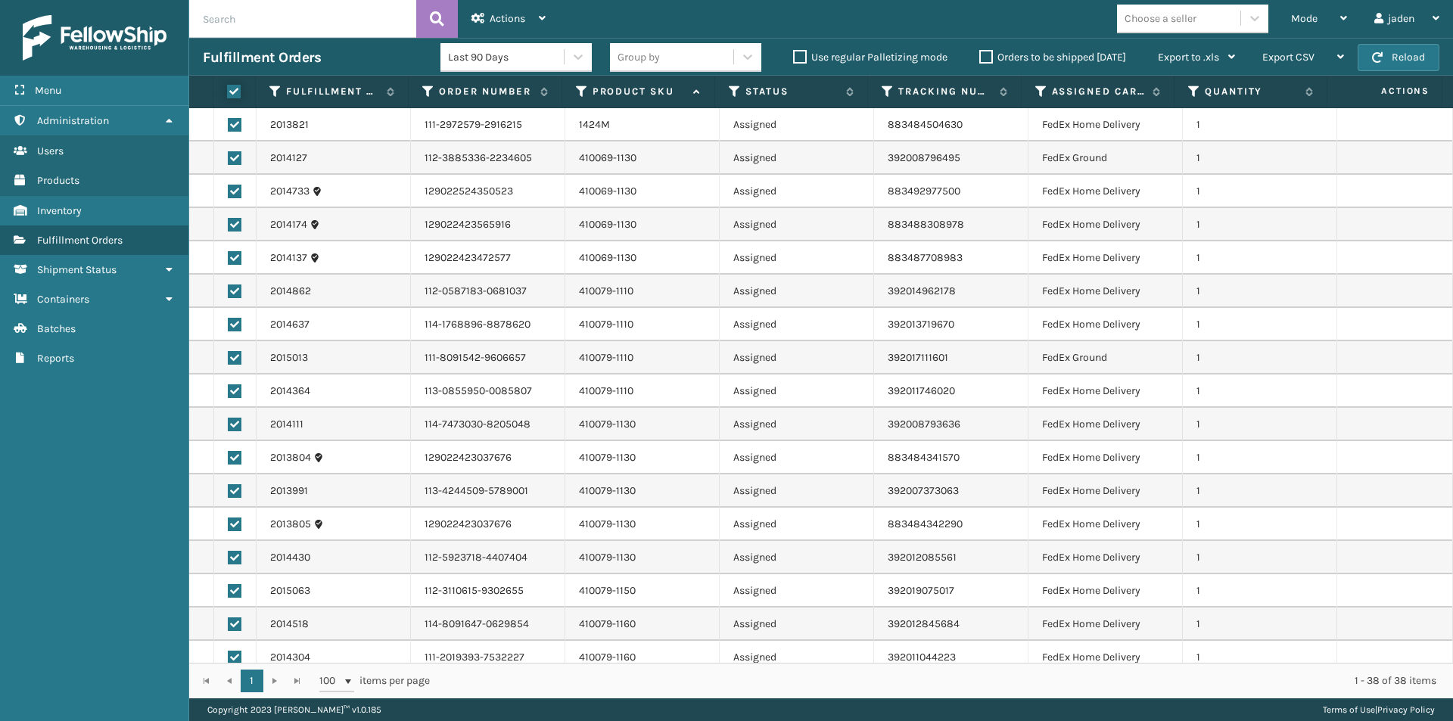
checkbox input "true"
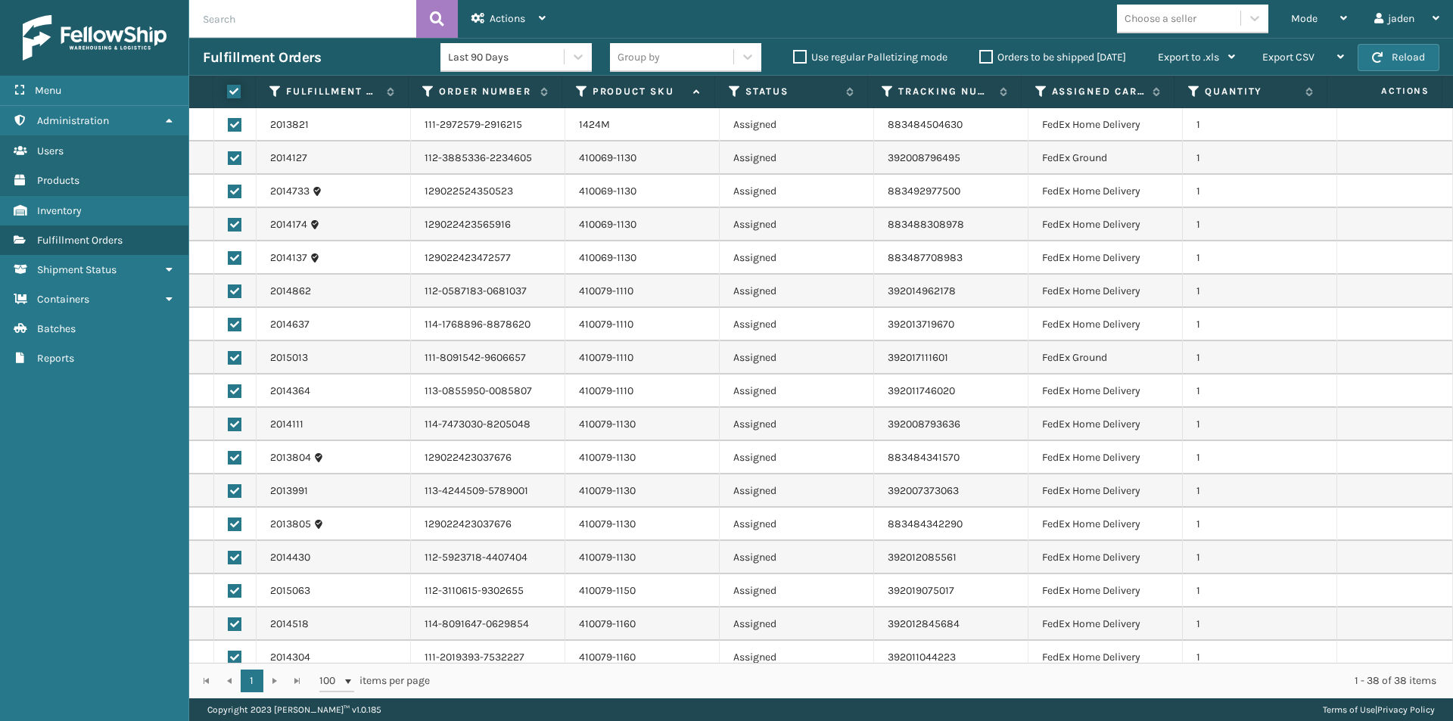
checkbox input "true"
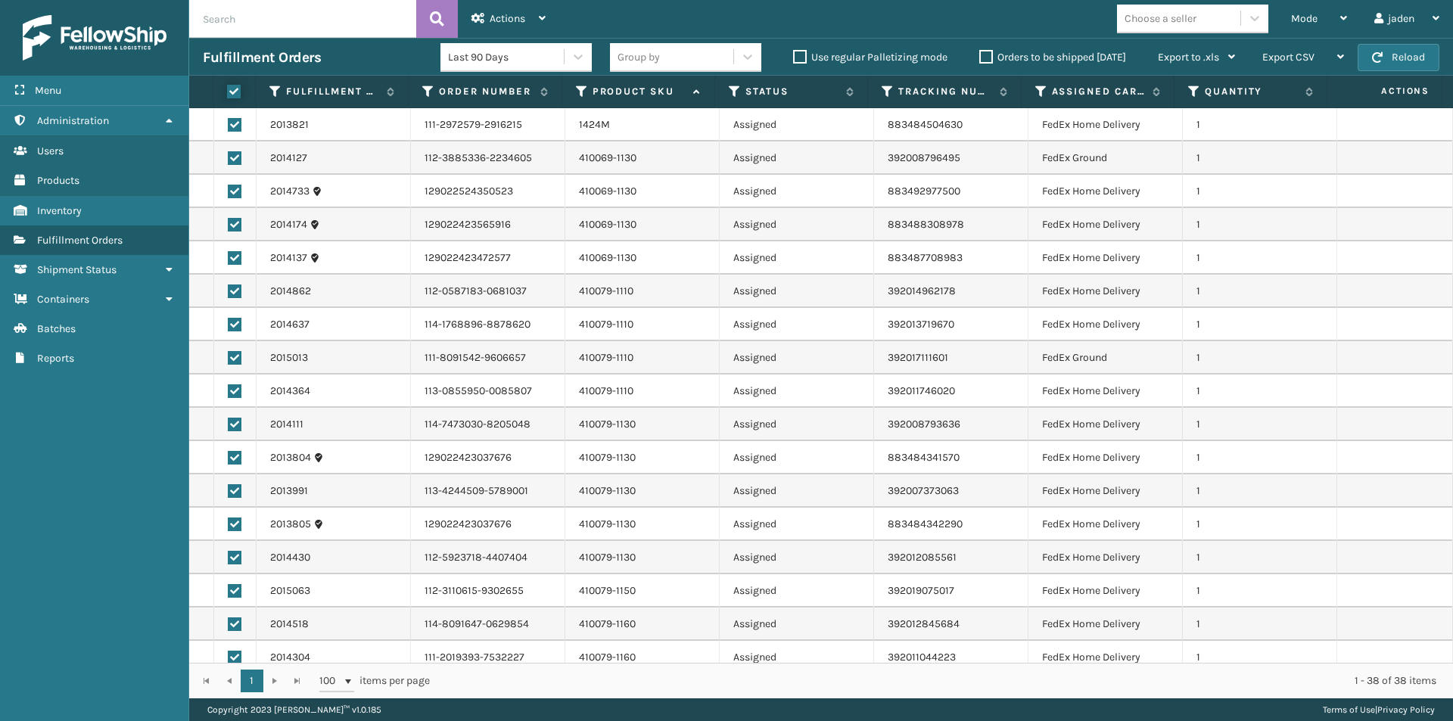
checkbox input "true"
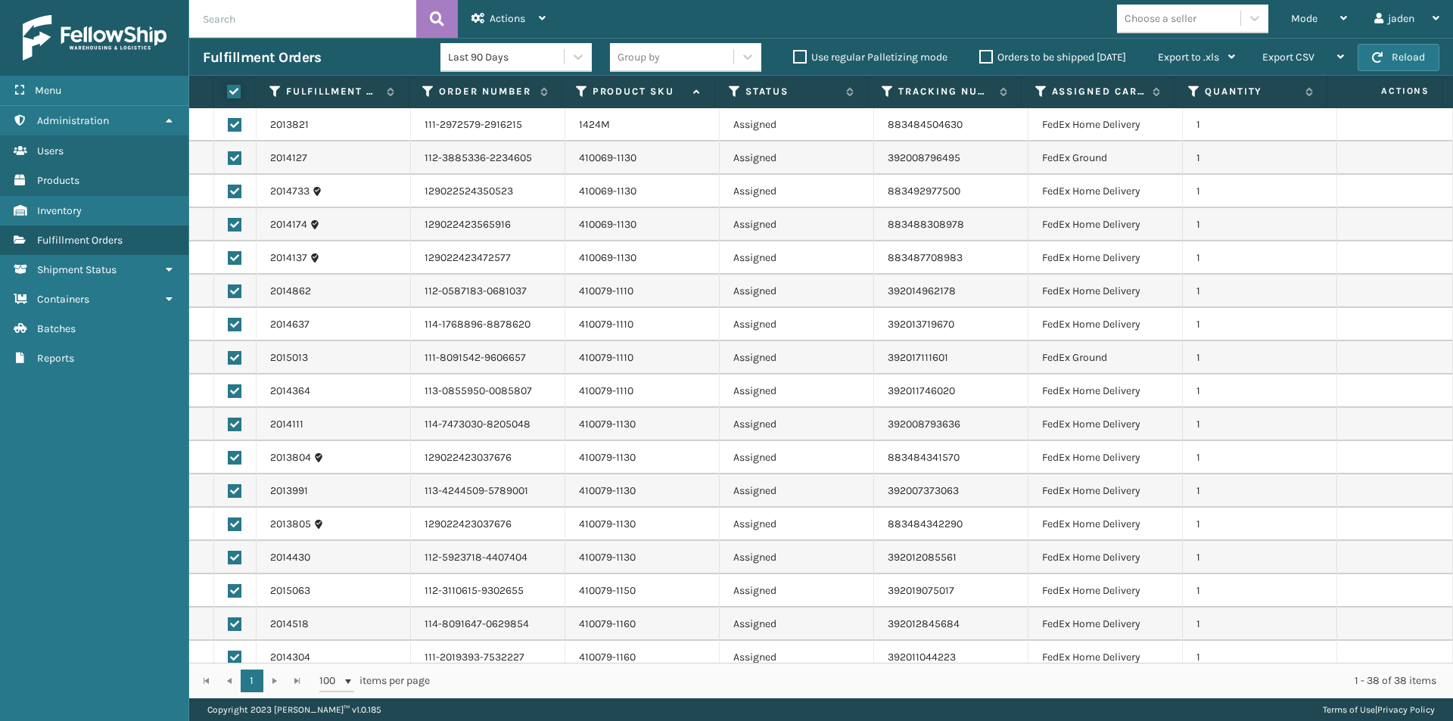
checkbox input "true"
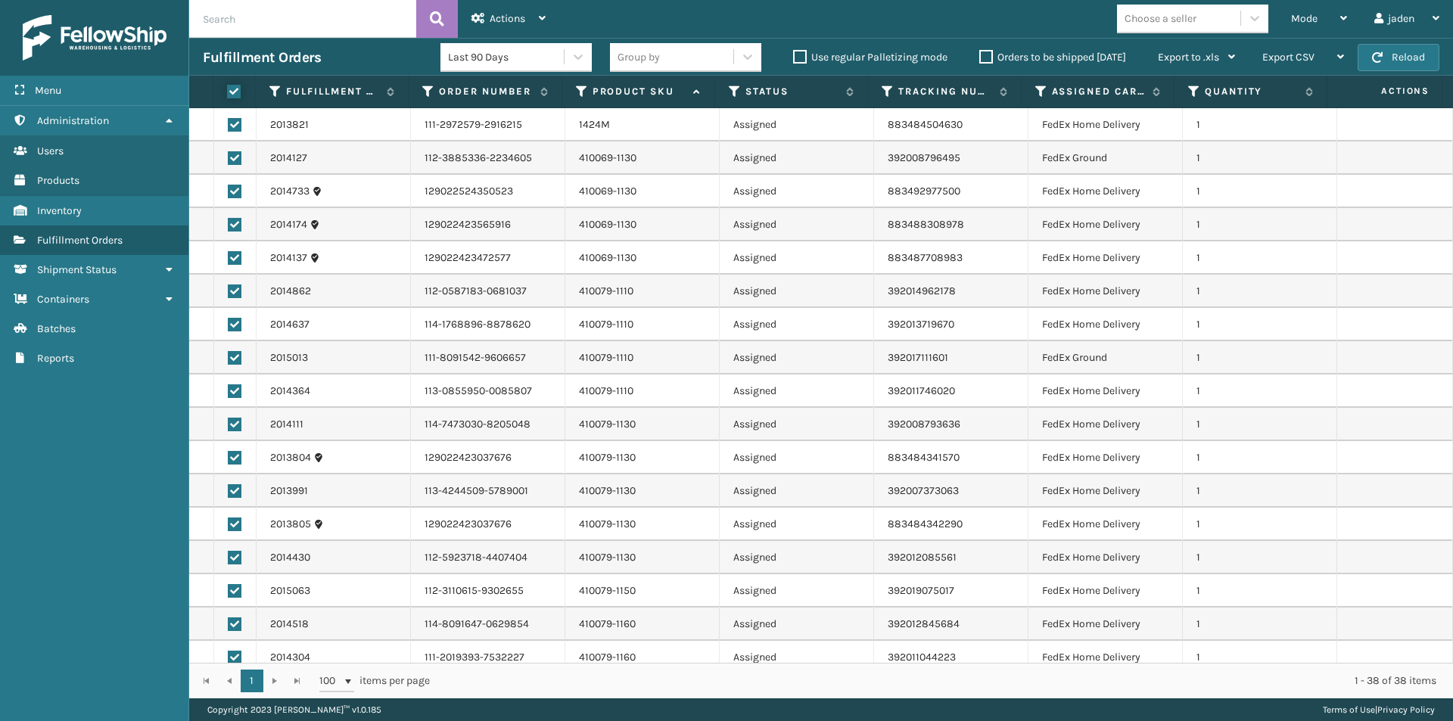
checkbox input "true"
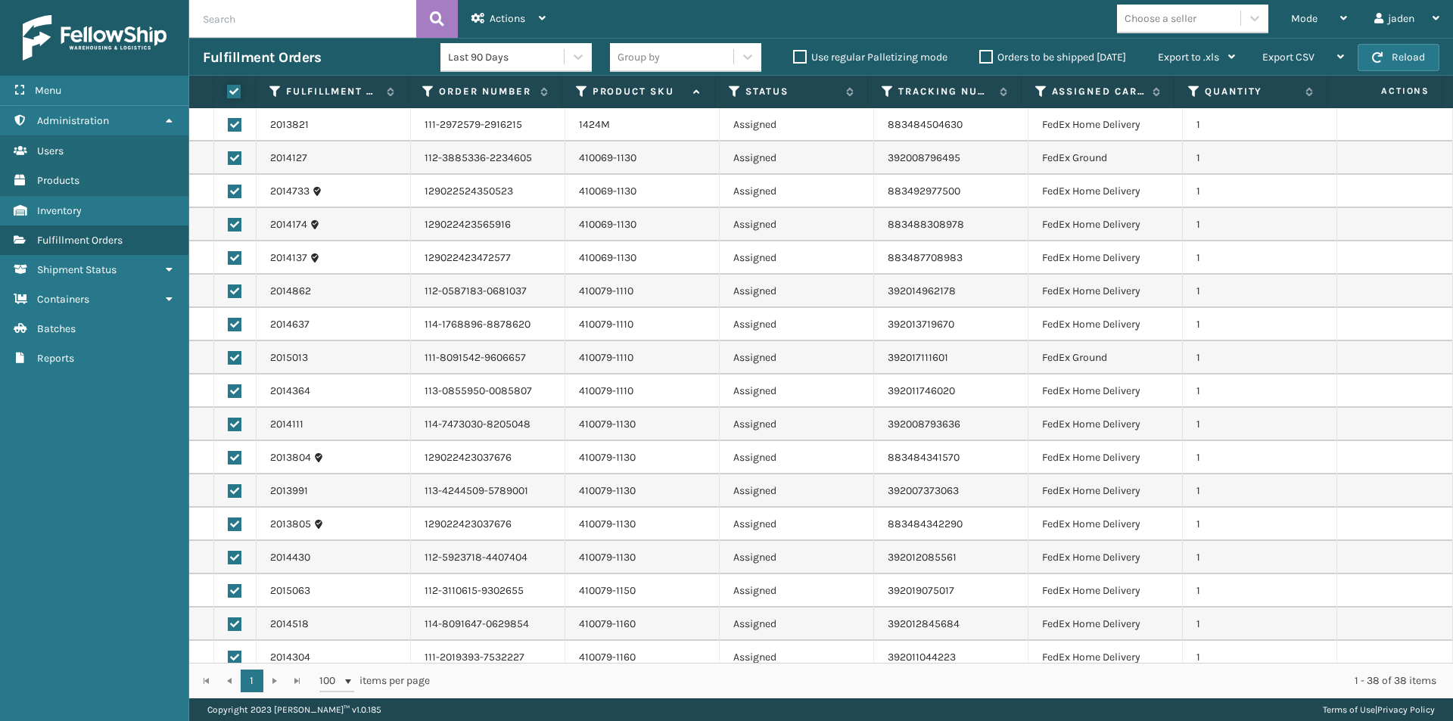
checkbox input "true"
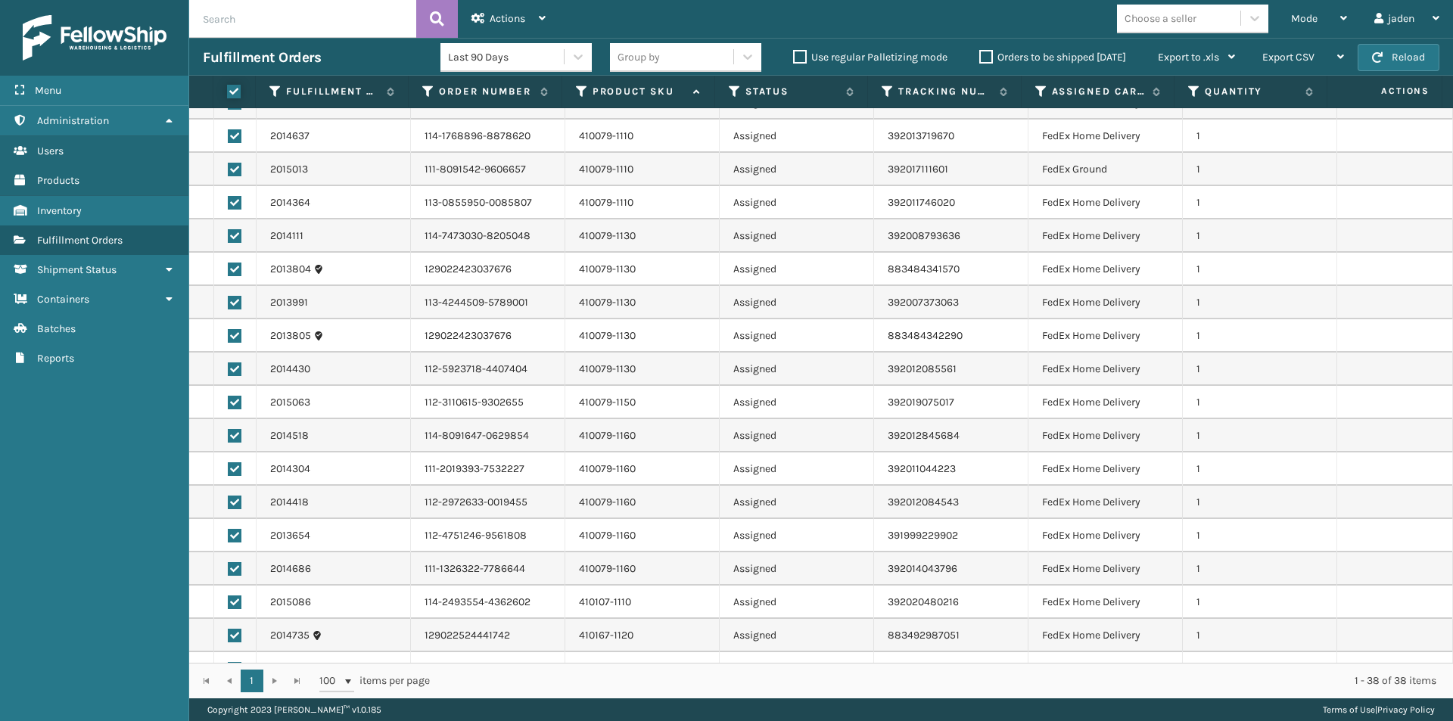
scroll to position [227, 0]
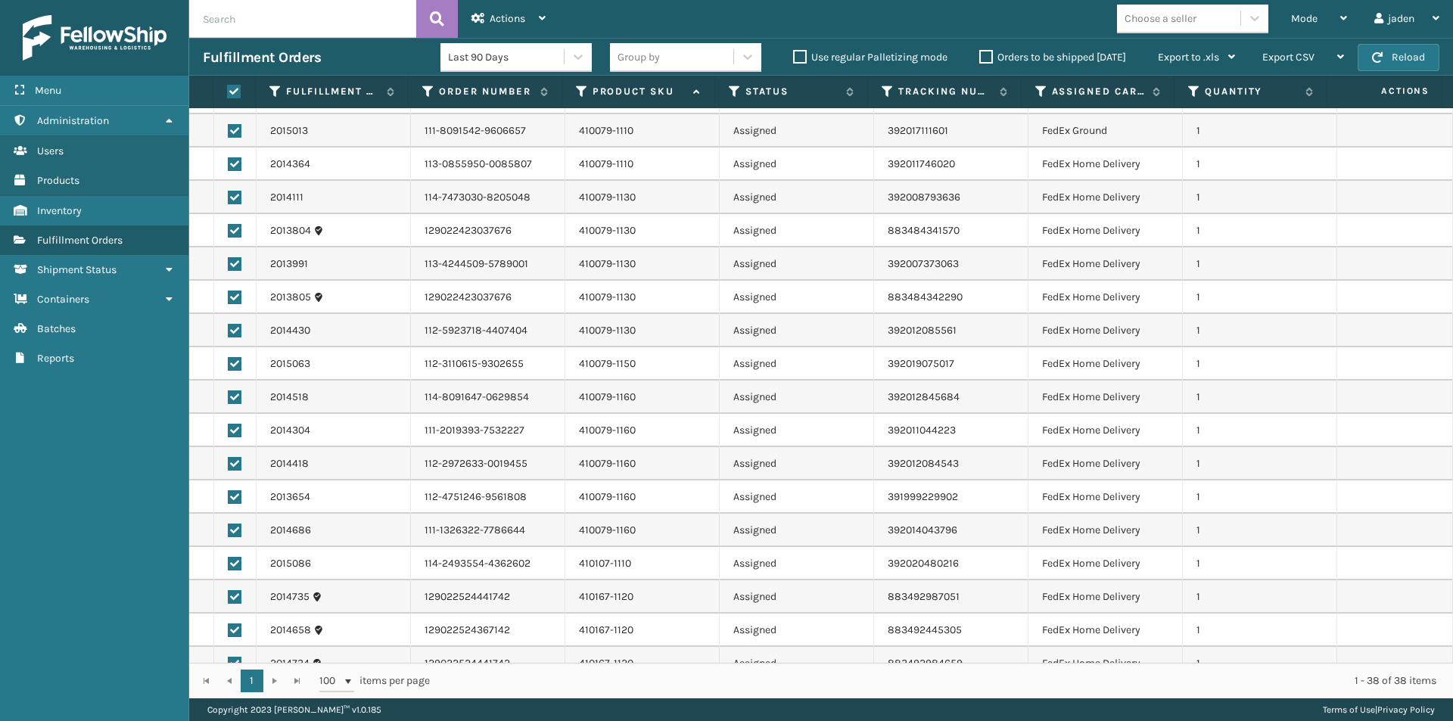
click at [240, 526] on label at bounding box center [235, 531] width 14 height 14
click at [229, 526] on input "checkbox" at bounding box center [228, 529] width 1 height 10
checkbox input "false"
click at [233, 495] on label at bounding box center [235, 498] width 14 height 14
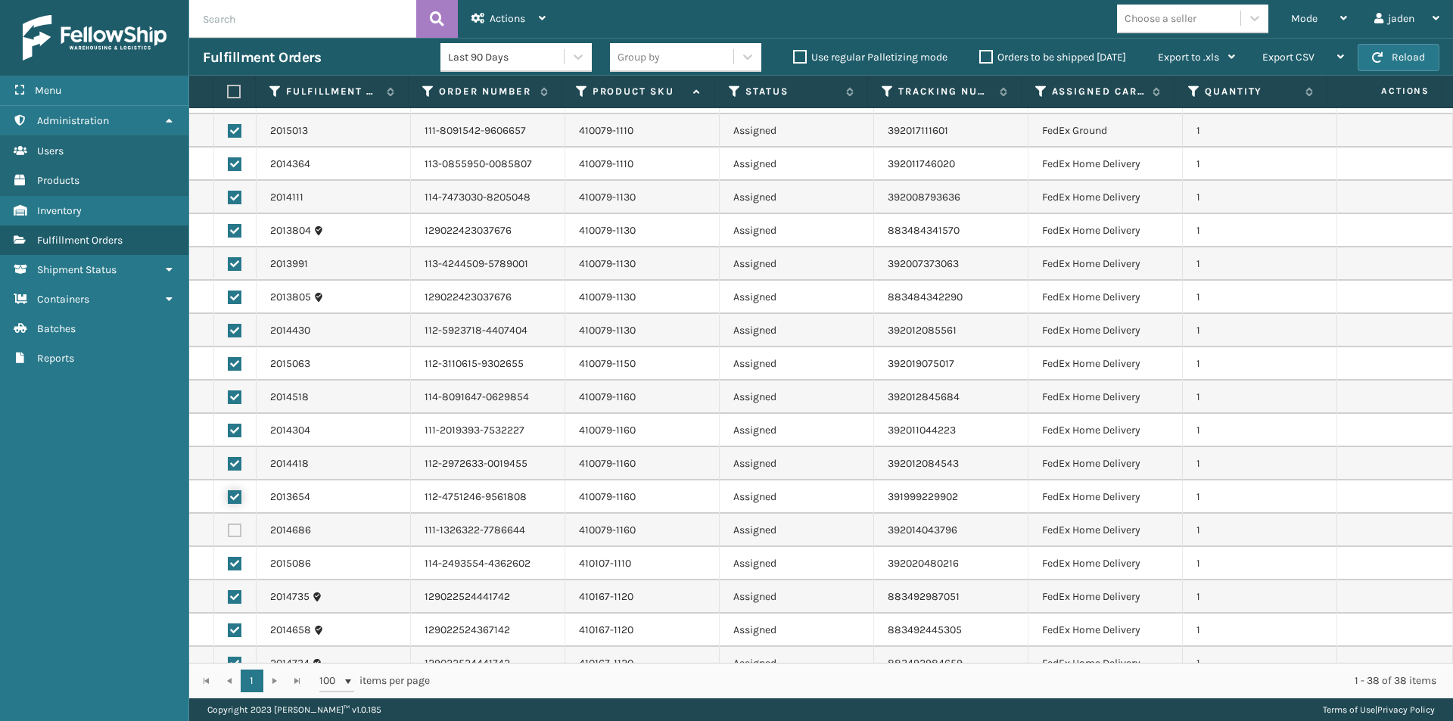
click at [229, 495] on input "checkbox" at bounding box center [228, 496] width 1 height 10
checkbox input "false"
click at [229, 469] on label at bounding box center [235, 464] width 14 height 14
click at [229, 467] on input "checkbox" at bounding box center [228, 462] width 1 height 10
checkbox input "false"
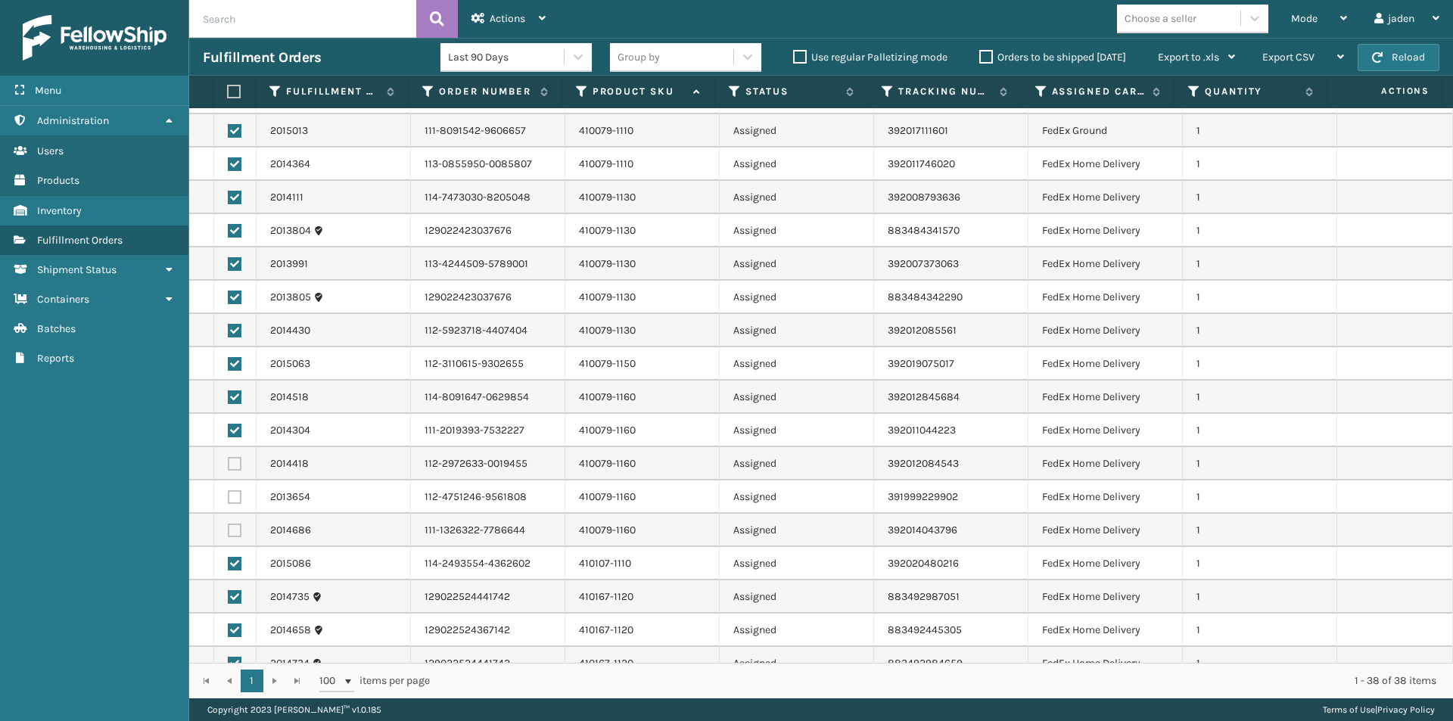
click at [231, 427] on label at bounding box center [235, 431] width 14 height 14
click at [229, 427] on input "checkbox" at bounding box center [228, 429] width 1 height 10
checkbox input "false"
click at [488, 22] on div "Actions" at bounding box center [509, 19] width 74 height 38
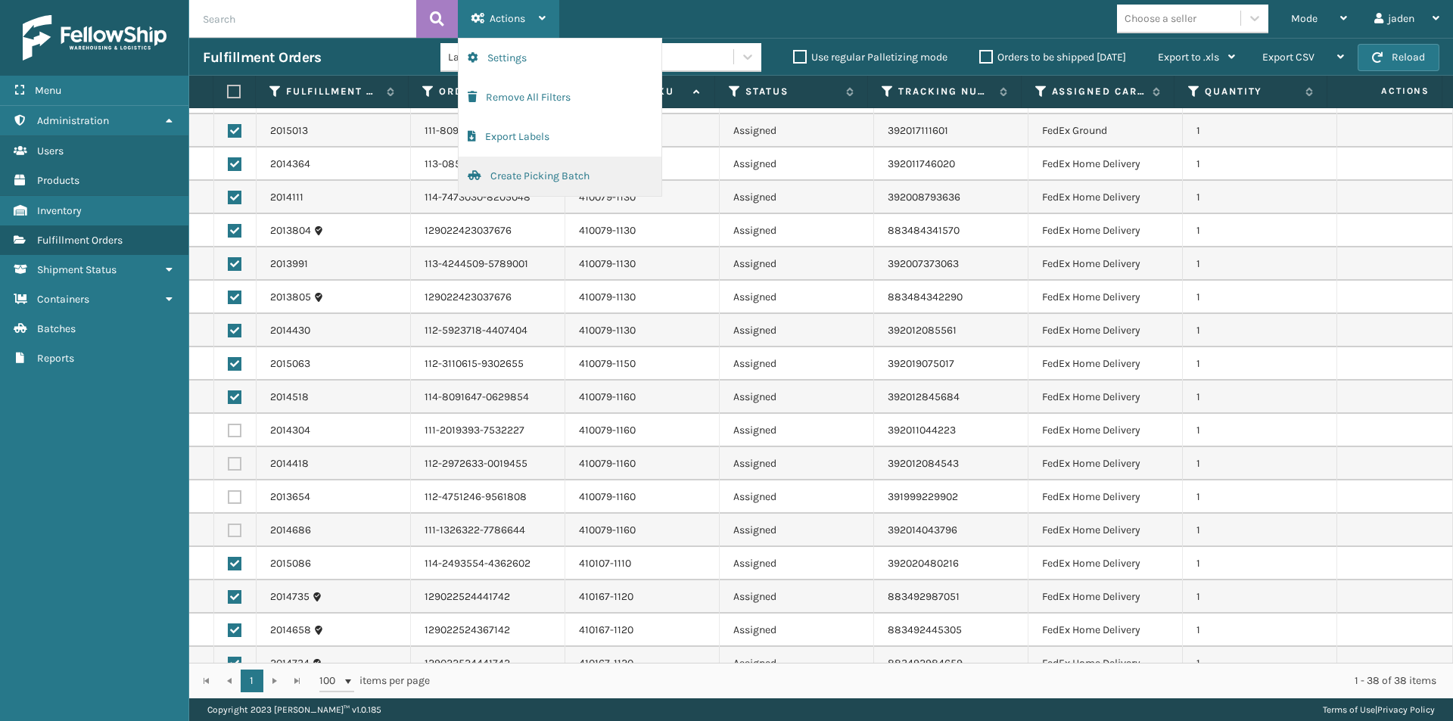
click at [500, 173] on button "Create Picking Batch" at bounding box center [560, 176] width 203 height 39
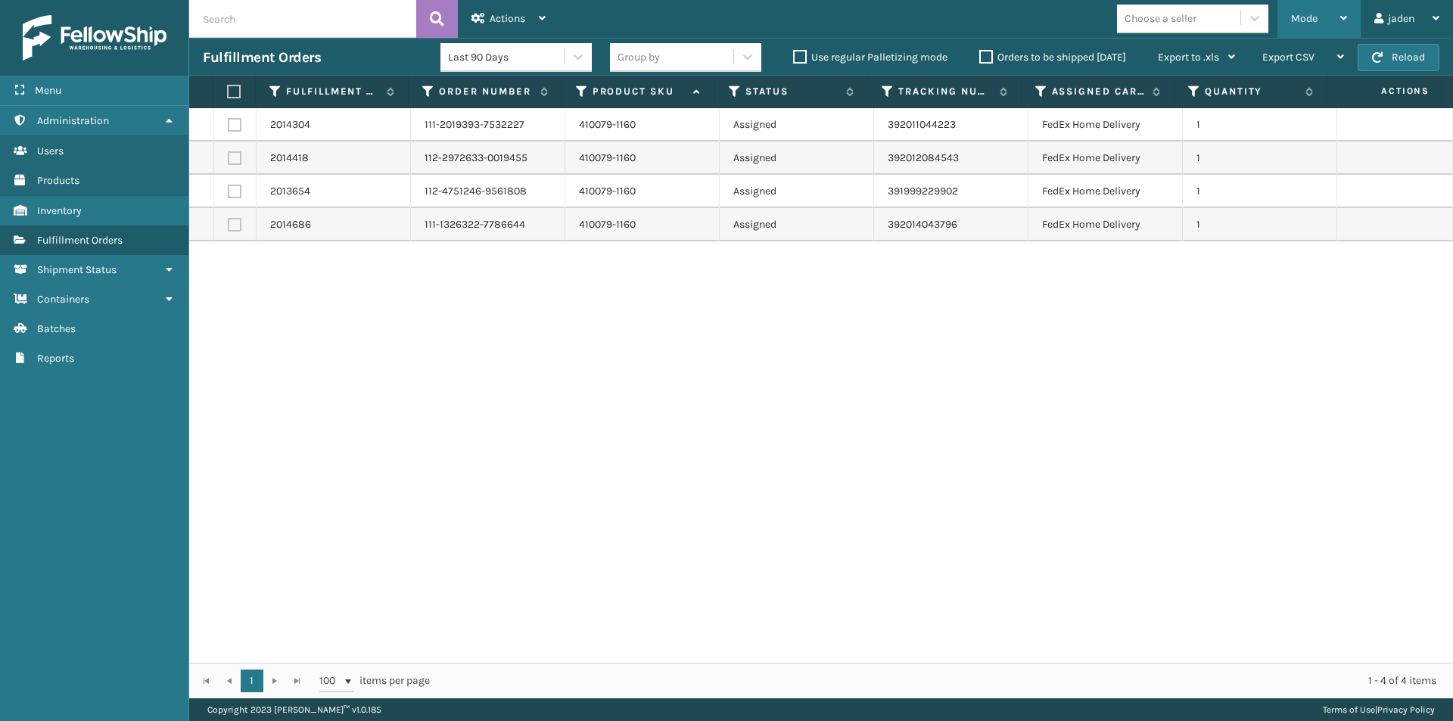
click at [1304, 24] on span "Mode" at bounding box center [1304, 18] width 26 height 13
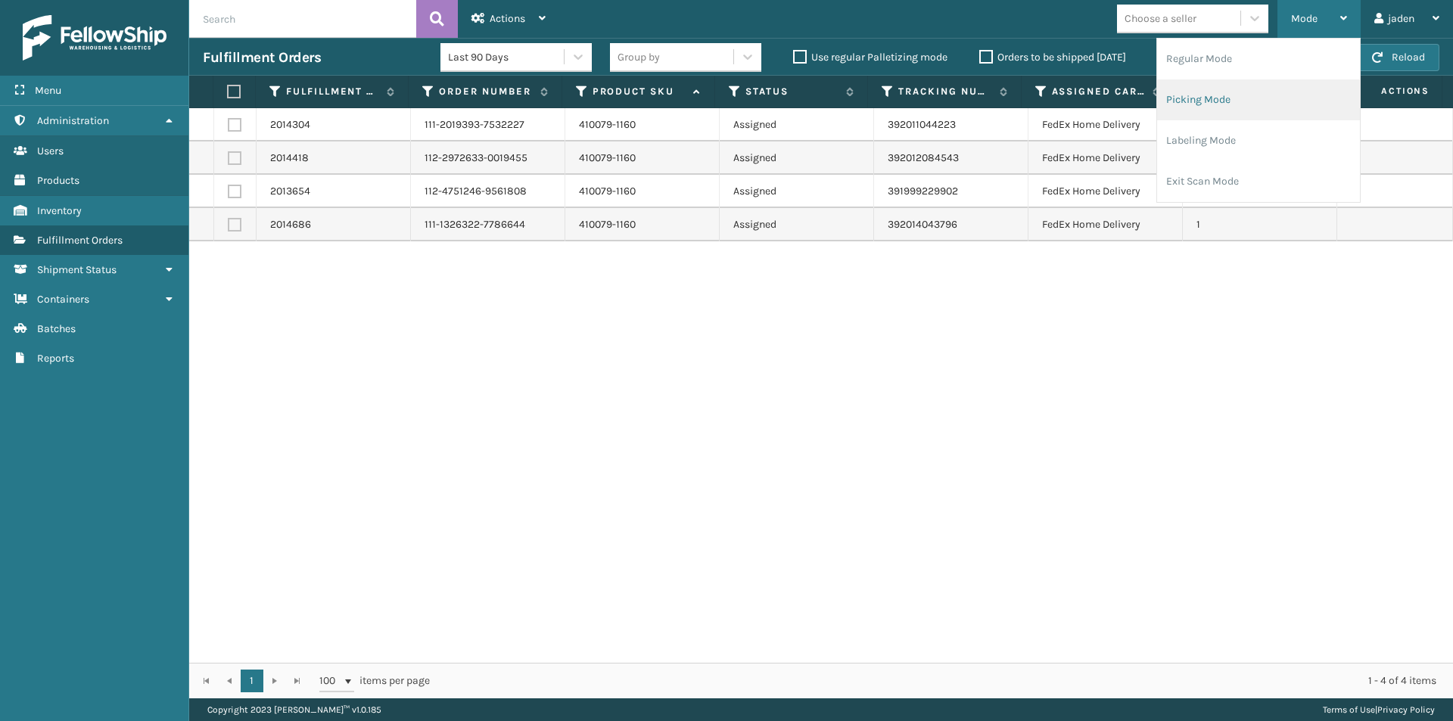
click at [1200, 110] on li "Picking Mode" at bounding box center [1258, 99] width 203 height 41
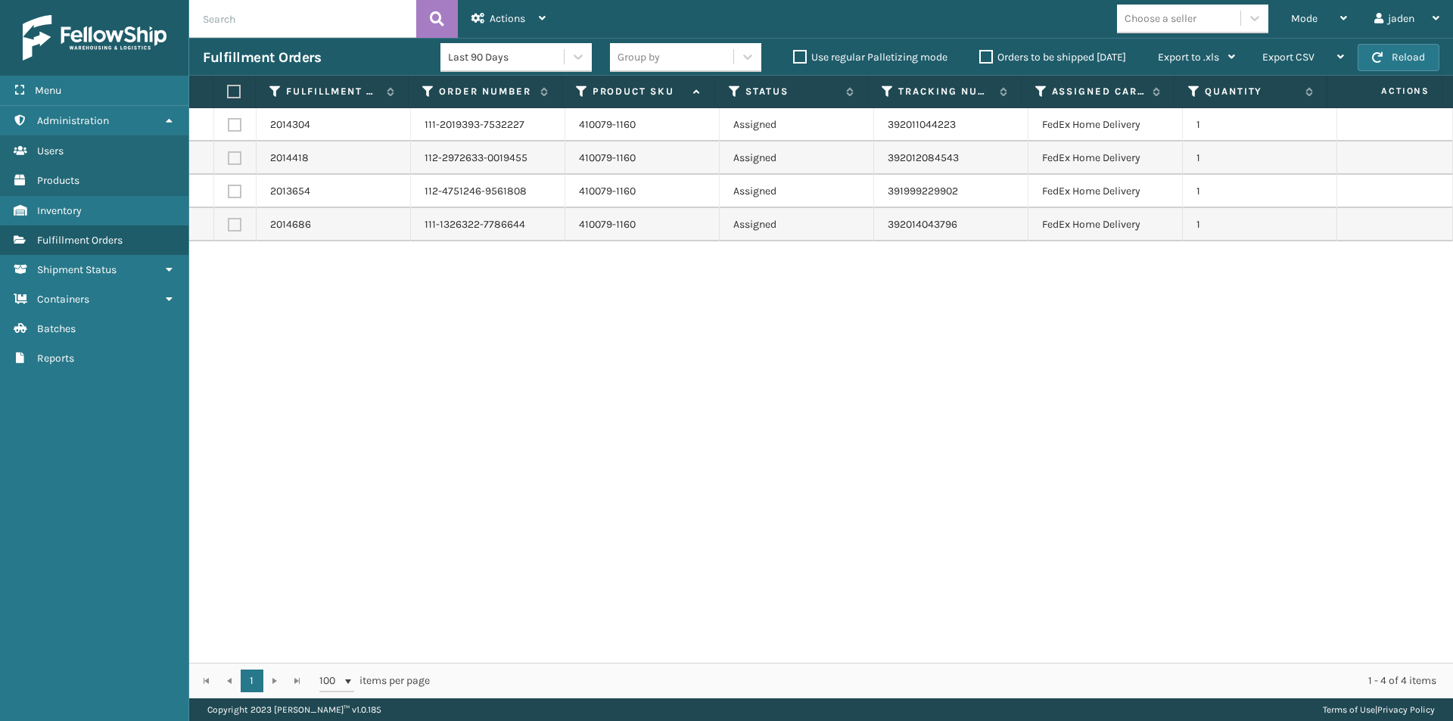
drag, startPoint x: 841, startPoint y: 302, endPoint x: 570, endPoint y: 313, distance: 271.2
click at [570, 313] on div "2014304 111-2019393-7532227 410079-1160 Assigned 392011044223 FedEx Home Delive…" at bounding box center [821, 385] width 1264 height 555
click at [1325, 14] on div "Mode" at bounding box center [1319, 19] width 56 height 38
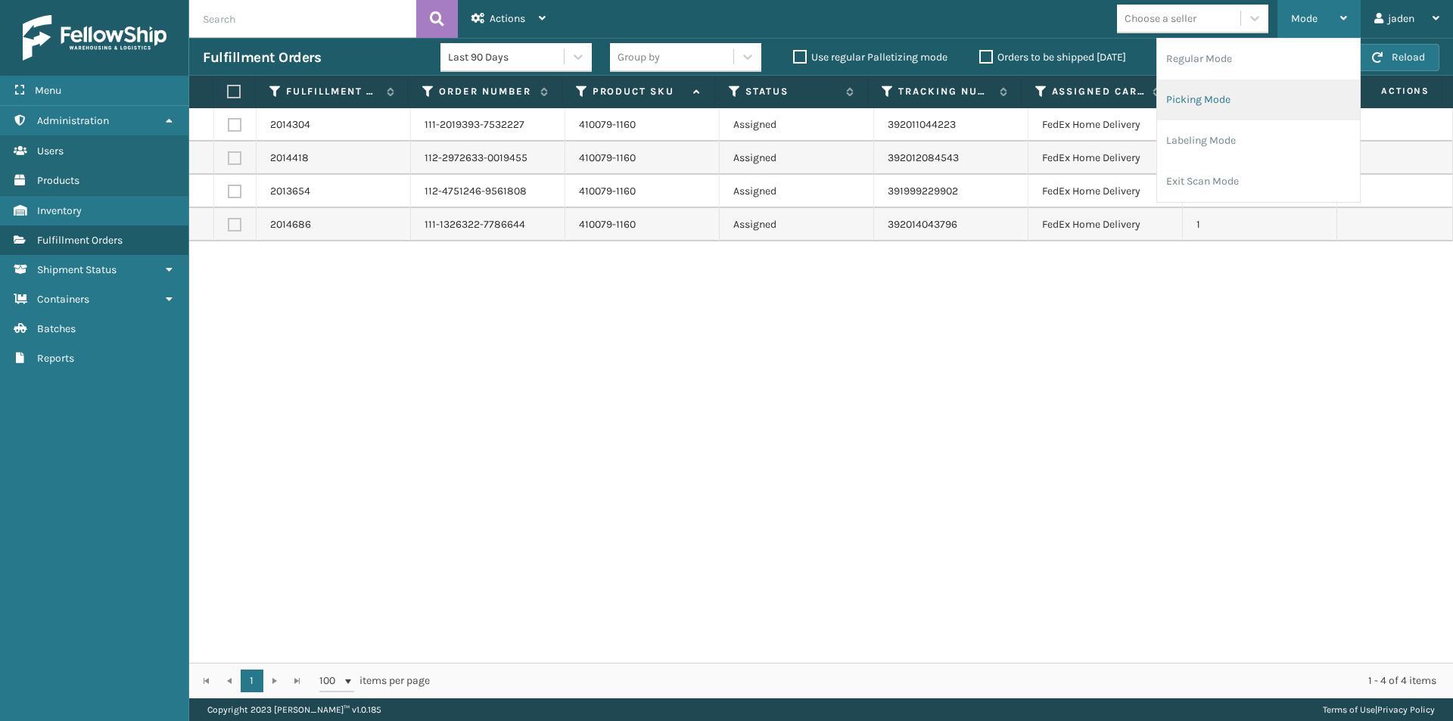
click at [1230, 98] on li "Picking Mode" at bounding box center [1258, 99] width 203 height 41
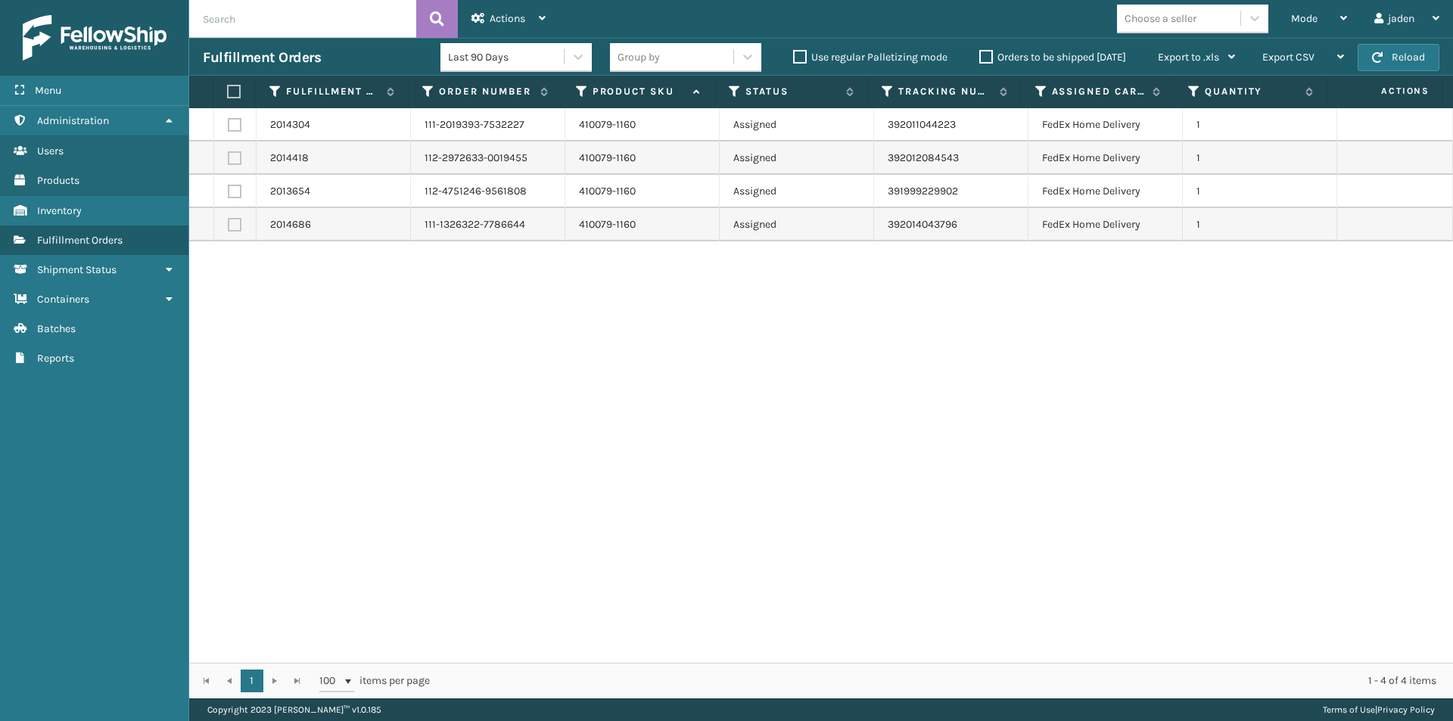
drag, startPoint x: 930, startPoint y: 444, endPoint x: 612, endPoint y: 434, distance: 318.9
click at [612, 434] on div "2014304 111-2019393-7532227 410079-1160 Assigned 392011044223 FedEx Home Delive…" at bounding box center [821, 385] width 1264 height 555
click at [1312, 8] on div "Mode" at bounding box center [1319, 19] width 56 height 38
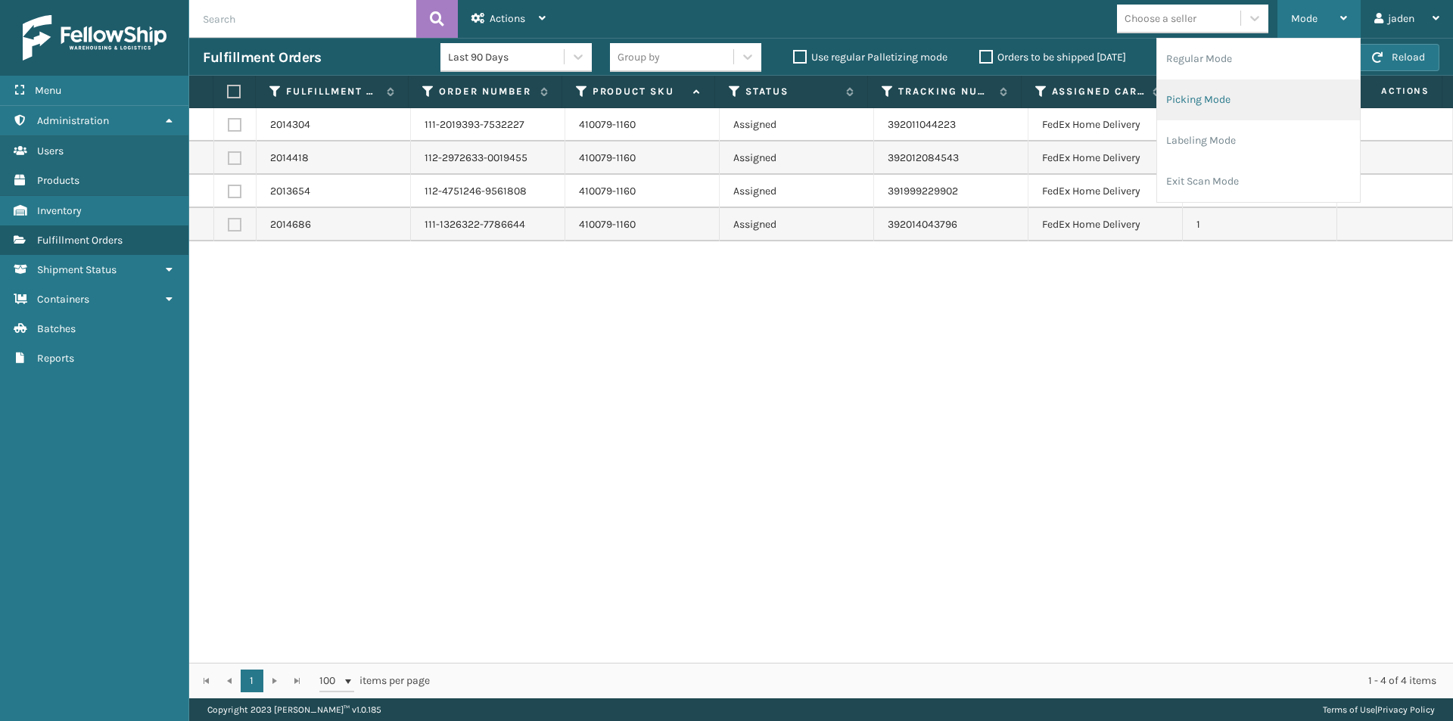
click at [1233, 92] on li "Picking Mode" at bounding box center [1258, 99] width 203 height 41
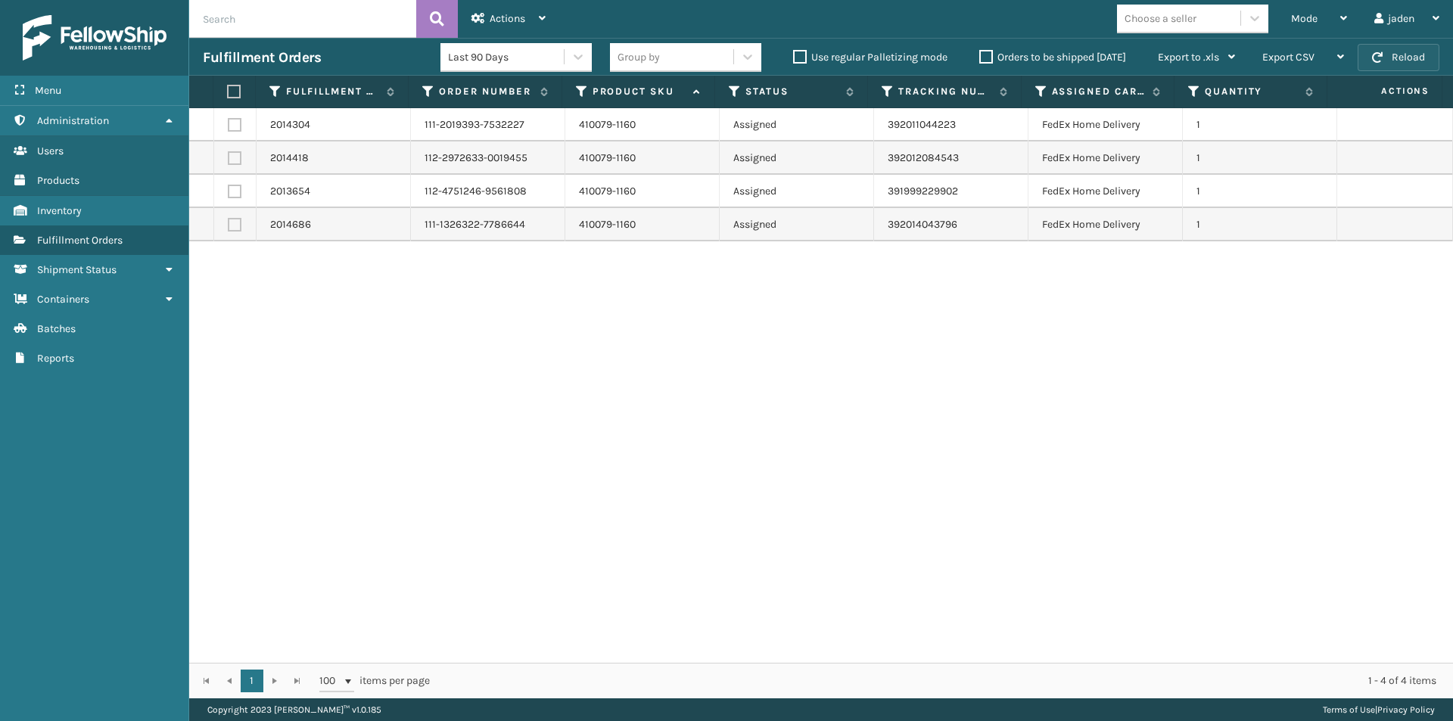
click at [1388, 61] on button "Reload" at bounding box center [1399, 57] width 82 height 27
click at [1329, 18] on div "Mode" at bounding box center [1319, 19] width 56 height 38
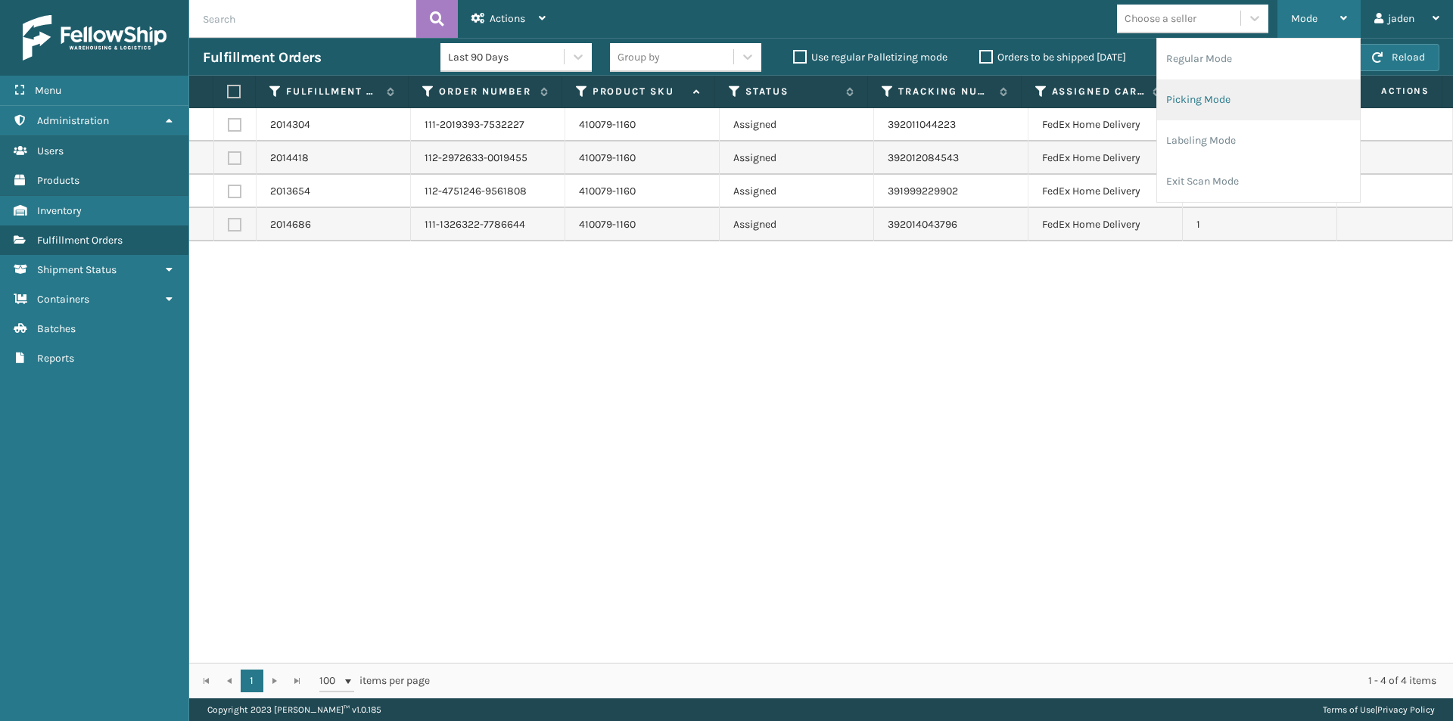
click at [1210, 119] on li "Picking Mode" at bounding box center [1258, 99] width 203 height 41
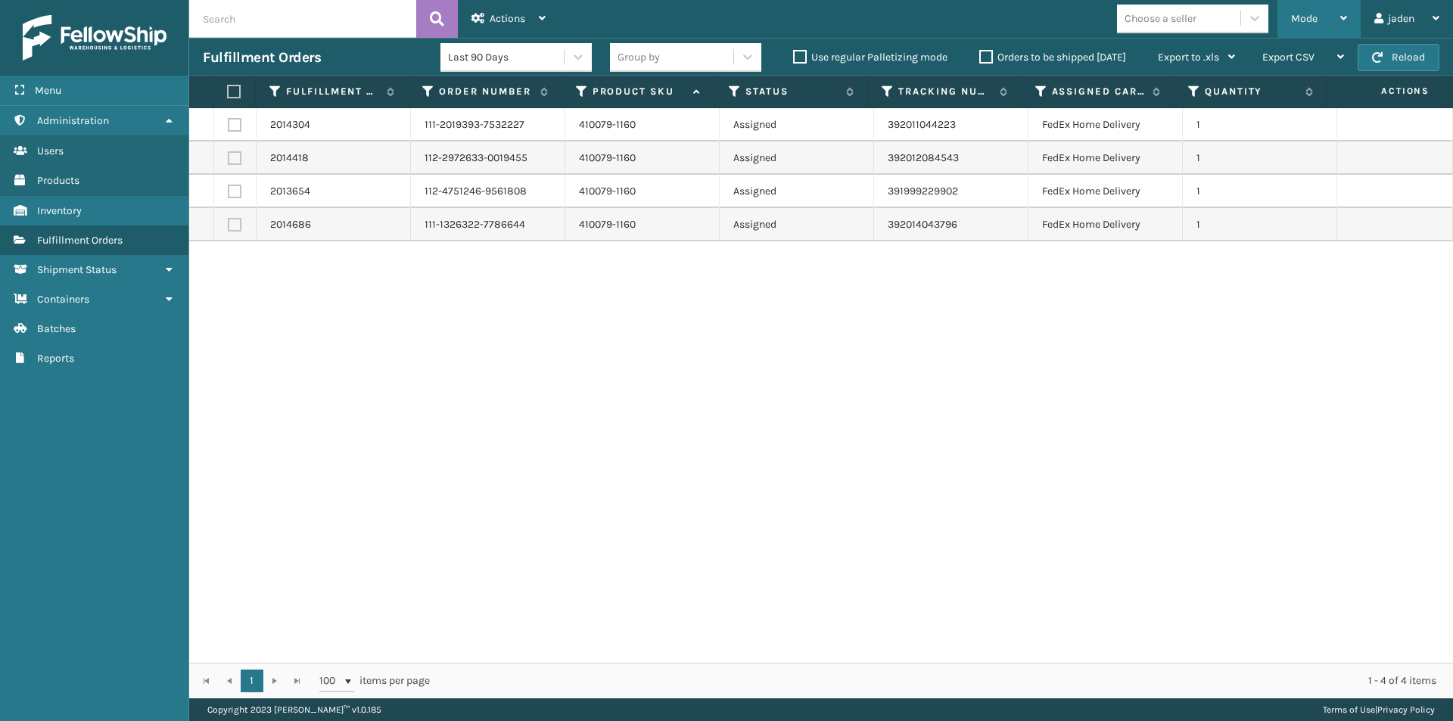
click at [1309, 26] on div "Mode" at bounding box center [1319, 19] width 56 height 38
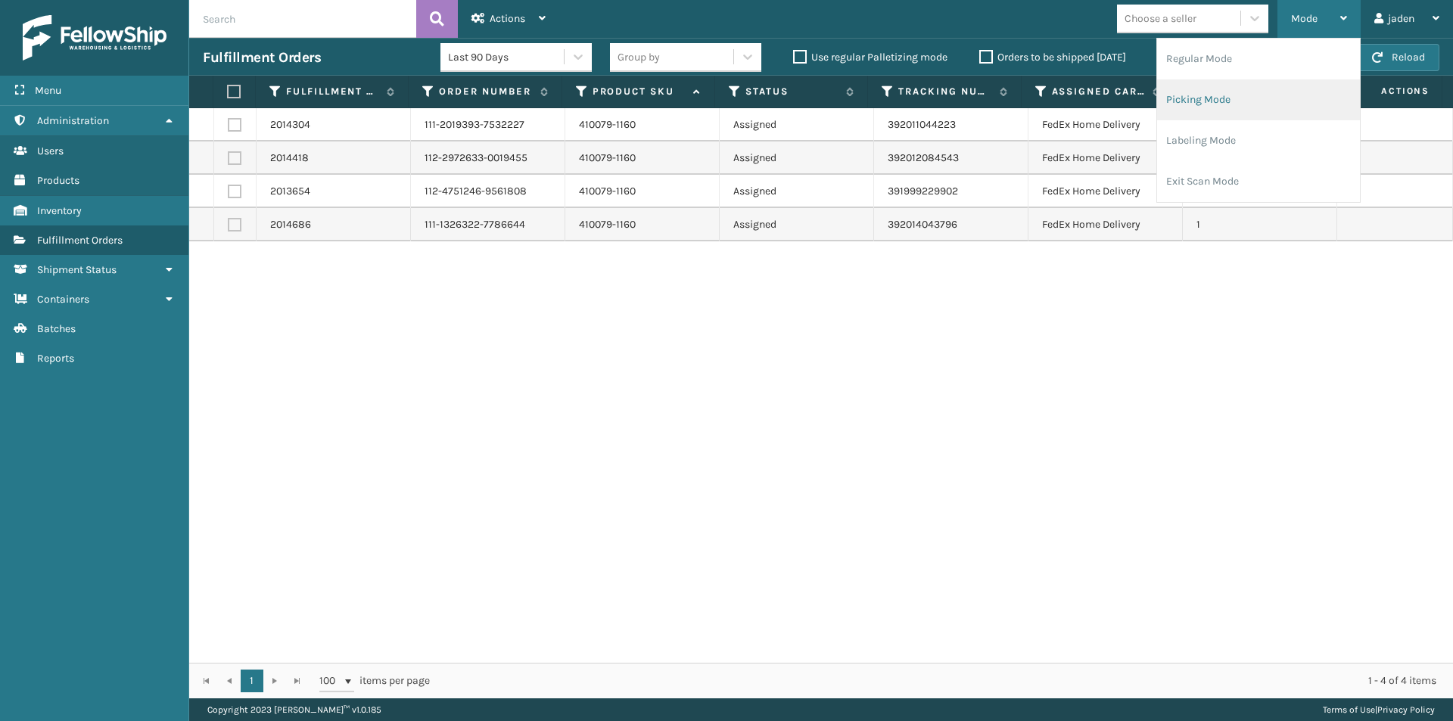
click at [1248, 90] on li "Picking Mode" at bounding box center [1258, 99] width 203 height 41
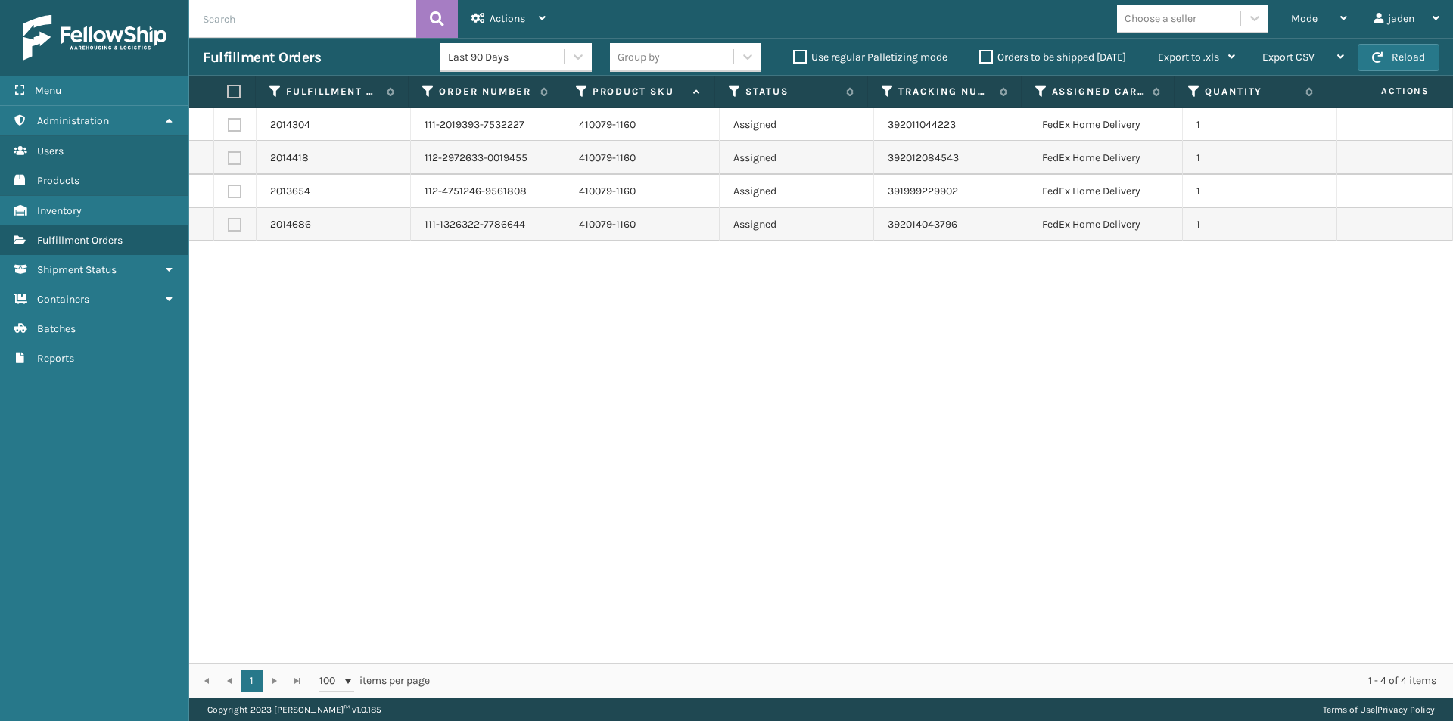
drag, startPoint x: 1145, startPoint y: 326, endPoint x: 659, endPoint y: 419, distance: 495.0
click at [659, 419] on div "2014304 111-2019393-7532227 410079-1160 Assigned 392011044223 FedEx Home Delive…" at bounding box center [821, 385] width 1264 height 555
click at [1397, 73] on div "Fulfillment Orders Last 90 Days Group by Use regular Palletizing mode Orders to…" at bounding box center [821, 57] width 1264 height 38
click at [1394, 58] on button "Reload" at bounding box center [1399, 57] width 82 height 27
click at [1385, 56] on button "Reload" at bounding box center [1399, 57] width 82 height 27
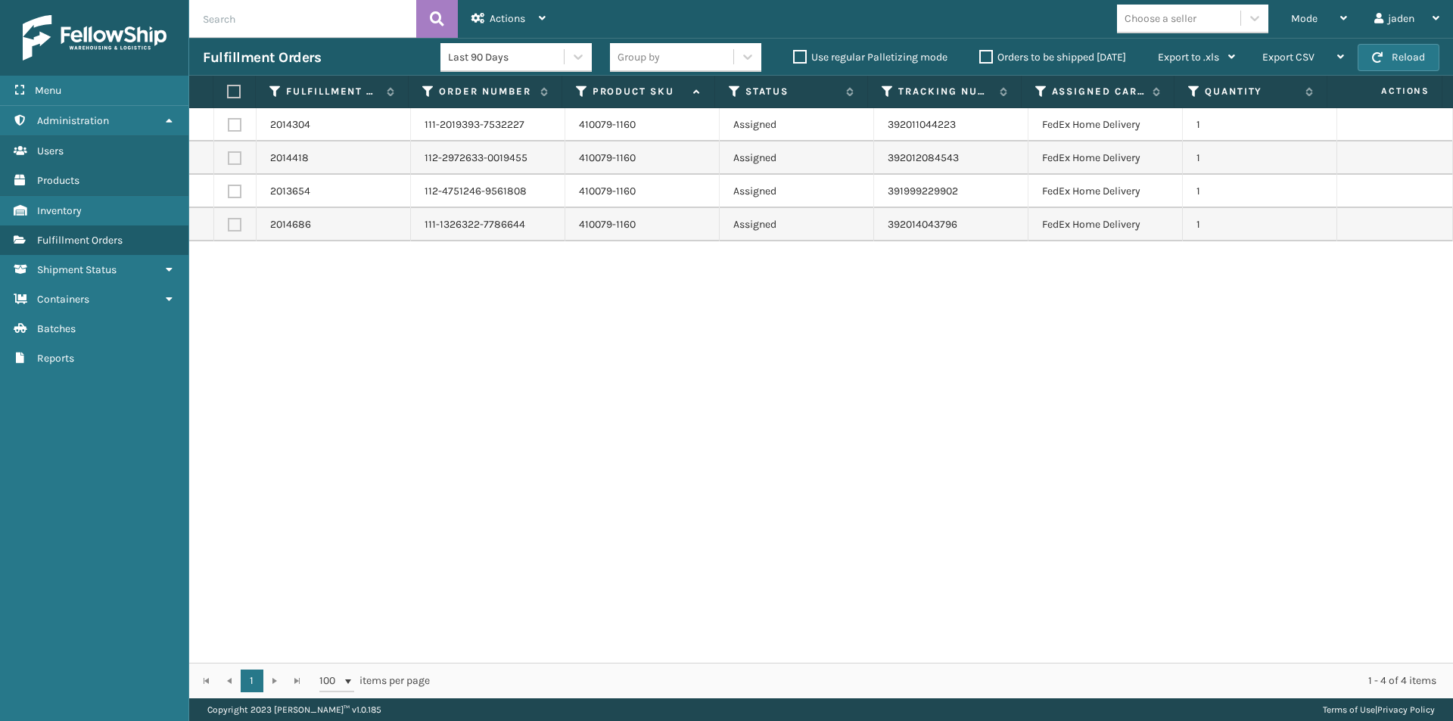
click at [230, 126] on label at bounding box center [235, 125] width 14 height 14
click at [229, 126] on input "checkbox" at bounding box center [228, 123] width 1 height 10
checkbox input "true"
drag, startPoint x: 475, startPoint y: 2, endPoint x: 468, endPoint y: 12, distance: 12.4
click at [476, 2] on div "Actions" at bounding box center [509, 19] width 74 height 38
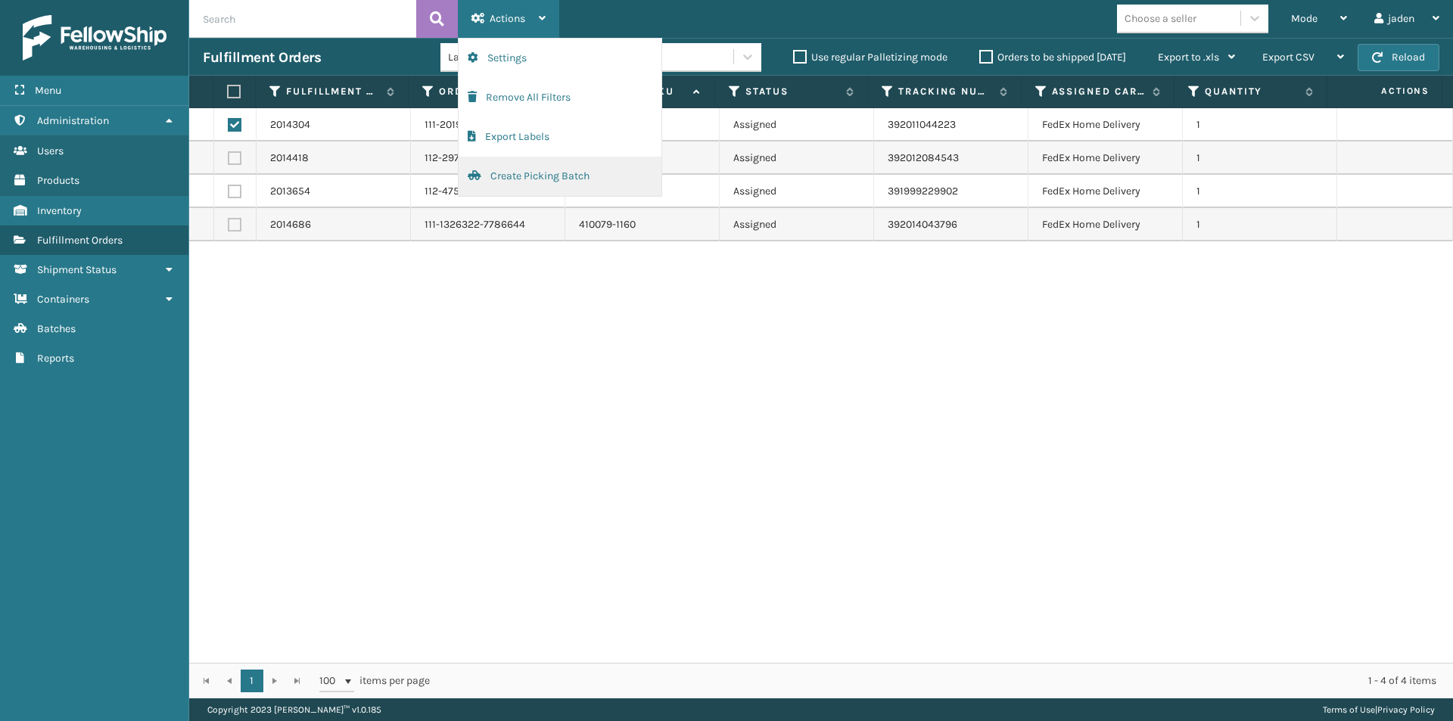
click at [493, 179] on button "Create Picking Batch" at bounding box center [560, 176] width 203 height 39
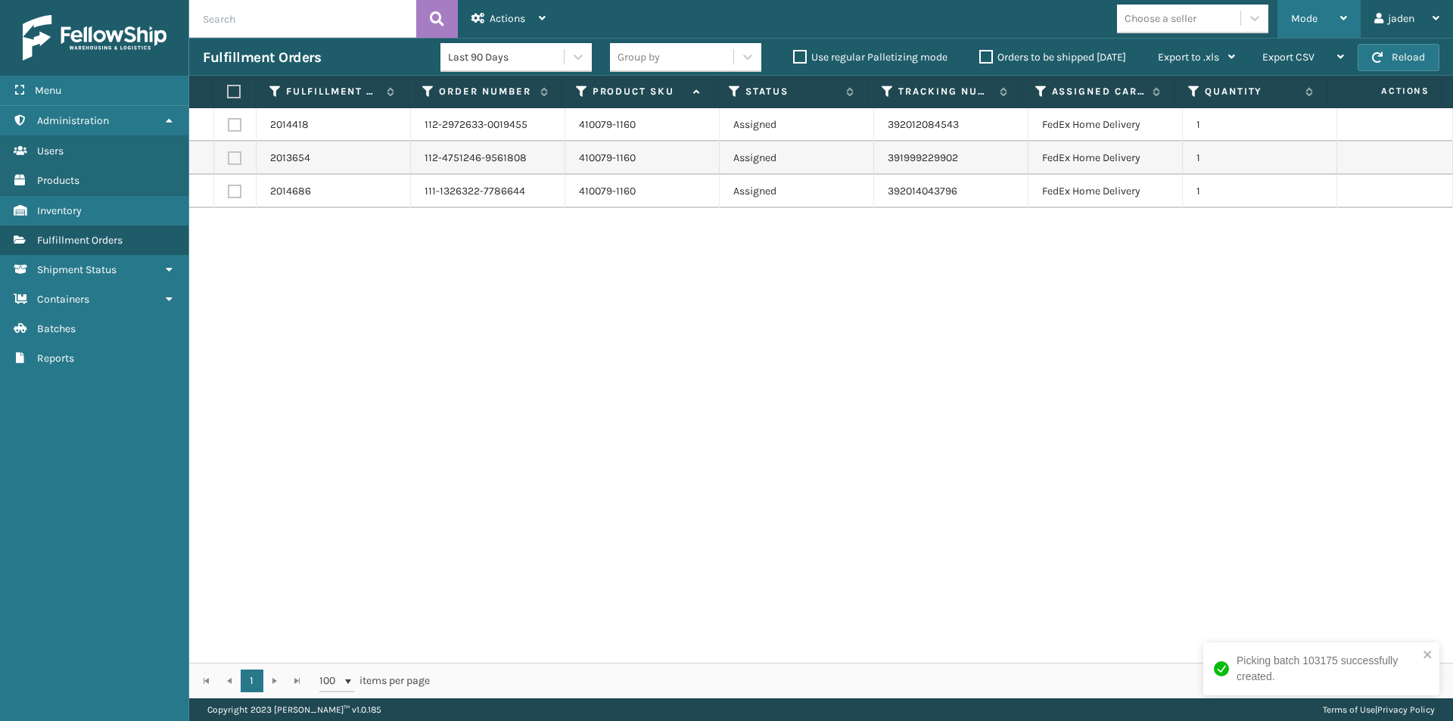
click at [1321, 12] on div "Mode" at bounding box center [1319, 19] width 56 height 38
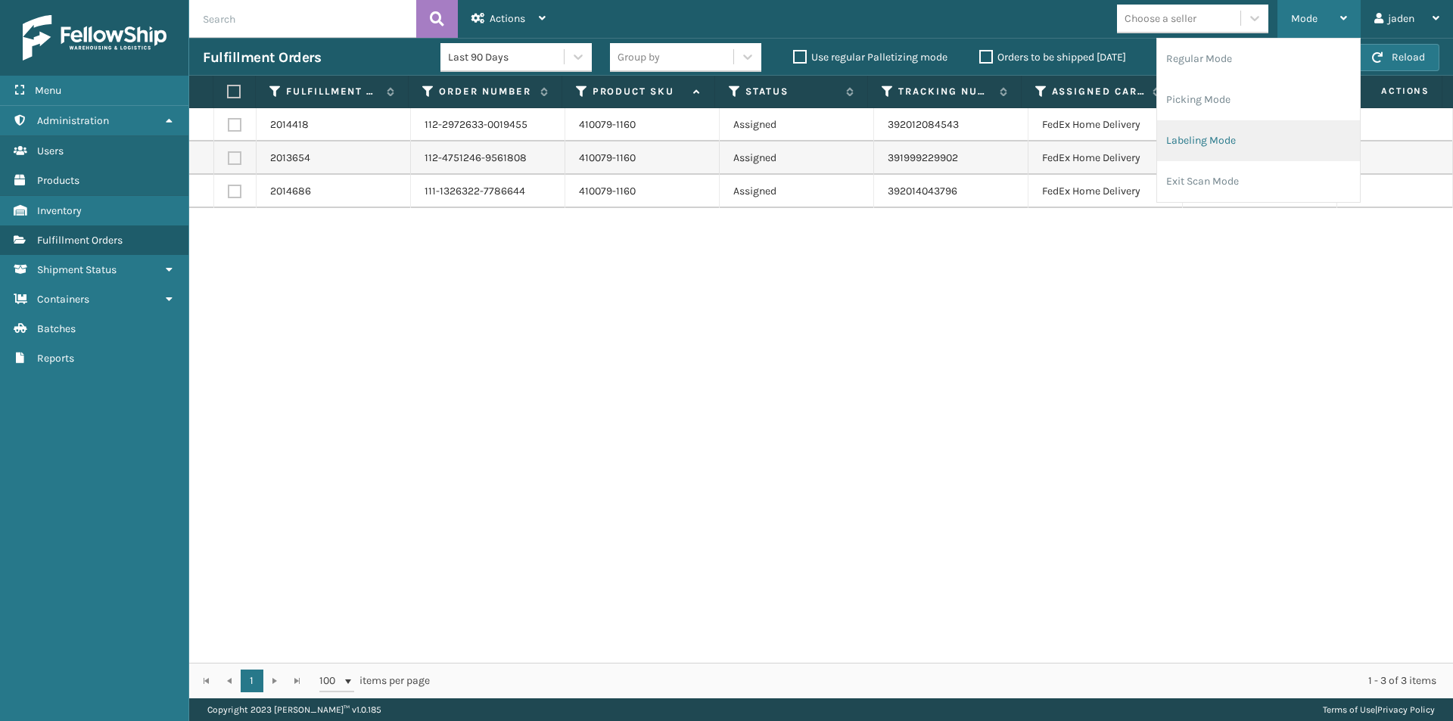
click at [1202, 139] on li "Labeling Mode" at bounding box center [1258, 140] width 203 height 41
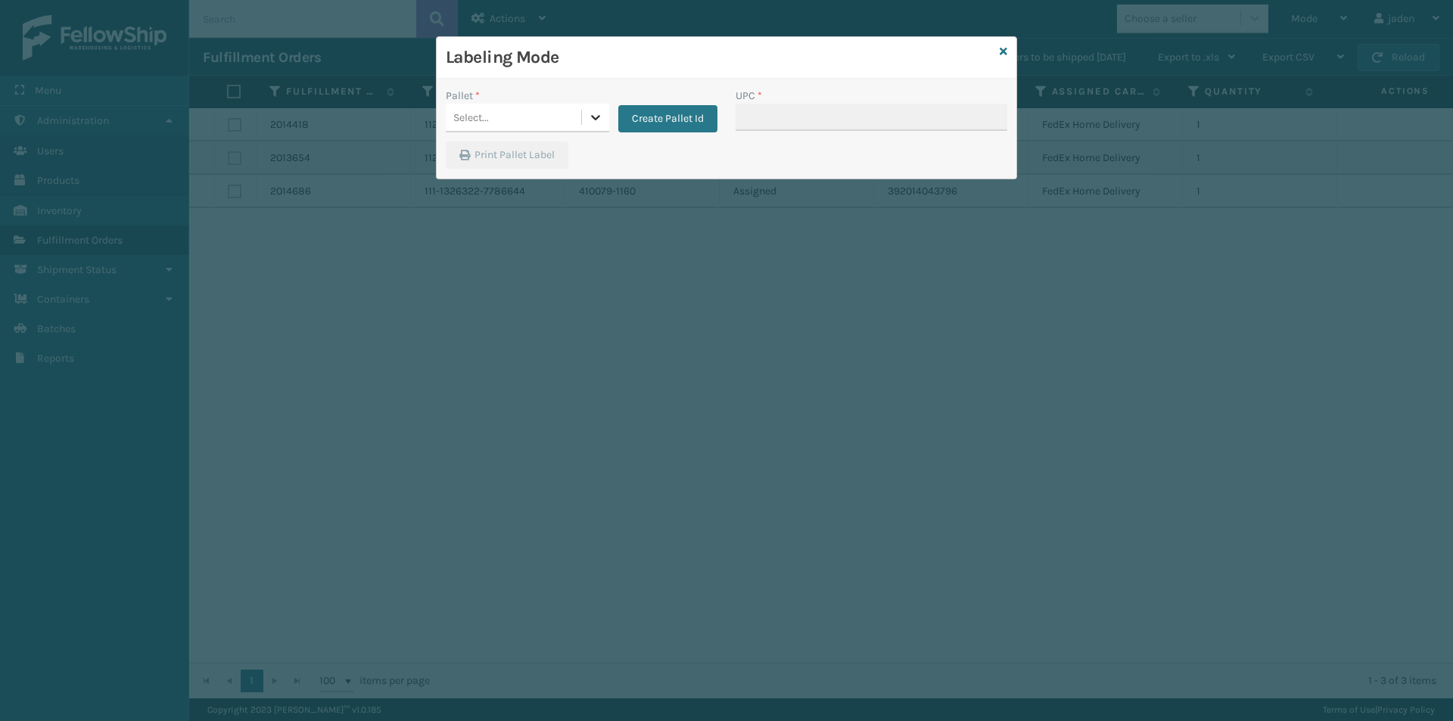
drag, startPoint x: 590, startPoint y: 120, endPoint x: 617, endPoint y: 113, distance: 28.1
click at [590, 119] on icon at bounding box center [595, 117] width 15 height 15
click at [618, 111] on button "Create Pallet Id" at bounding box center [667, 118] width 99 height 27
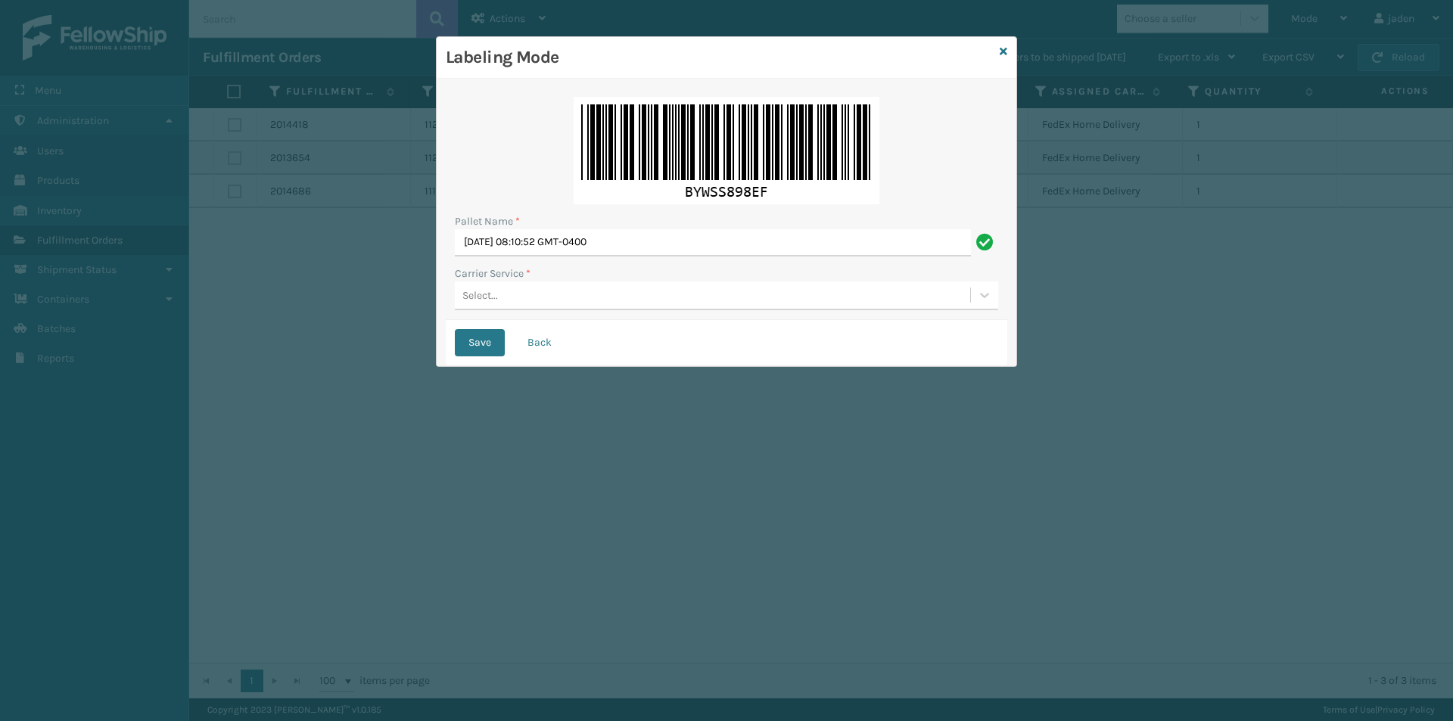
click at [497, 298] on div "Select..." at bounding box center [481, 296] width 36 height 16
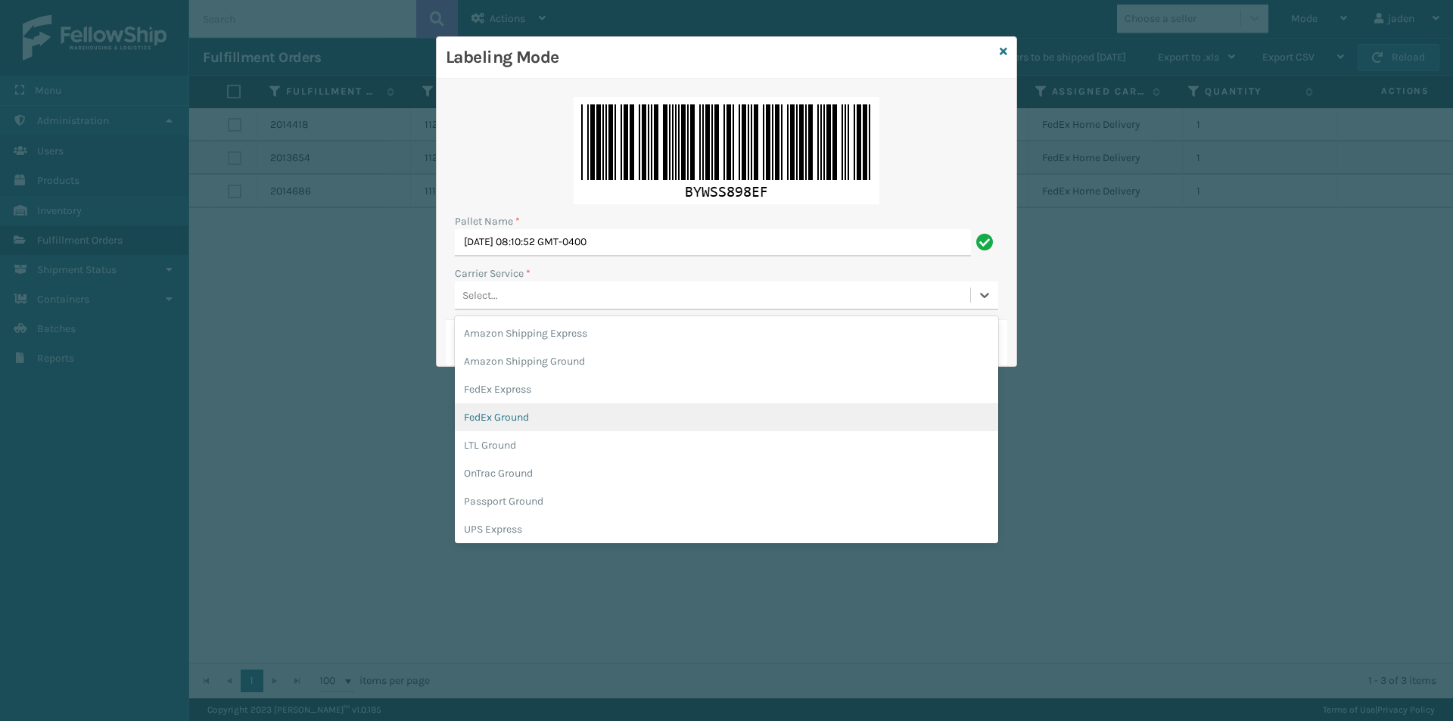
drag, startPoint x: 498, startPoint y: 418, endPoint x: 493, endPoint y: 342, distance: 75.9
click at [497, 418] on div "FedEx Ground" at bounding box center [727, 417] width 544 height 28
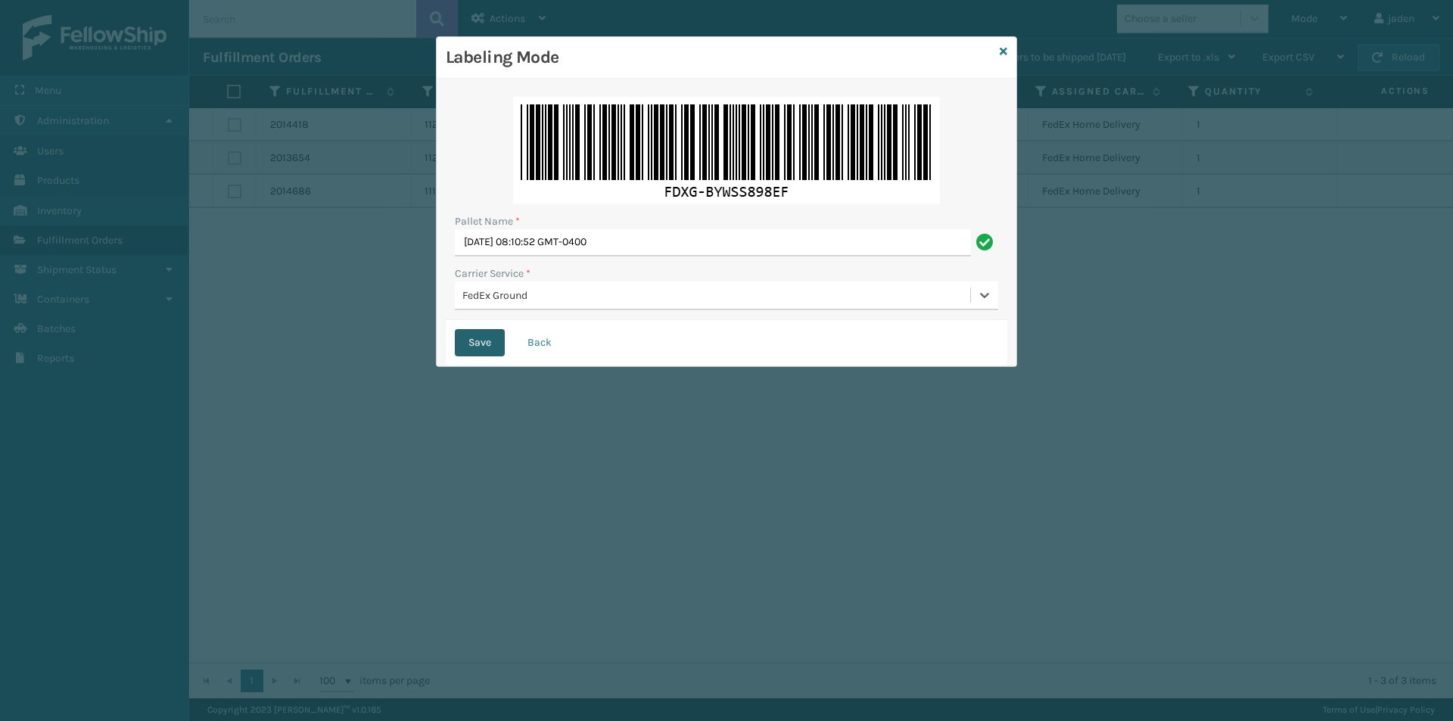
click at [491, 345] on button "Save" at bounding box center [480, 342] width 50 height 27
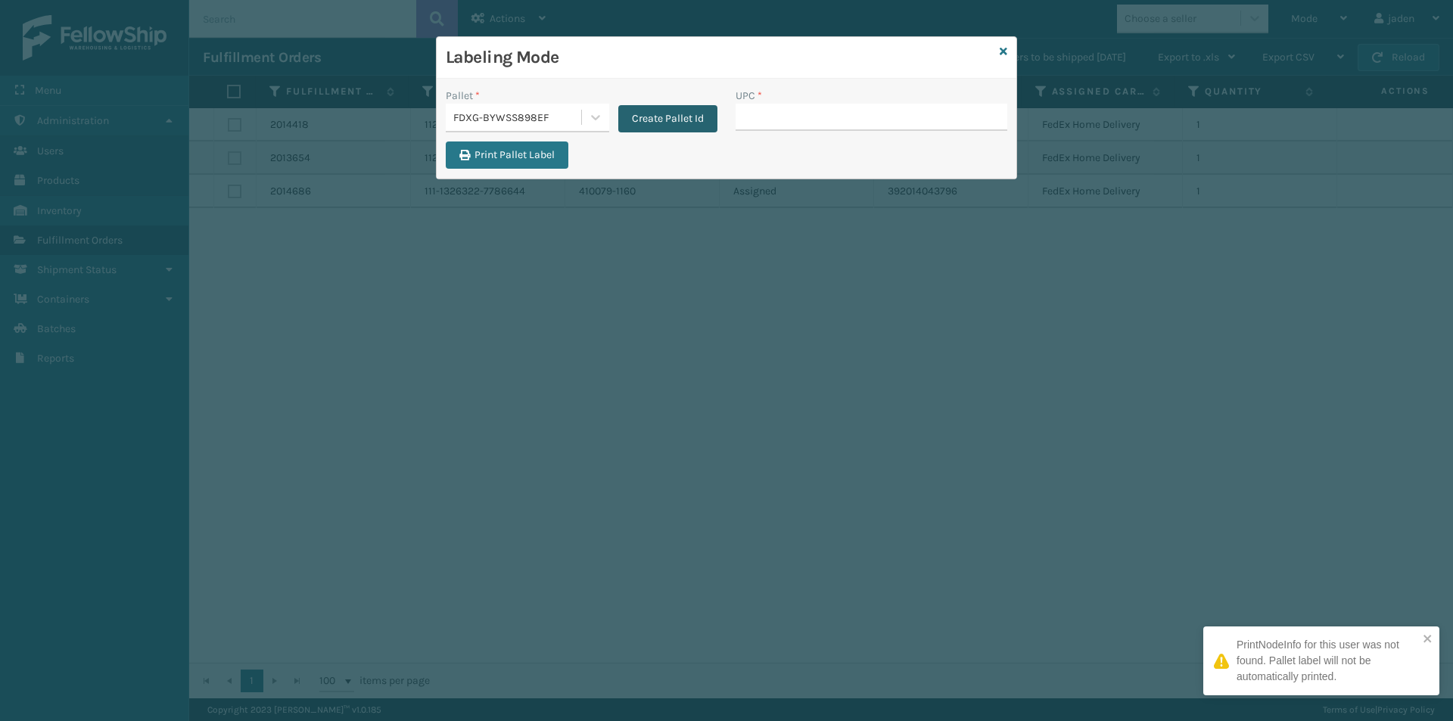
click at [655, 114] on button "Create Pallet Id" at bounding box center [667, 118] width 99 height 27
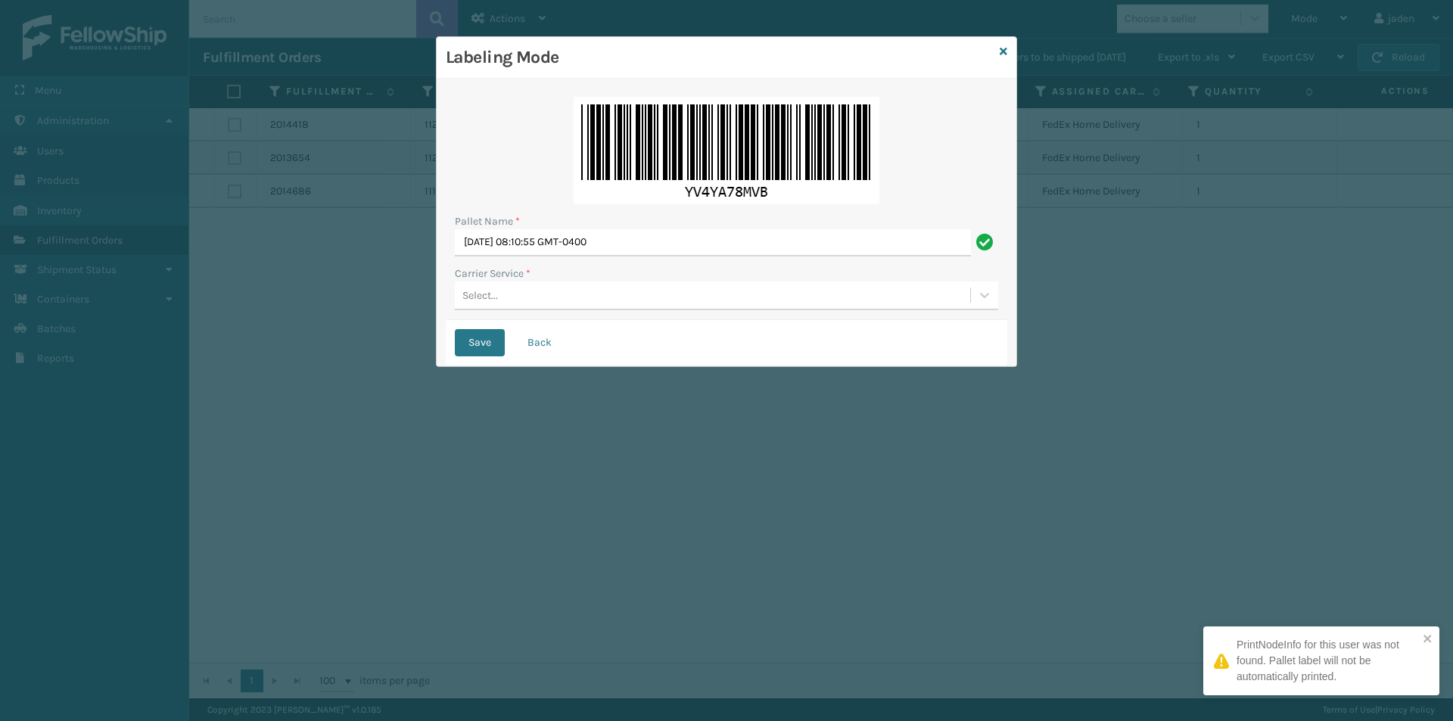
click at [520, 298] on div "Select..." at bounding box center [713, 295] width 516 height 25
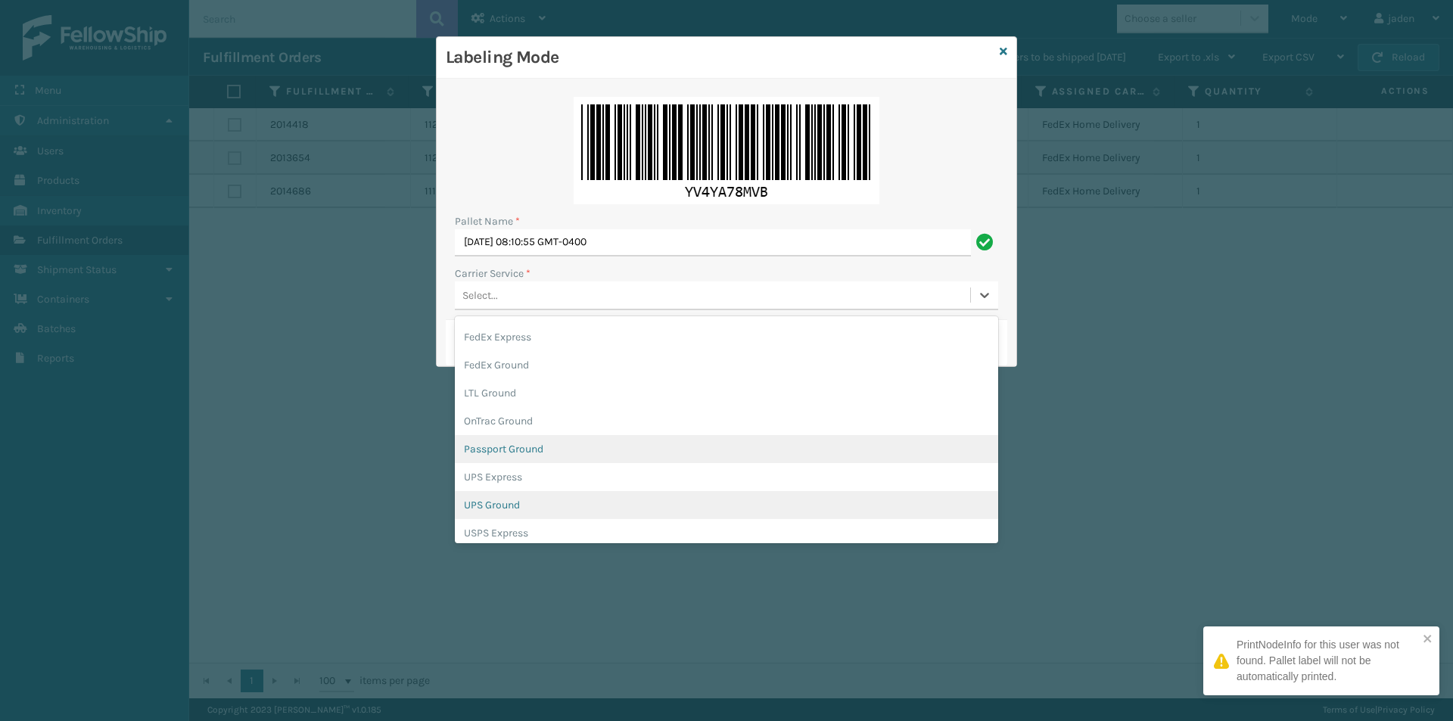
scroll to position [76, 0]
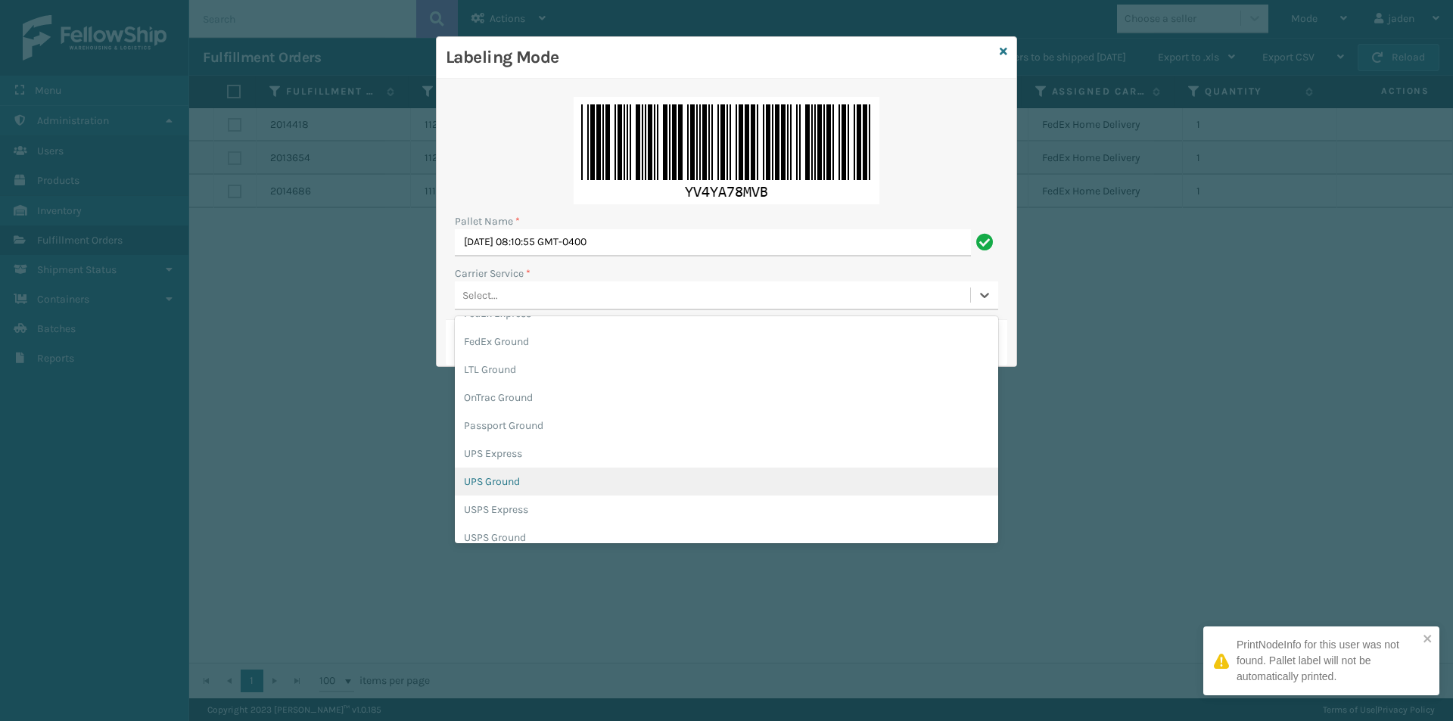
click at [495, 485] on div "UPS Ground" at bounding box center [727, 482] width 544 height 28
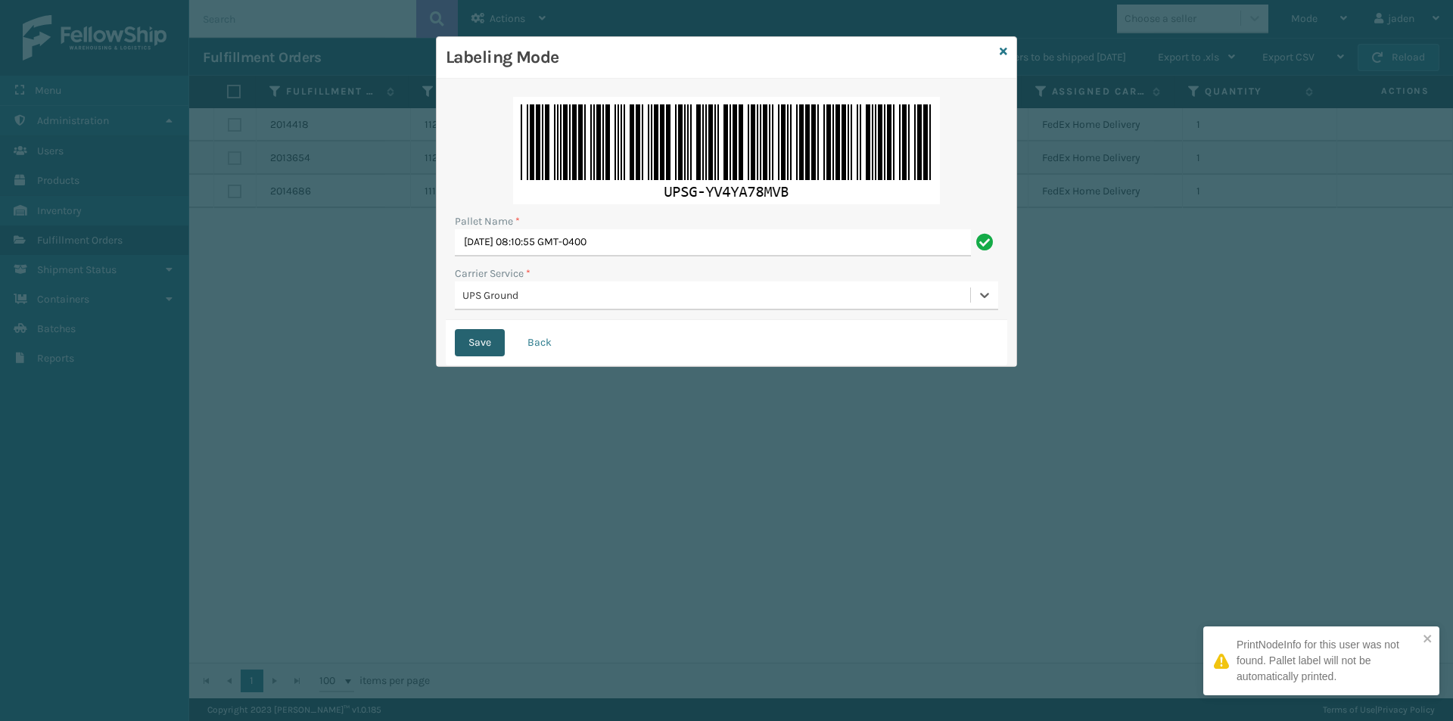
click at [479, 349] on button "Save" at bounding box center [480, 342] width 50 height 27
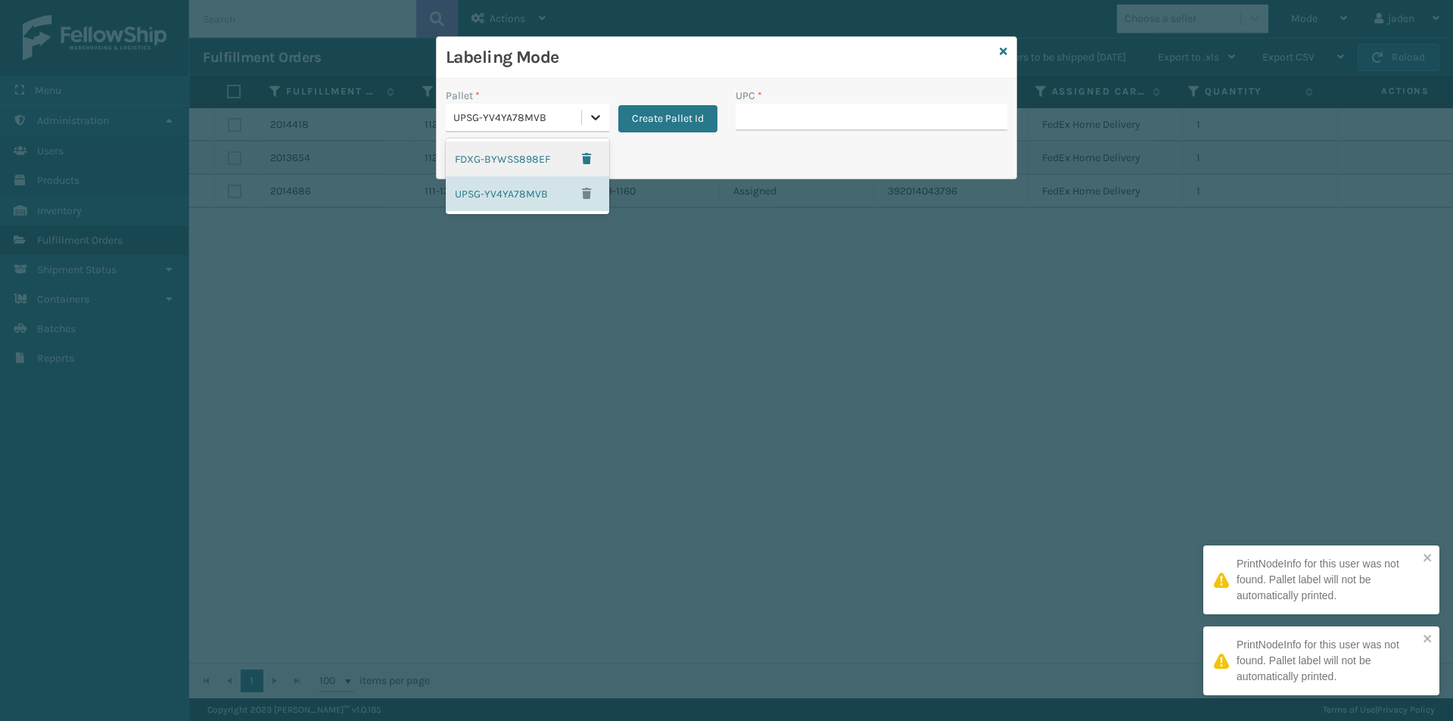
click at [602, 120] on icon at bounding box center [595, 117] width 15 height 15
click at [509, 166] on div "FDXG-BYWSS898EF" at bounding box center [528, 159] width 164 height 35
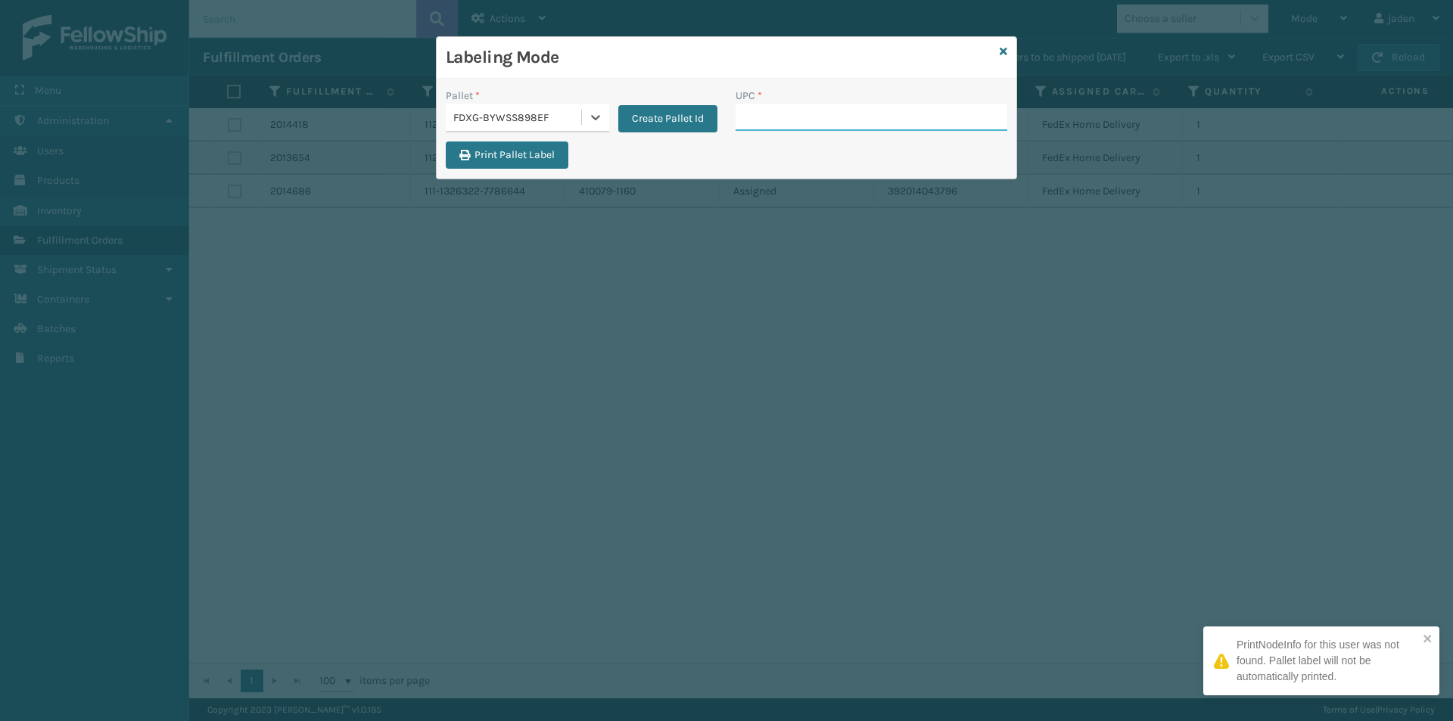
click at [808, 118] on input "UPC *" at bounding box center [872, 117] width 272 height 27
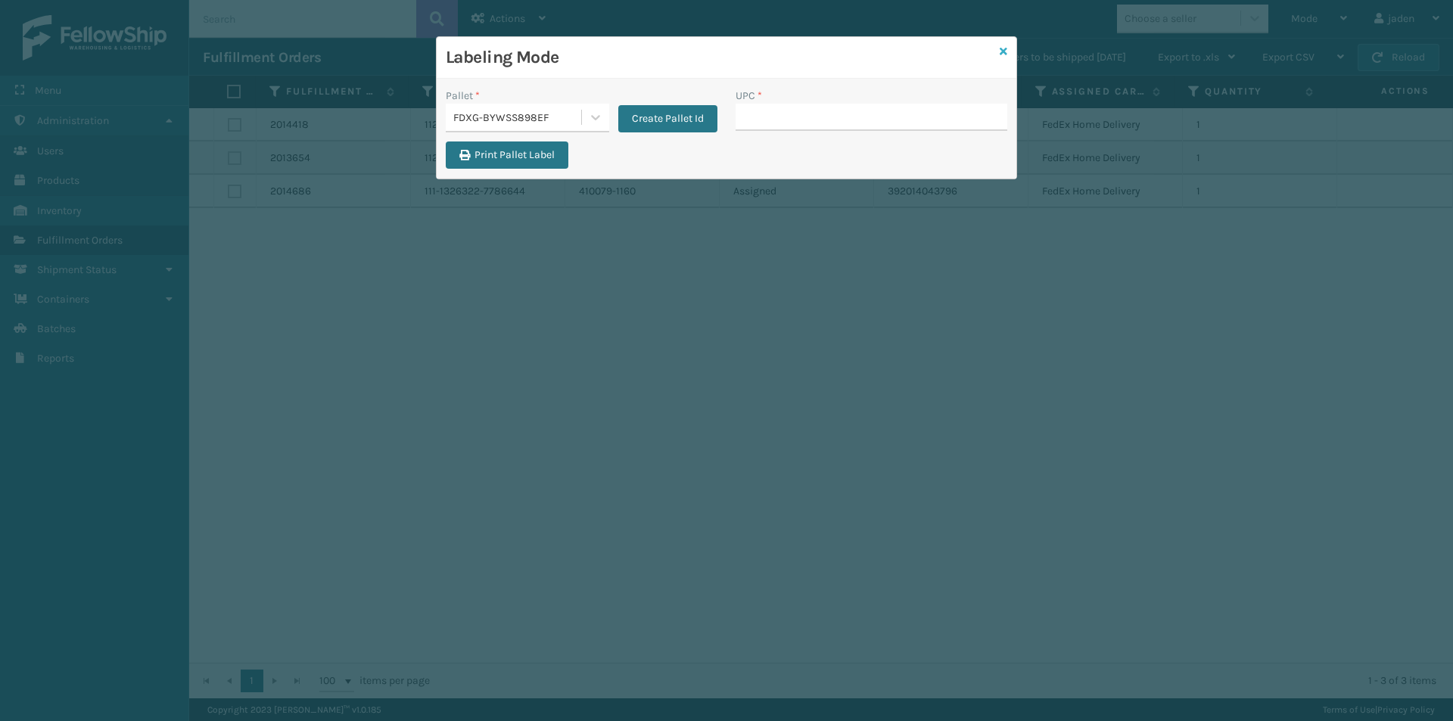
click at [1003, 48] on icon at bounding box center [1004, 51] width 8 height 11
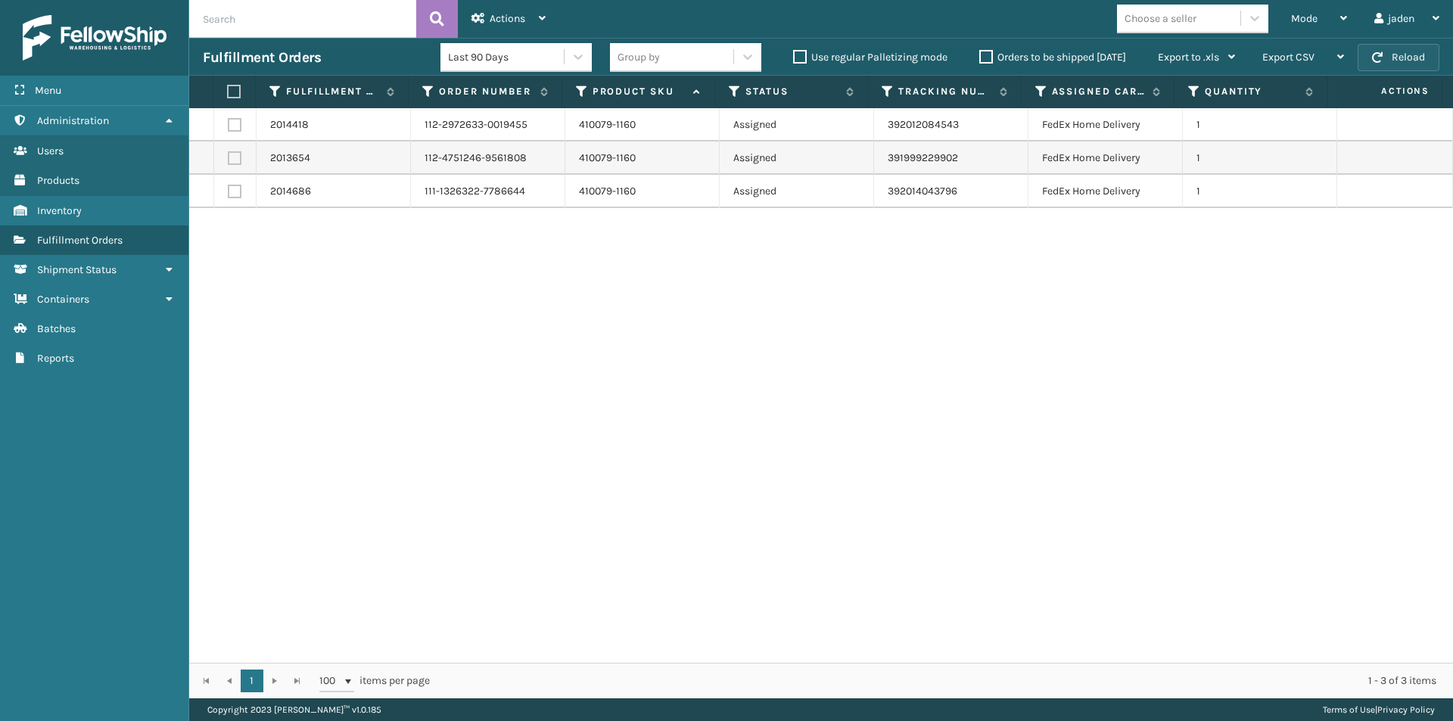
click at [1400, 57] on button "Reload" at bounding box center [1399, 57] width 82 height 27
drag, startPoint x: 1332, startPoint y: 15, endPoint x: 1296, endPoint y: 20, distance: 36.6
click at [1332, 14] on div "Mode" at bounding box center [1319, 19] width 56 height 38
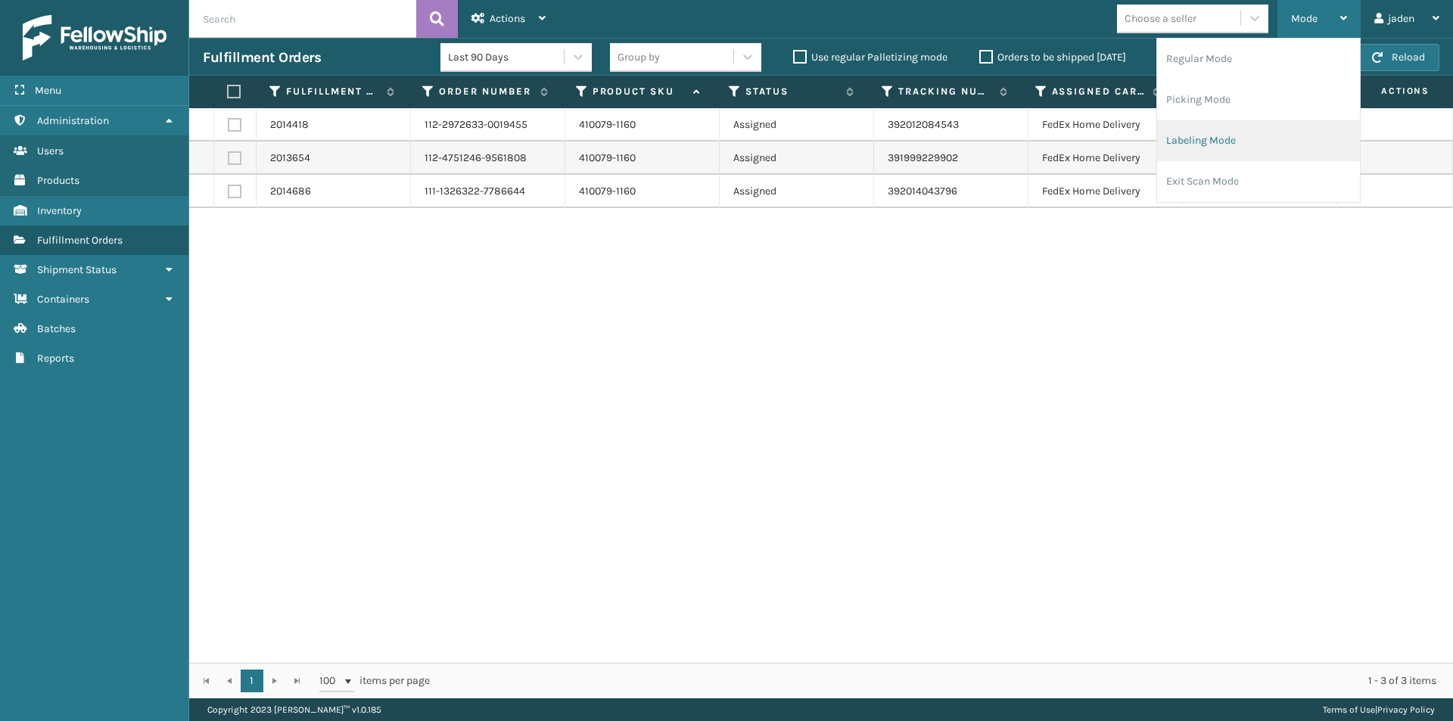
click at [1234, 133] on li "Labeling Mode" at bounding box center [1258, 140] width 203 height 41
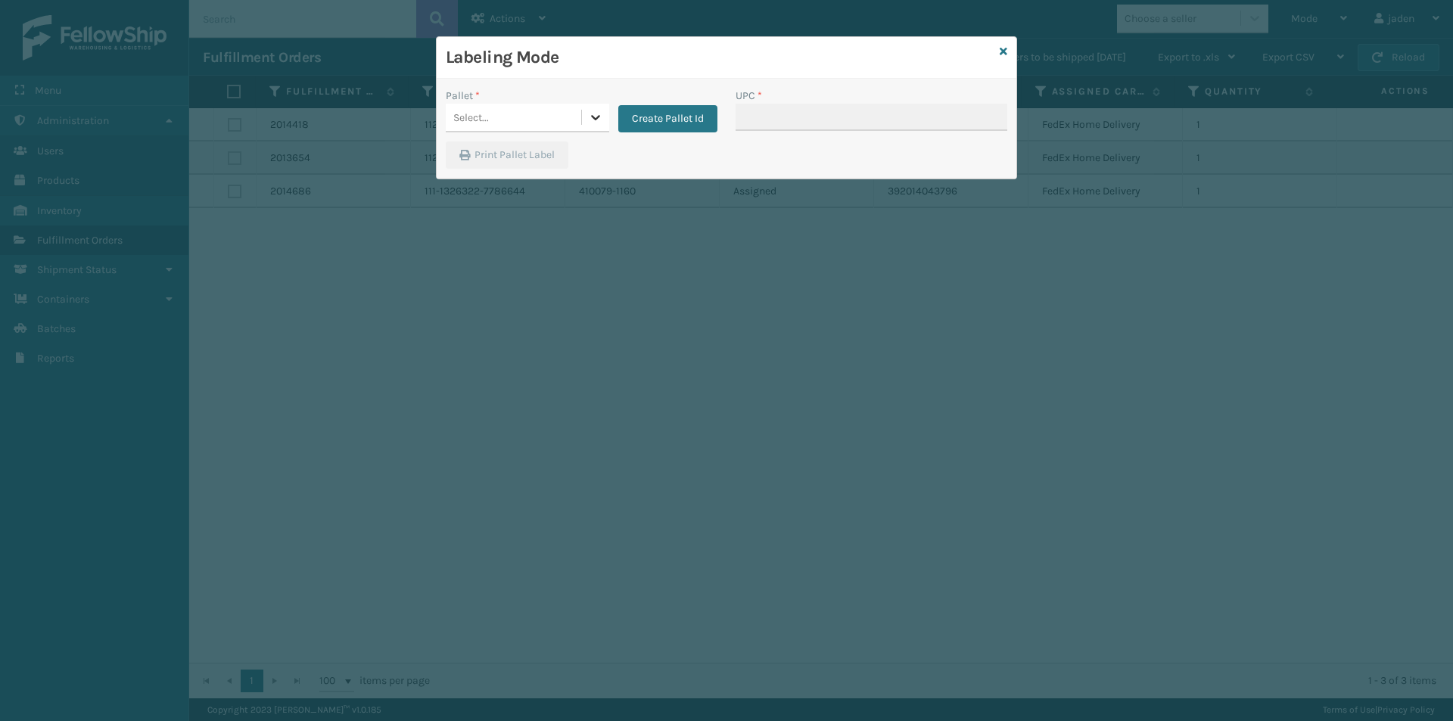
click at [598, 111] on icon at bounding box center [595, 117] width 15 height 15
drag, startPoint x: 504, startPoint y: 164, endPoint x: 771, endPoint y: 125, distance: 270.1
click at [509, 164] on div "FDXG-BYWSS898EF" at bounding box center [528, 159] width 164 height 35
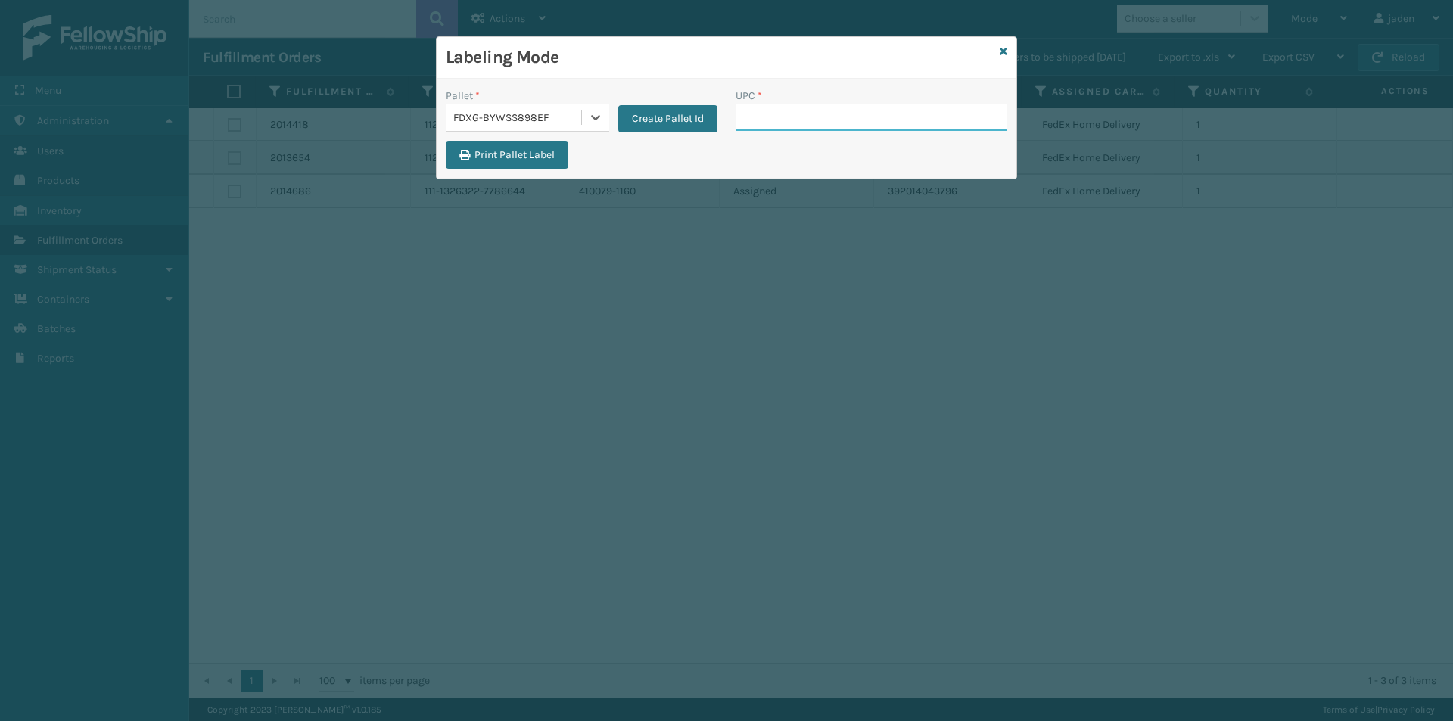
click at [771, 125] on input "UPC *" at bounding box center [872, 117] width 272 height 27
type input "410079-1160"
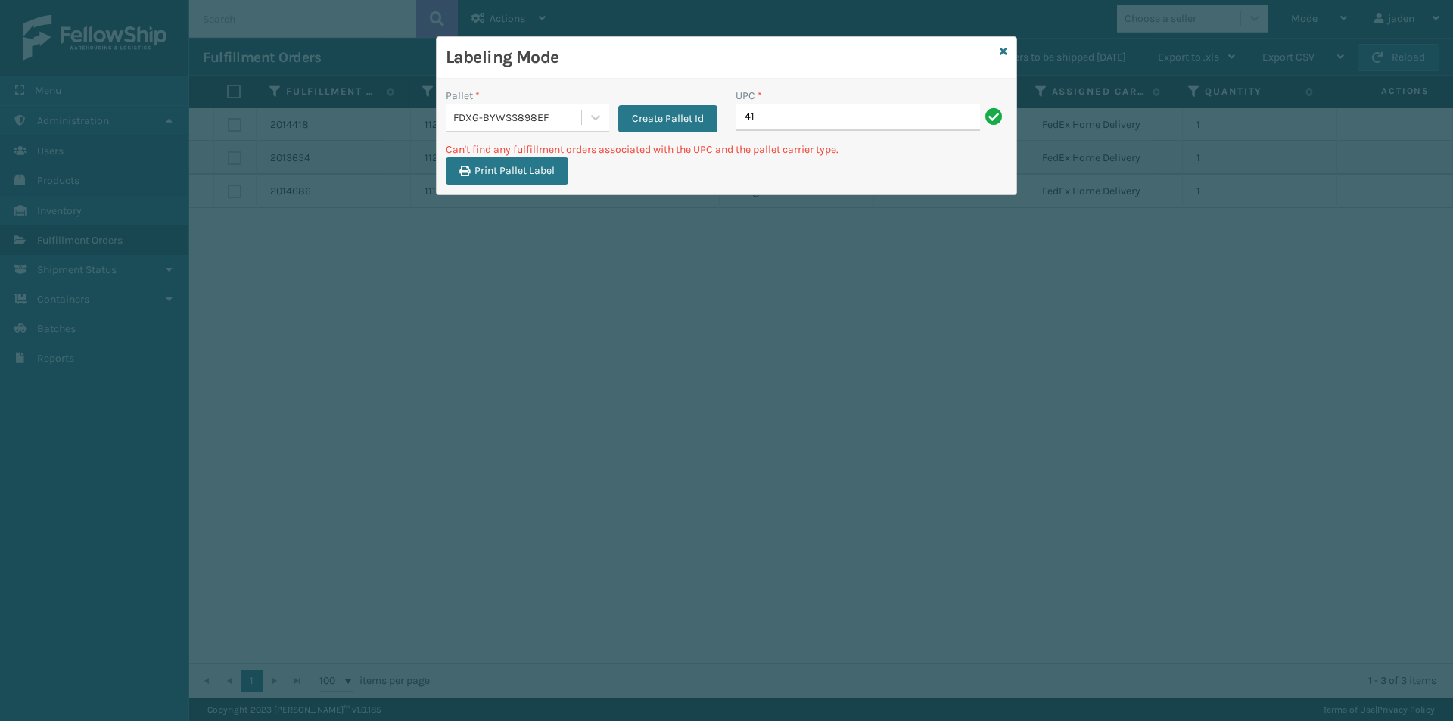
type input "4"
type input "410079-1160"
type input "4"
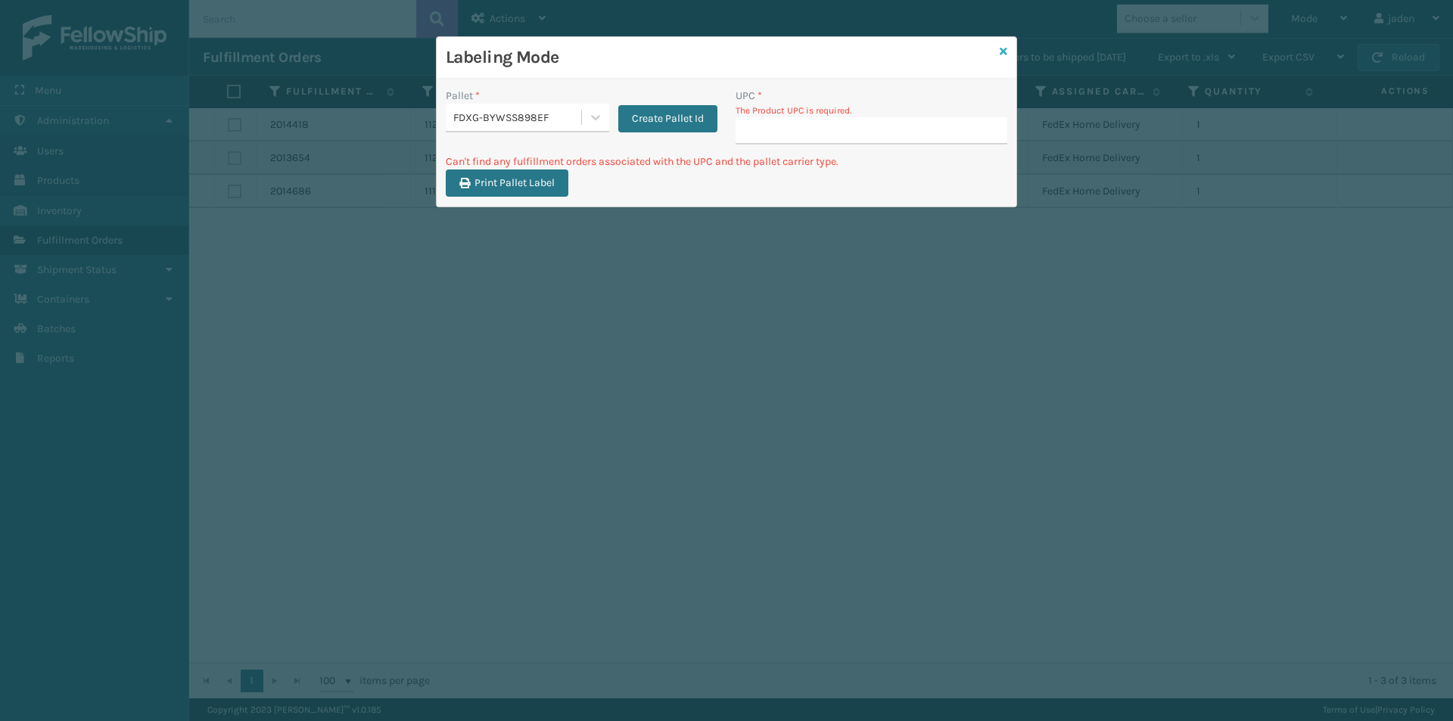
click at [1005, 55] on icon at bounding box center [1004, 51] width 8 height 11
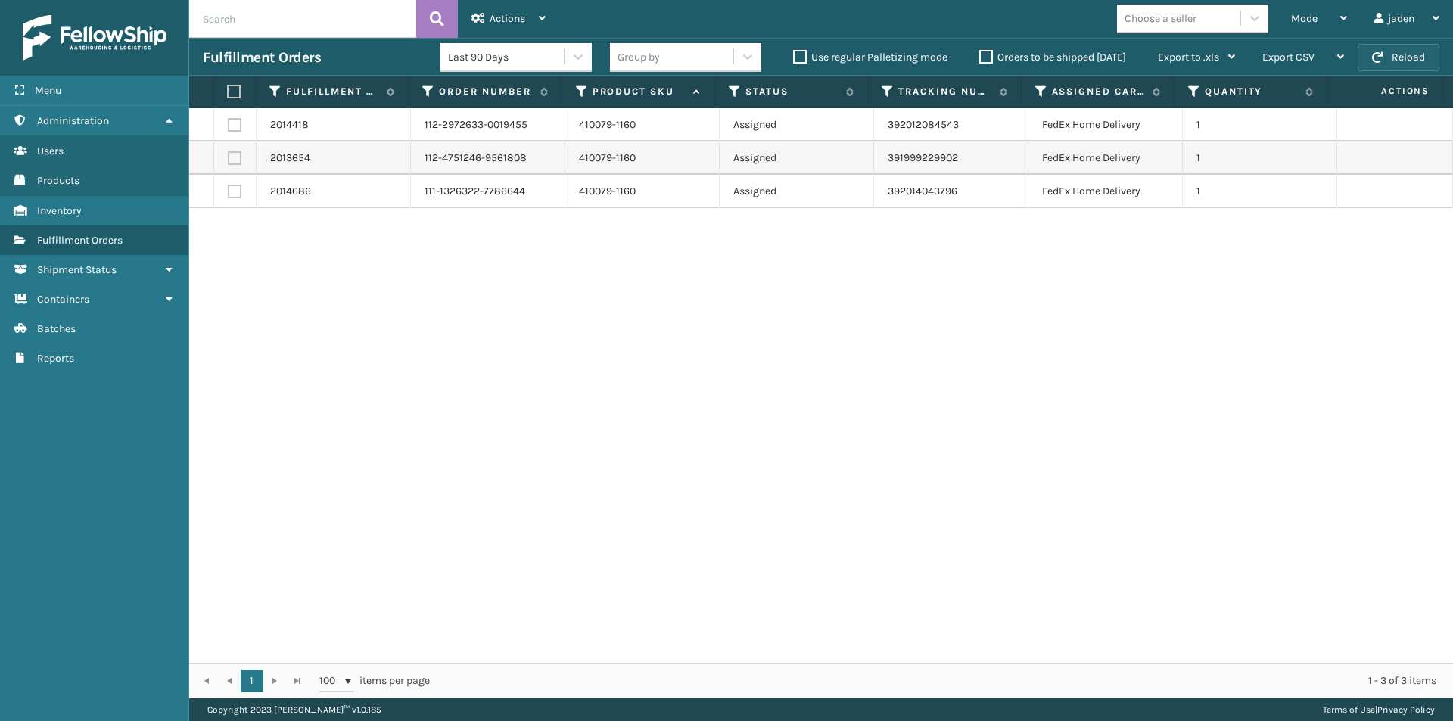
click at [1396, 64] on button "Reload" at bounding box center [1399, 57] width 82 height 27
